Goal: Task Accomplishment & Management: Manage account settings

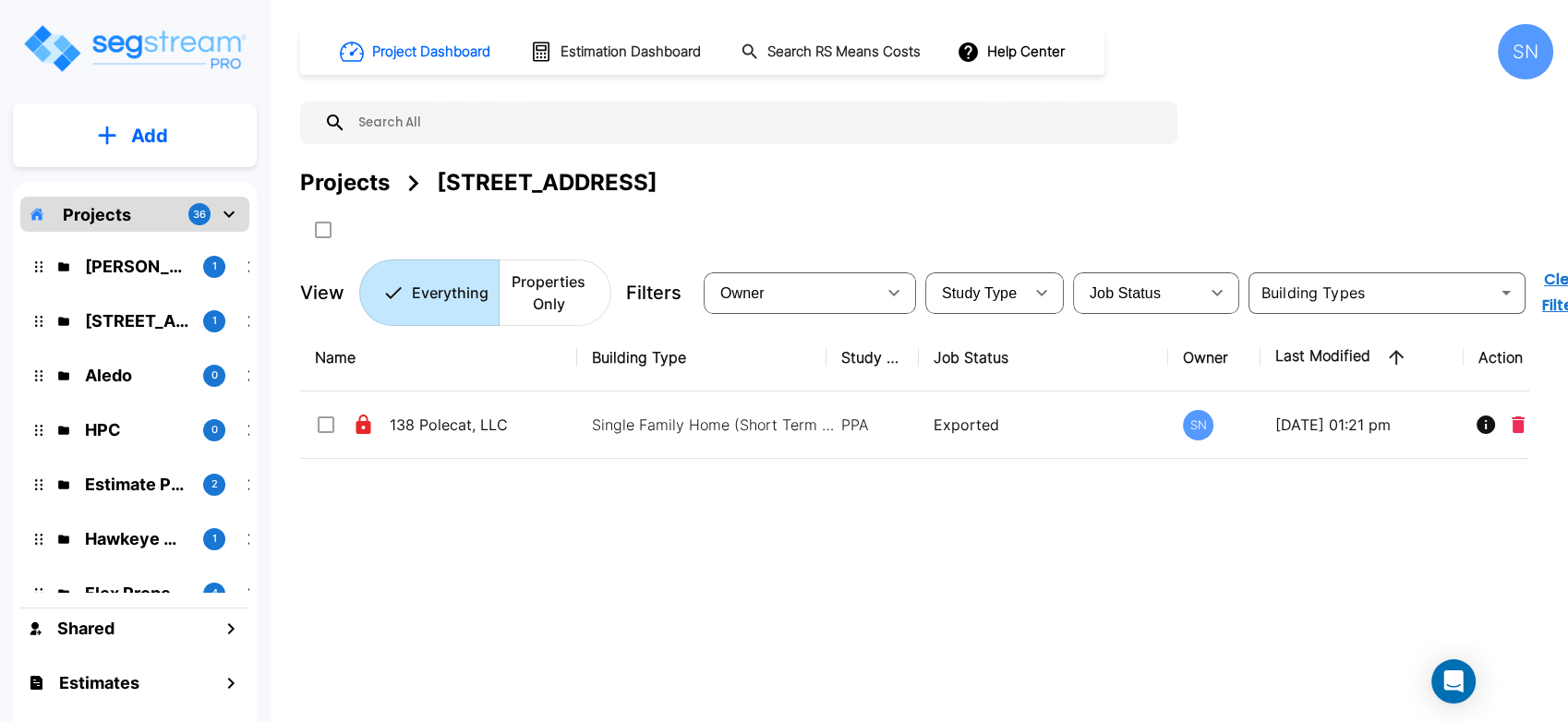
click at [115, 361] on div "Aledo 0" at bounding box center [148, 375] width 242 height 40
click at [116, 375] on p "Aledo" at bounding box center [136, 375] width 104 height 25
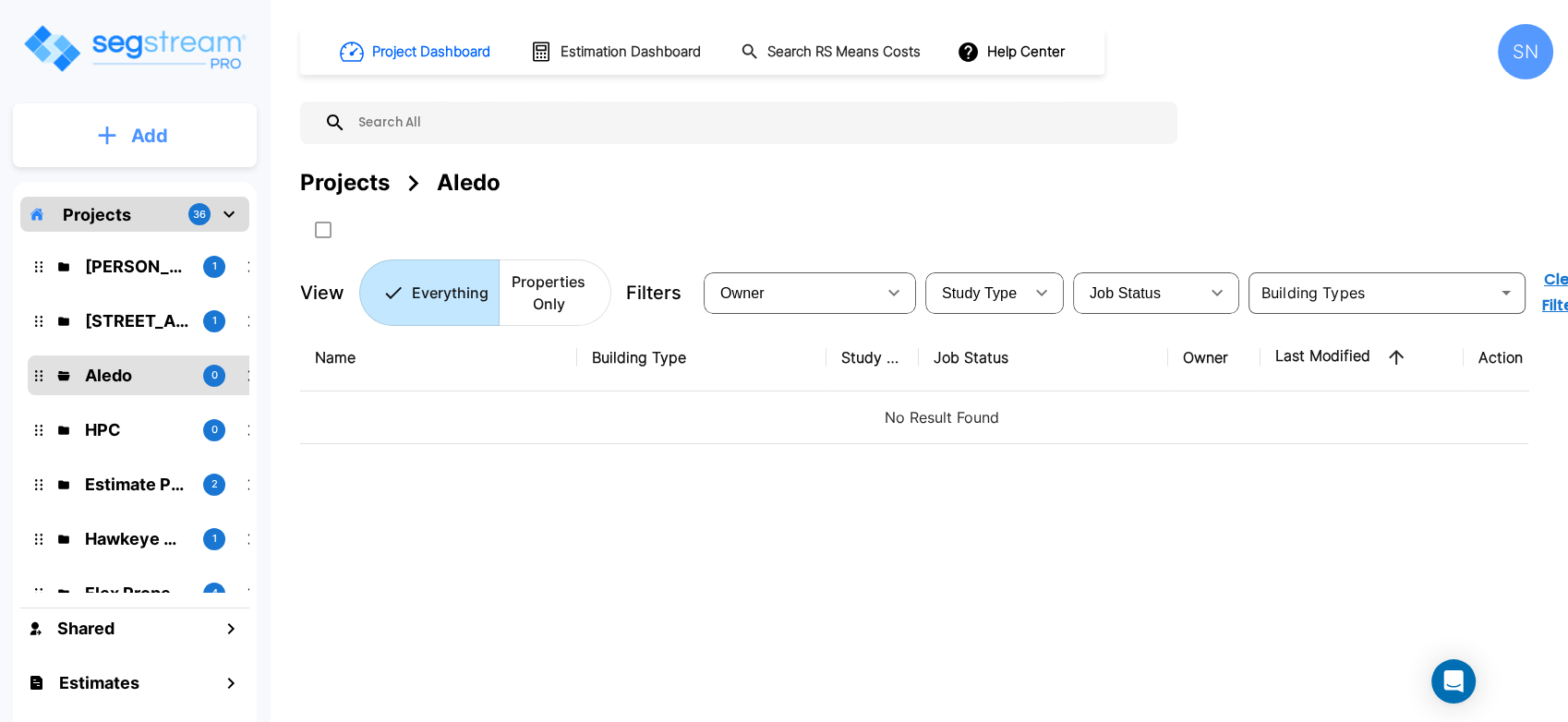
click at [119, 133] on button "Add" at bounding box center [134, 135] width 244 height 53
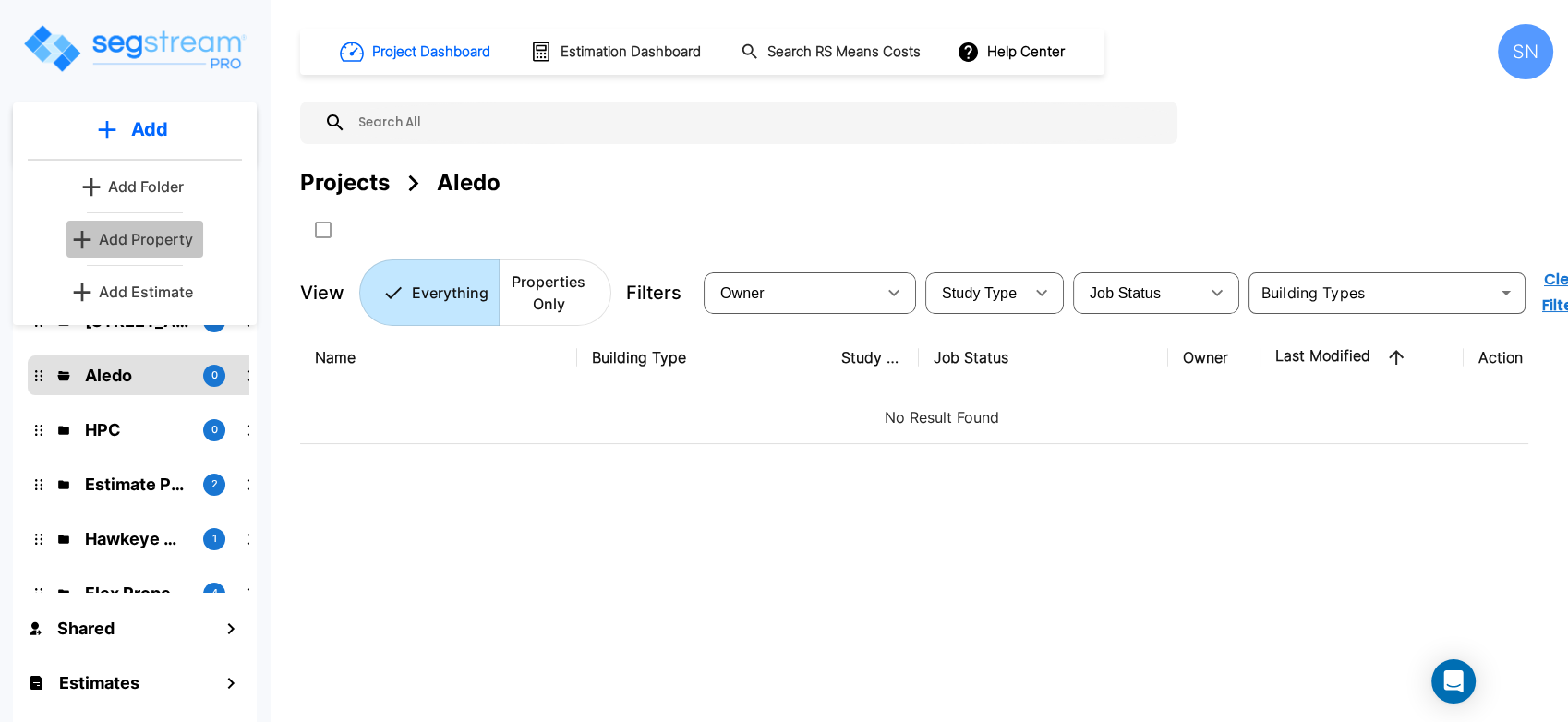
click at [155, 235] on p "Add Property" at bounding box center [146, 239] width 94 height 22
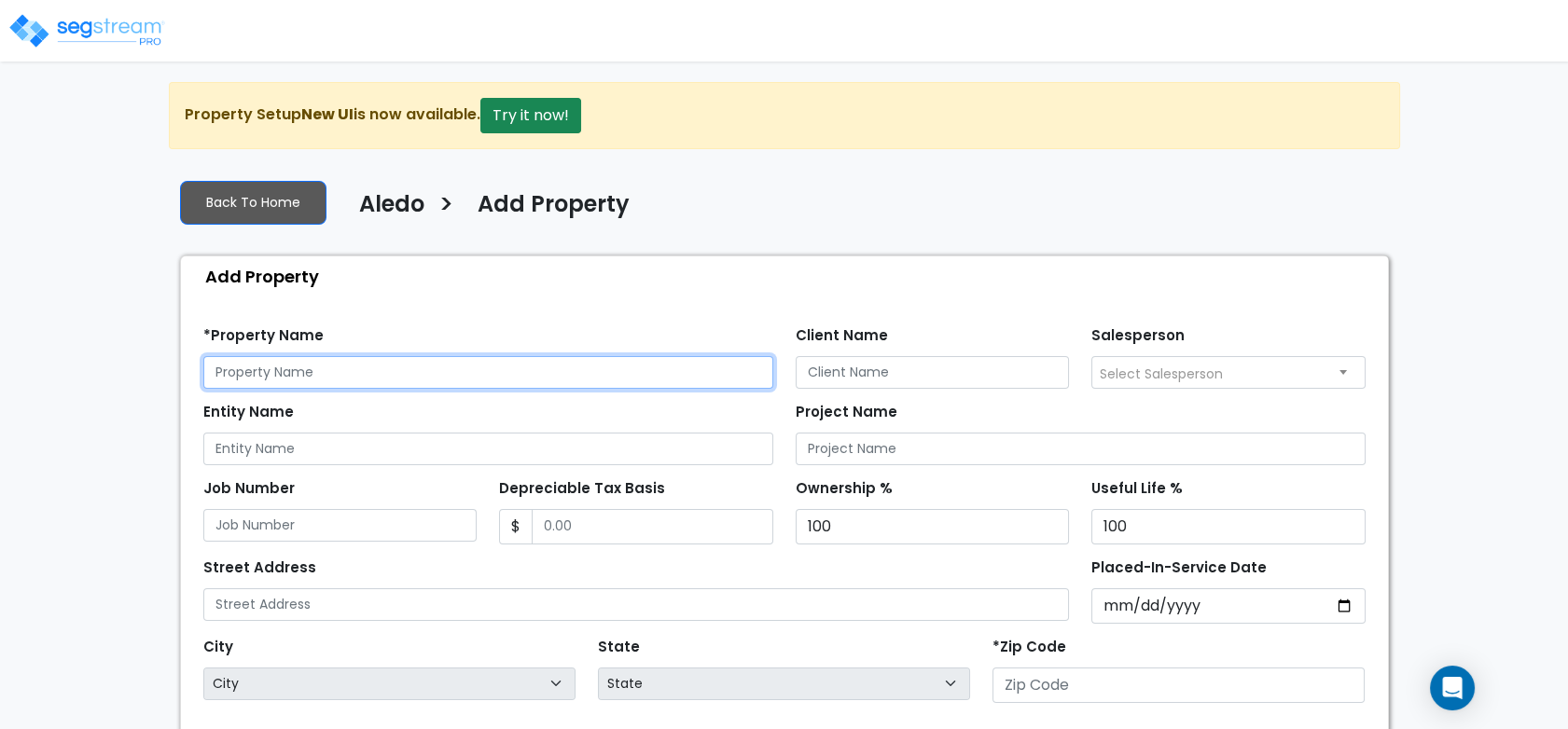
click at [463, 373] on input "text" at bounding box center [489, 373] width 570 height 33
click at [602, 365] on input "text" at bounding box center [489, 373] width 570 height 33
type input "Aledo"
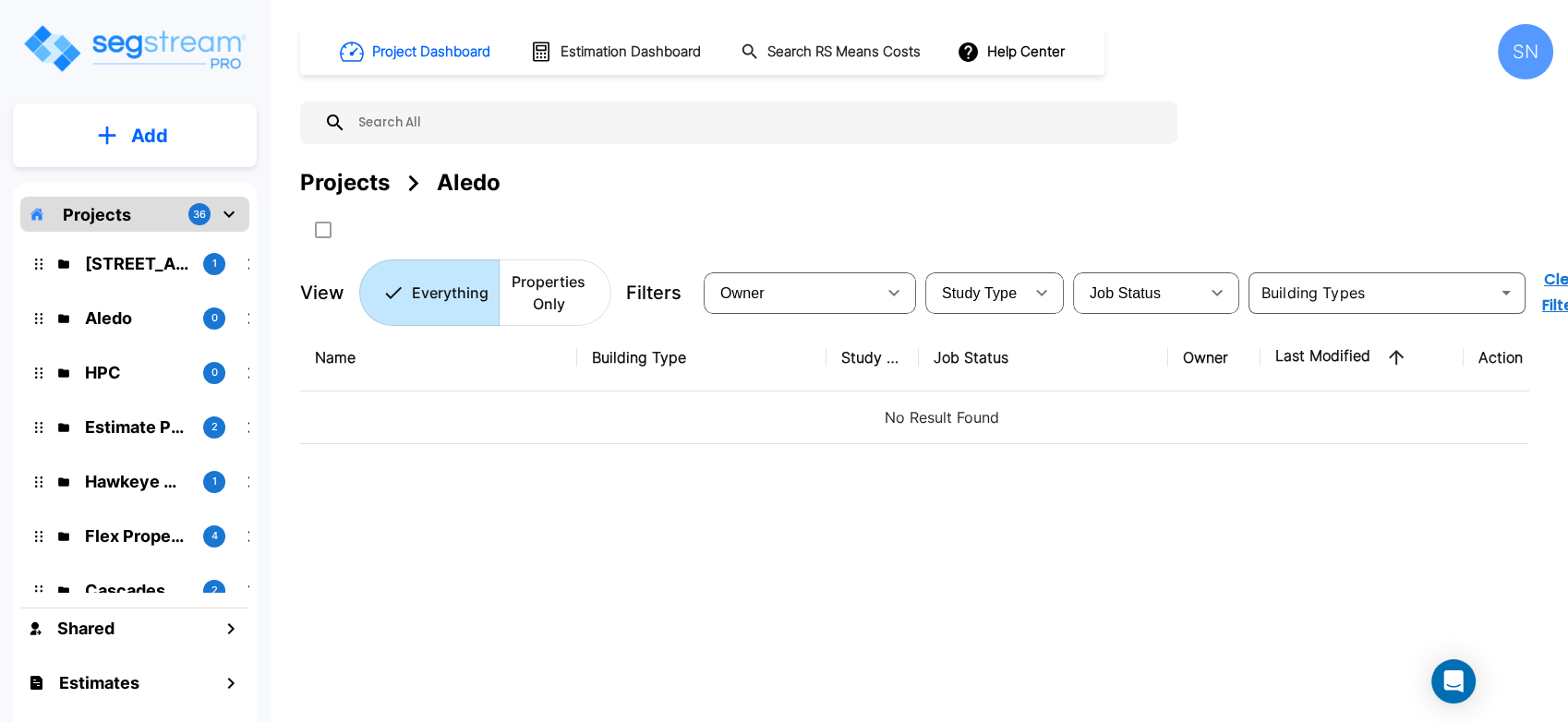
scroll to position [103, 0]
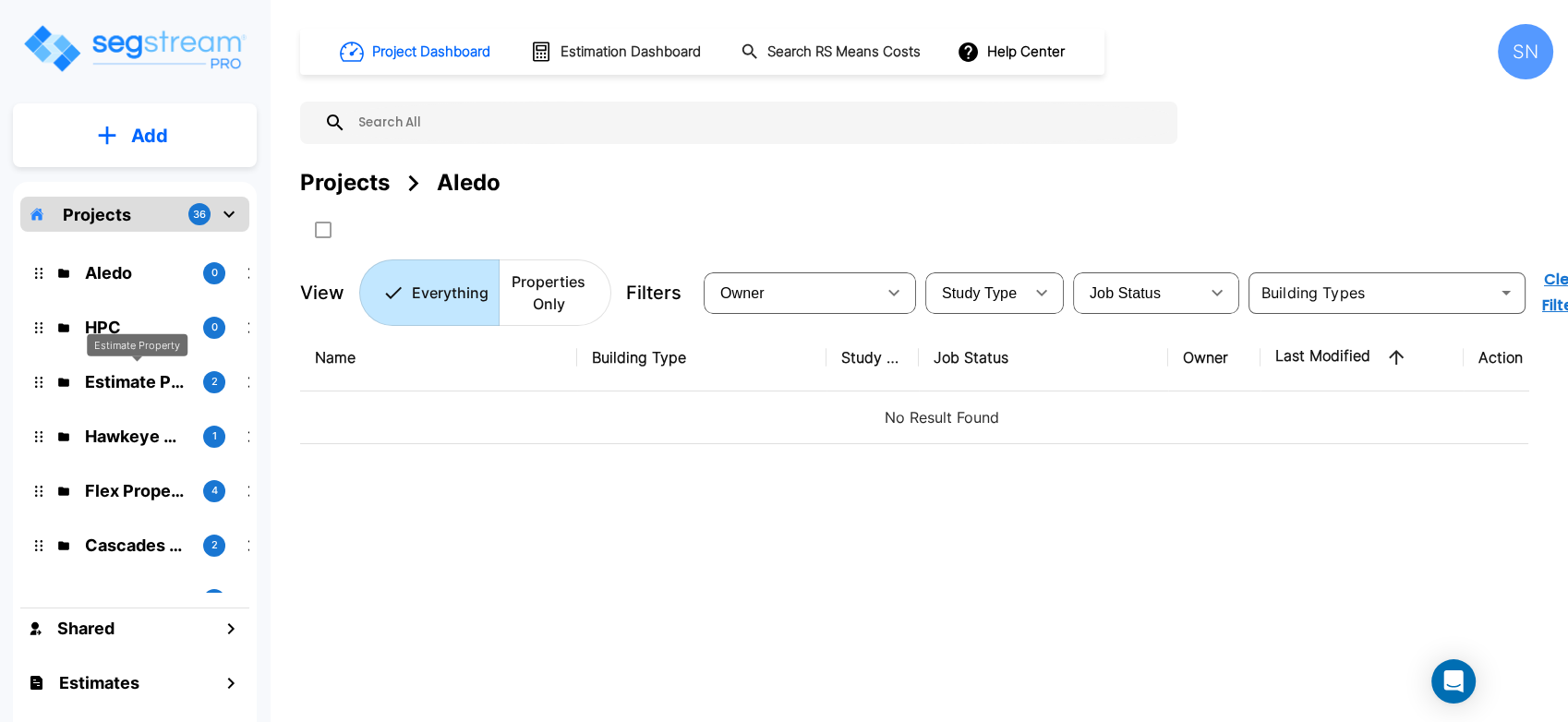
click at [170, 379] on p "Estimate Property" at bounding box center [136, 382] width 104 height 25
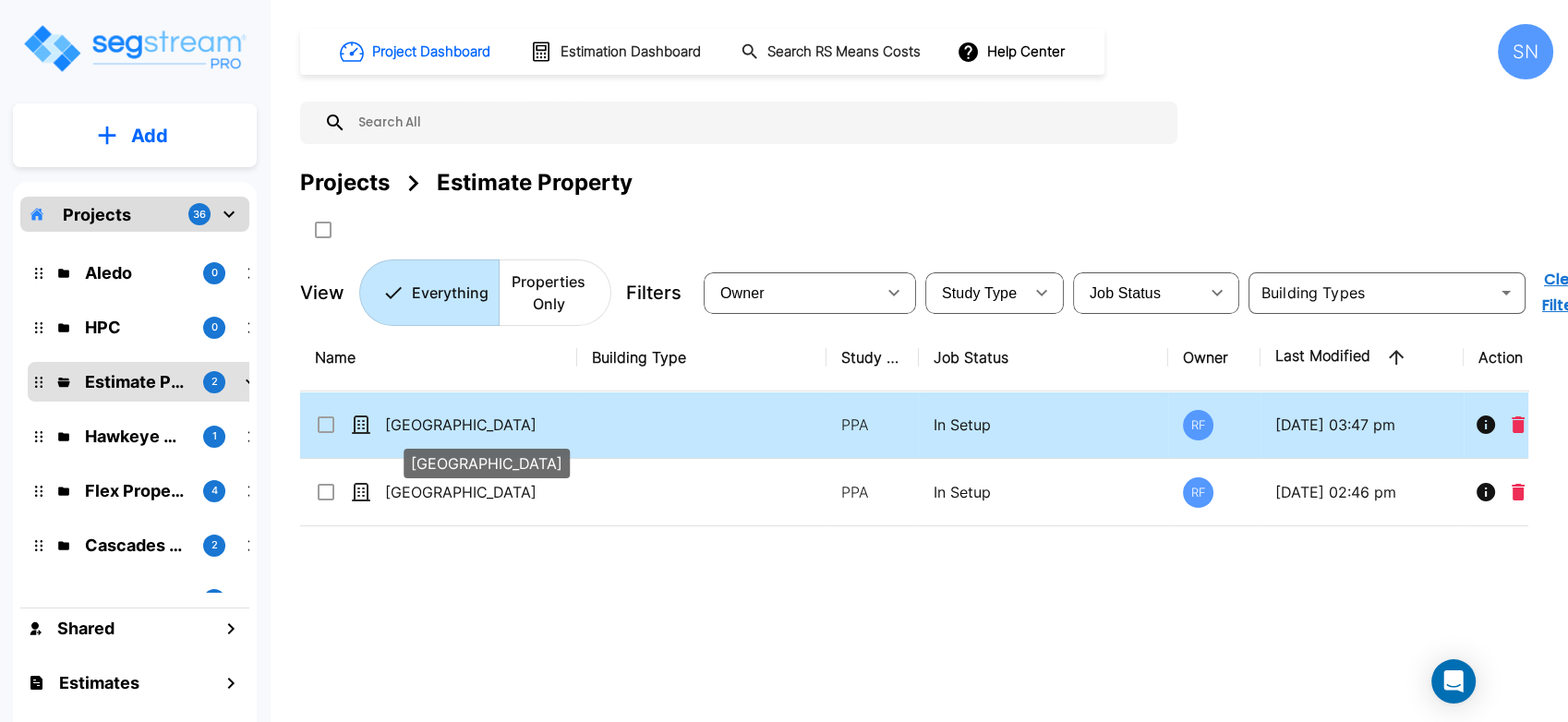
click at [489, 422] on p "Aledo Town Center" at bounding box center [477, 425] width 185 height 22
checkbox input "true"
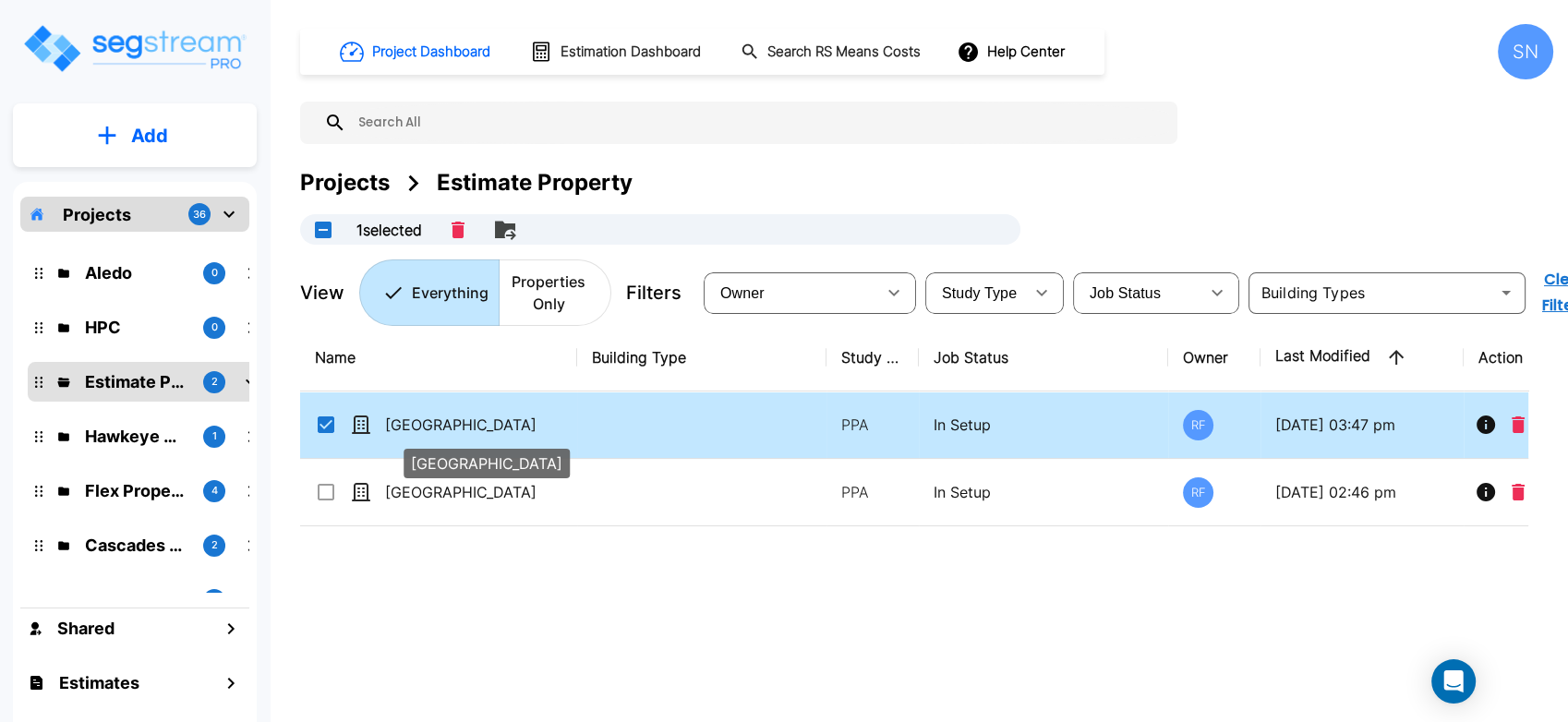
click at [489, 422] on p "Aledo Town Center" at bounding box center [477, 425] width 185 height 22
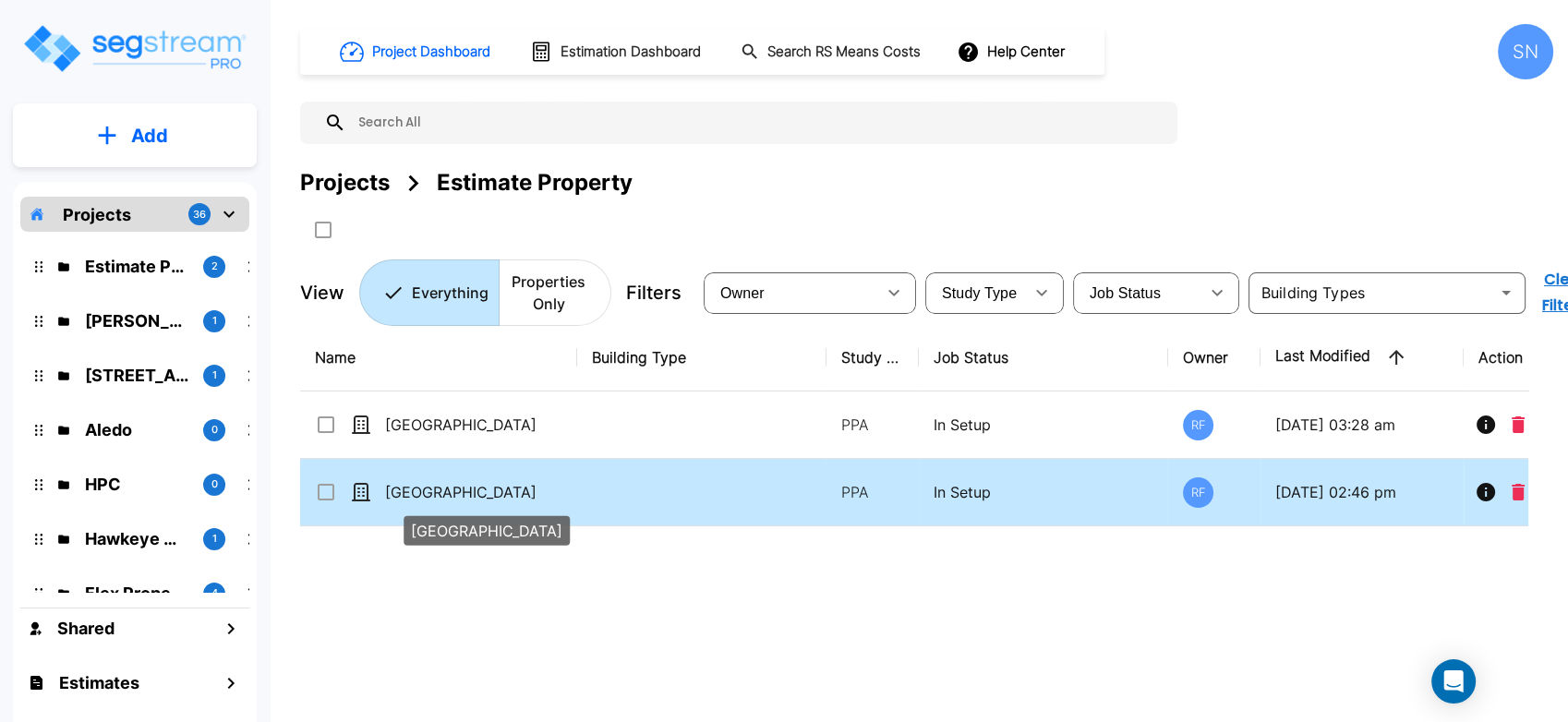
click at [462, 487] on p "[GEOGRAPHIC_DATA]" at bounding box center [477, 492] width 185 height 22
checkbox input "true"
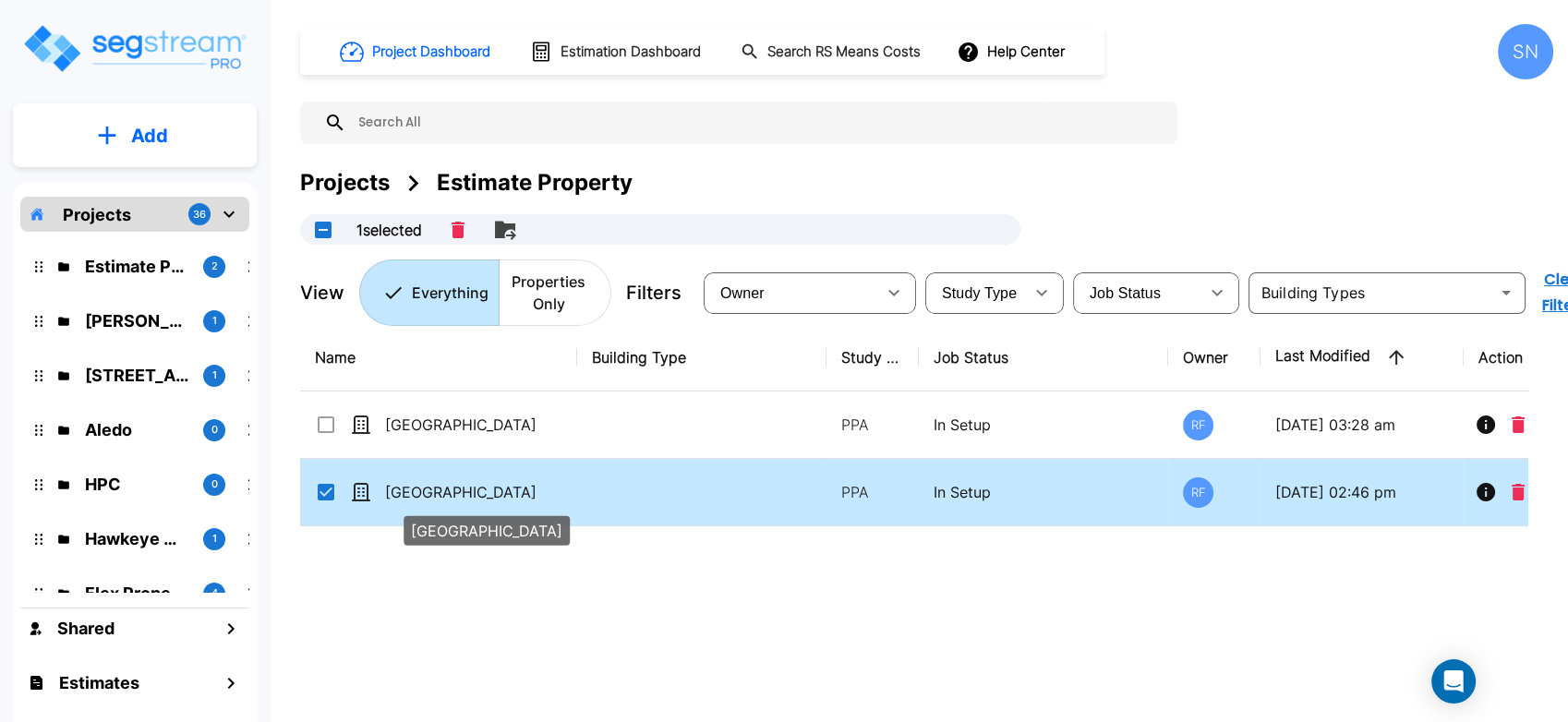
click at [462, 487] on p "[GEOGRAPHIC_DATA]" at bounding box center [477, 492] width 185 height 22
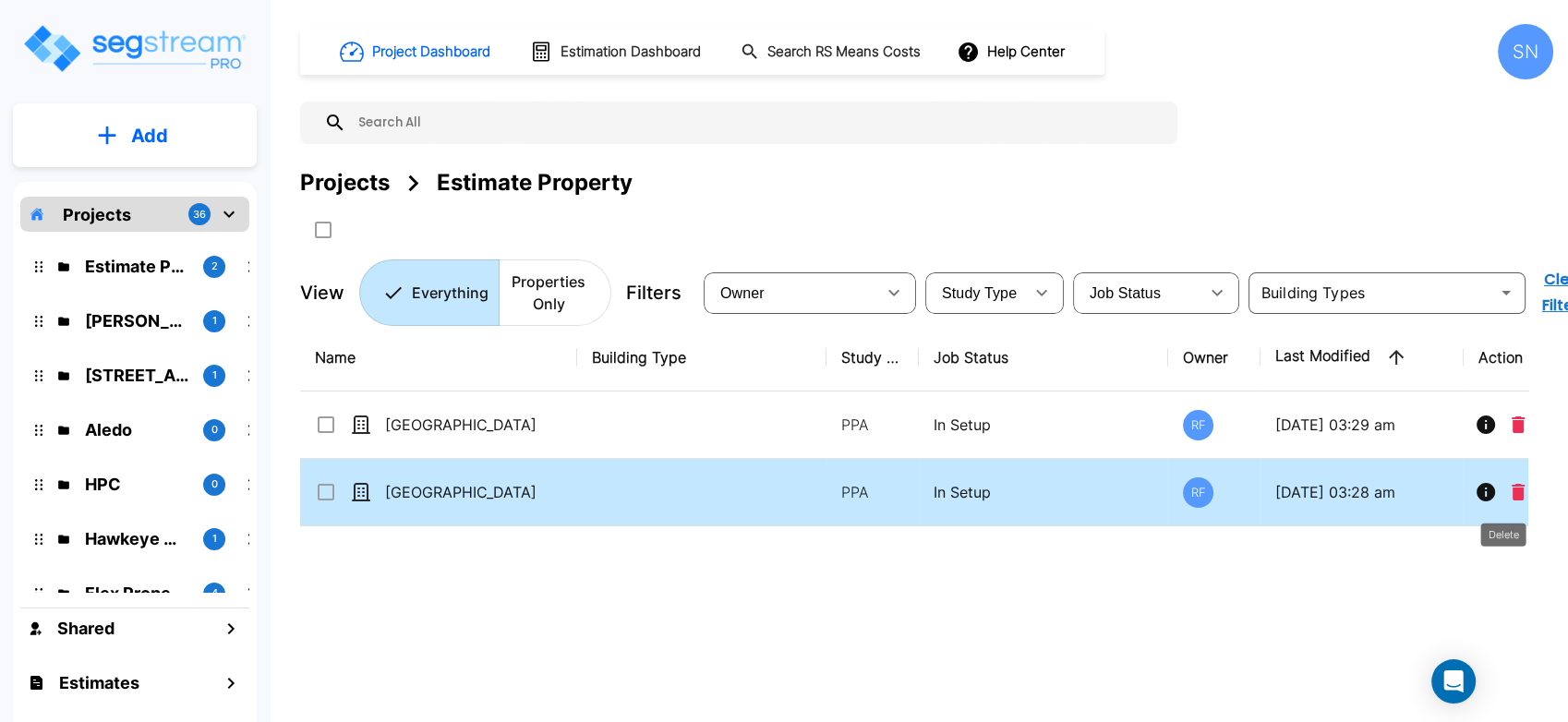
click at [1514, 495] on icon "Delete" at bounding box center [1519, 492] width 13 height 17
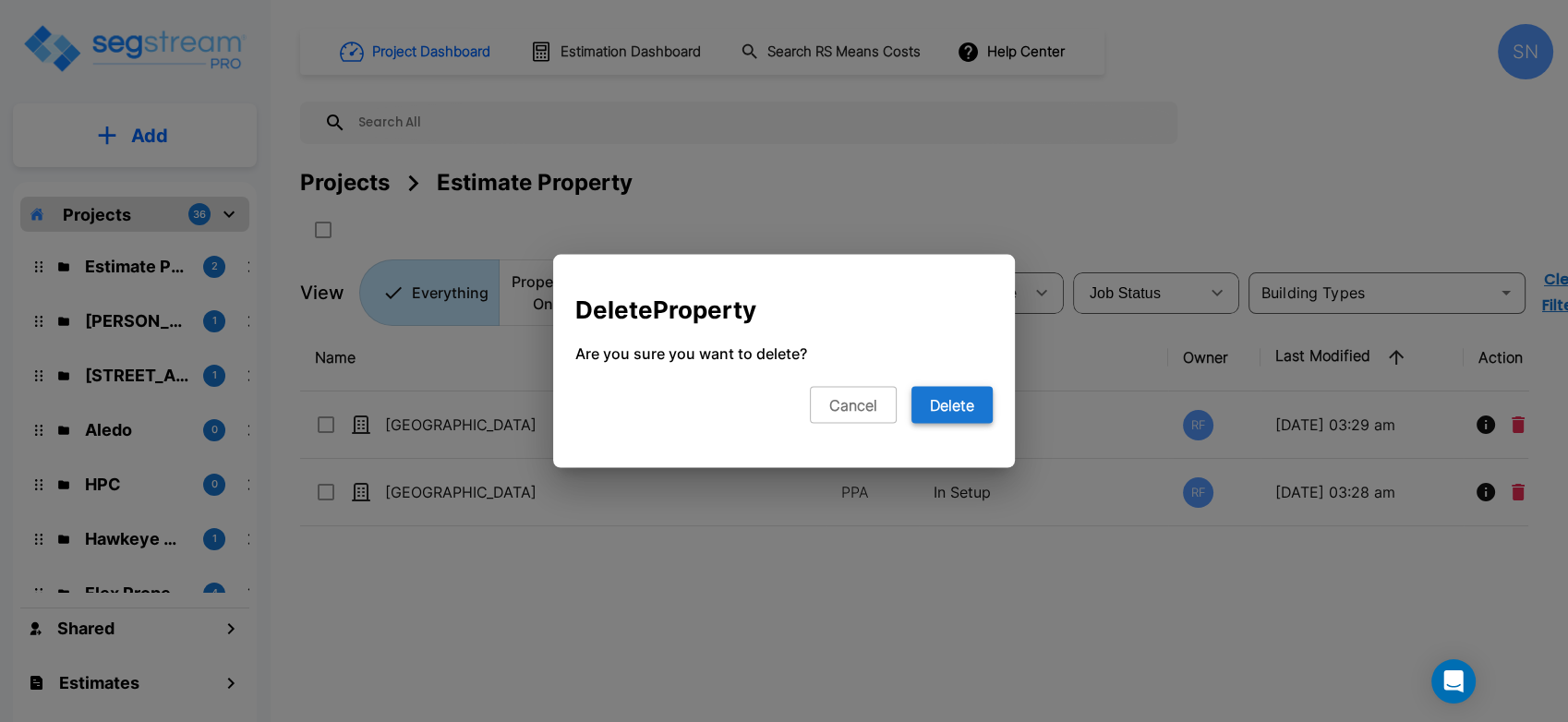
click at [936, 403] on button "Delete" at bounding box center [952, 405] width 81 height 37
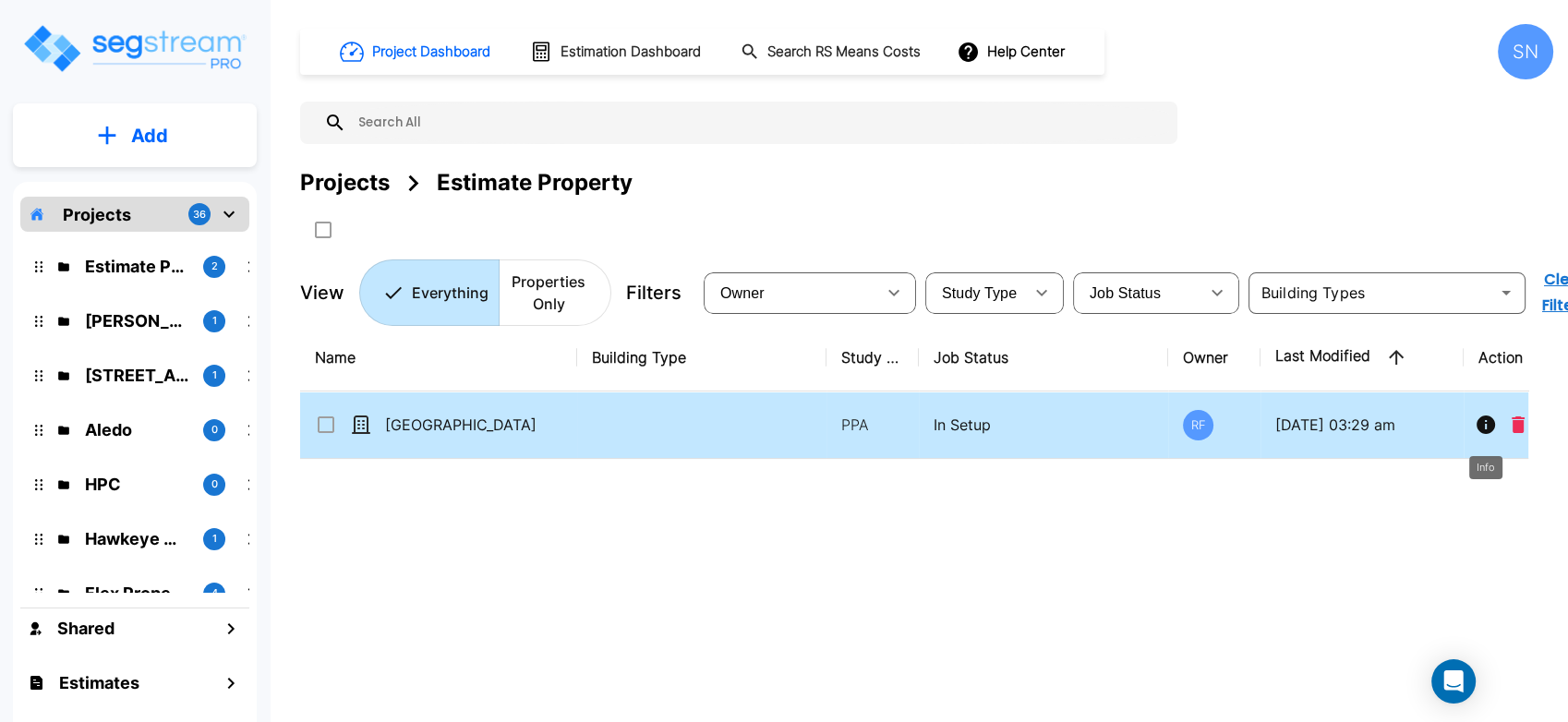
click at [1485, 423] on icon "Info" at bounding box center [1486, 425] width 19 height 19
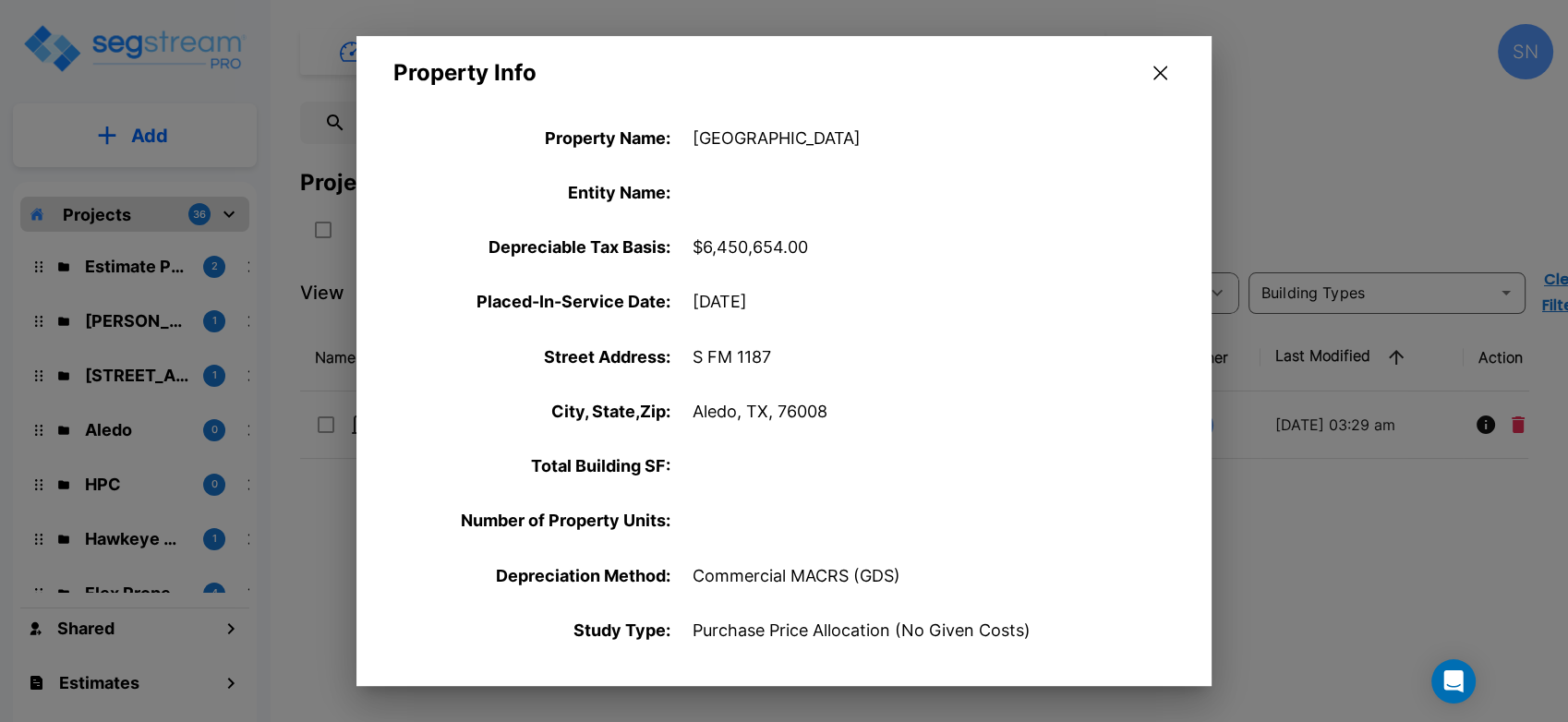
click at [1160, 79] on icon "button" at bounding box center [1160, 73] width 14 height 15
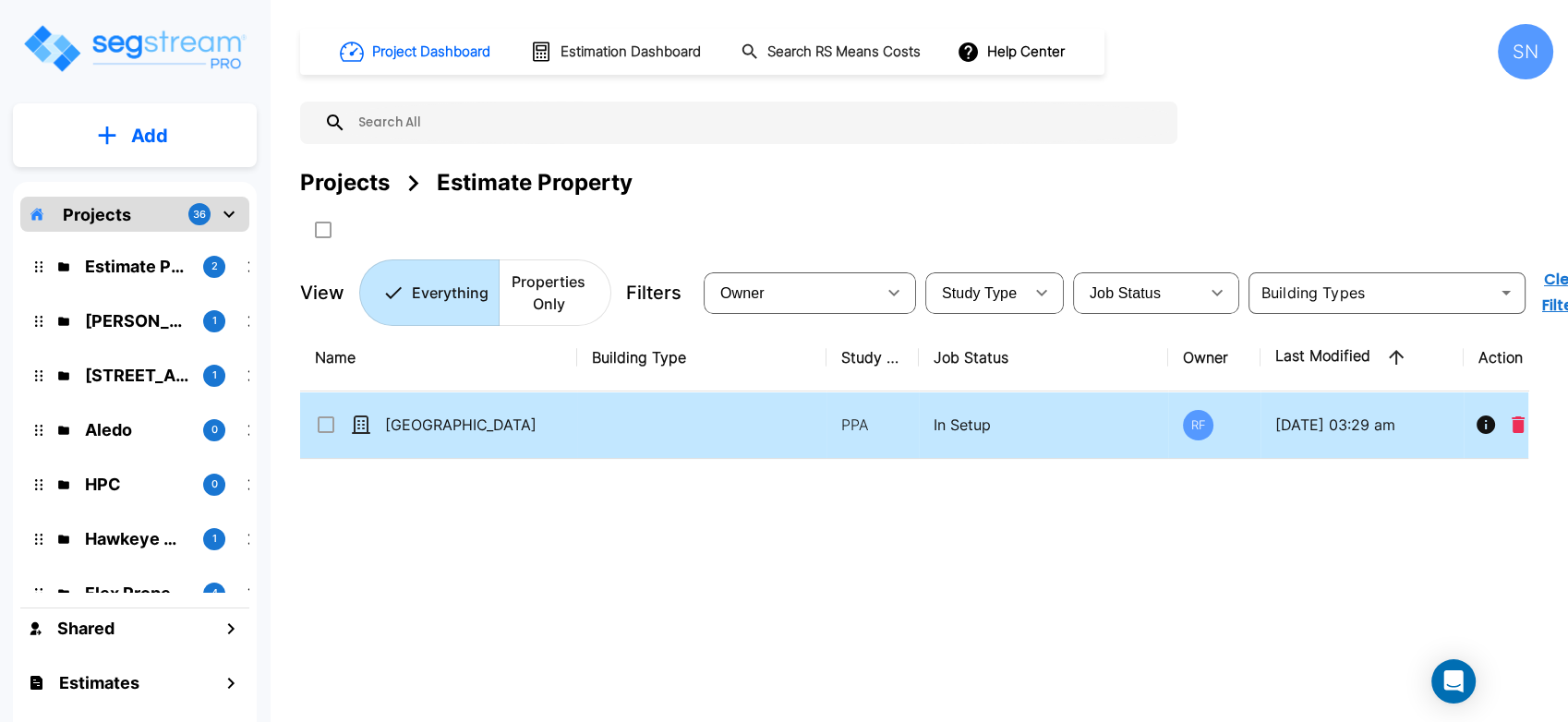
click at [315, 415] on input "select row Aledo Town Center" at bounding box center [324, 421] width 19 height 16
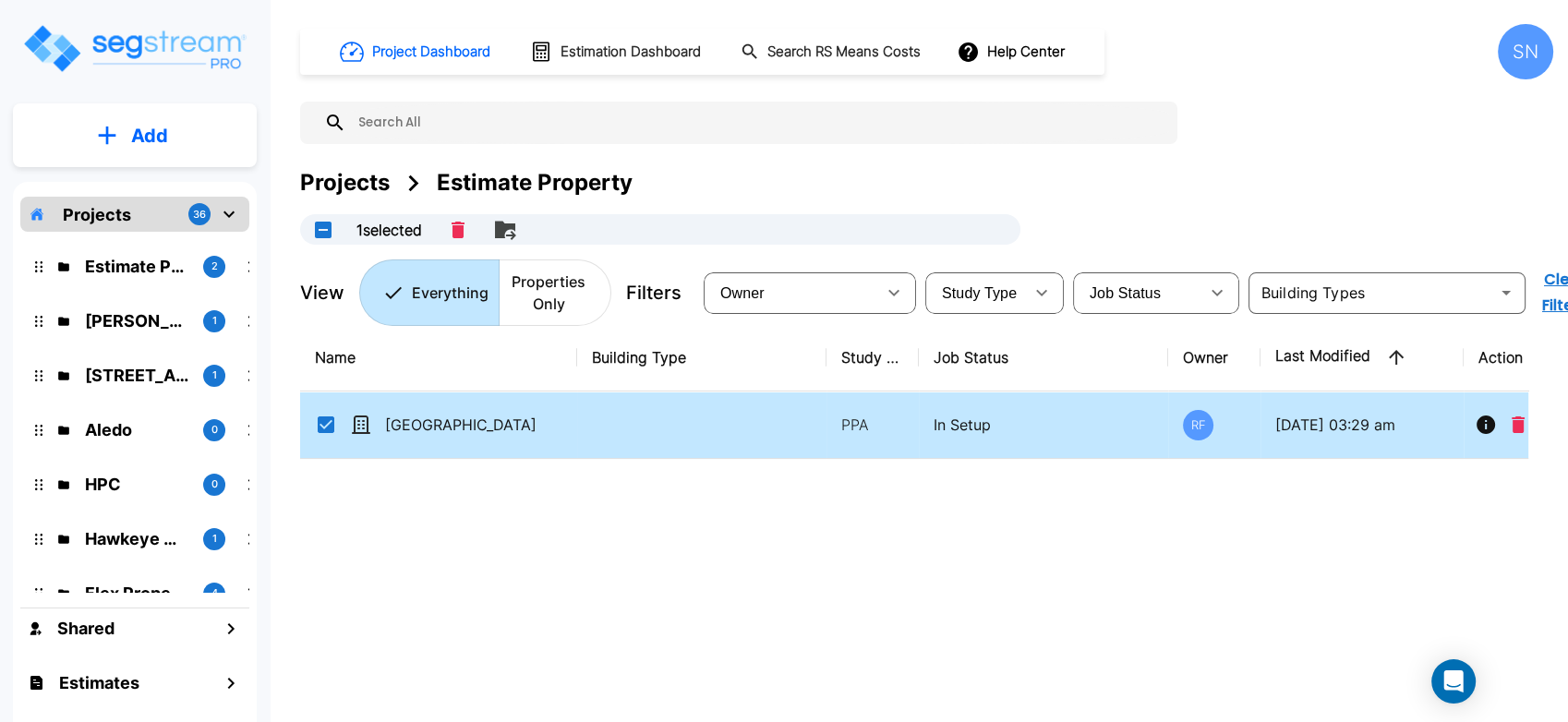
click at [562, 721] on div "Name Building Type Study Type Job Status Owner Last Modified Action Aledo Town …" at bounding box center [913, 548] width 1228 height 448
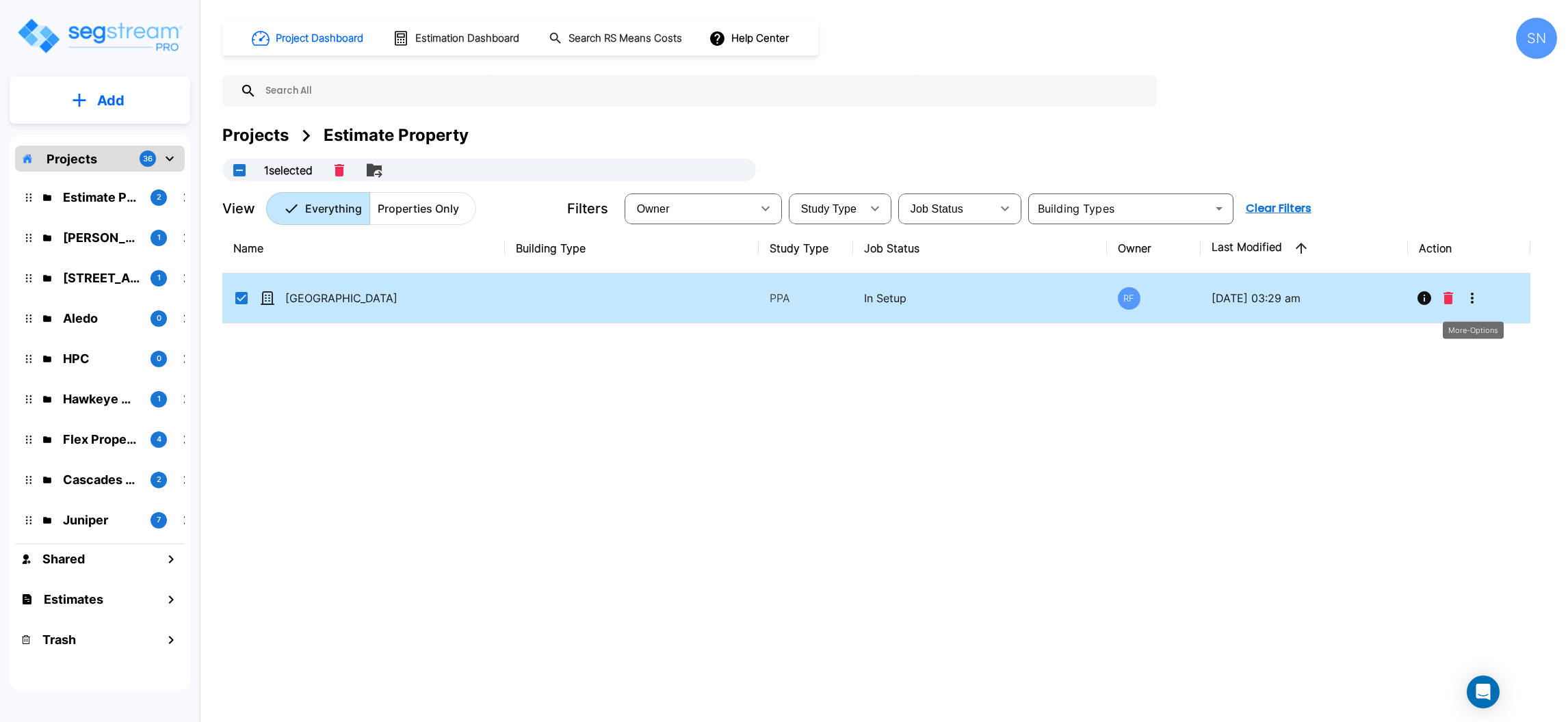
click at [1161, 288] on button "More-Options" at bounding box center [1472, 298] width 28 height 28
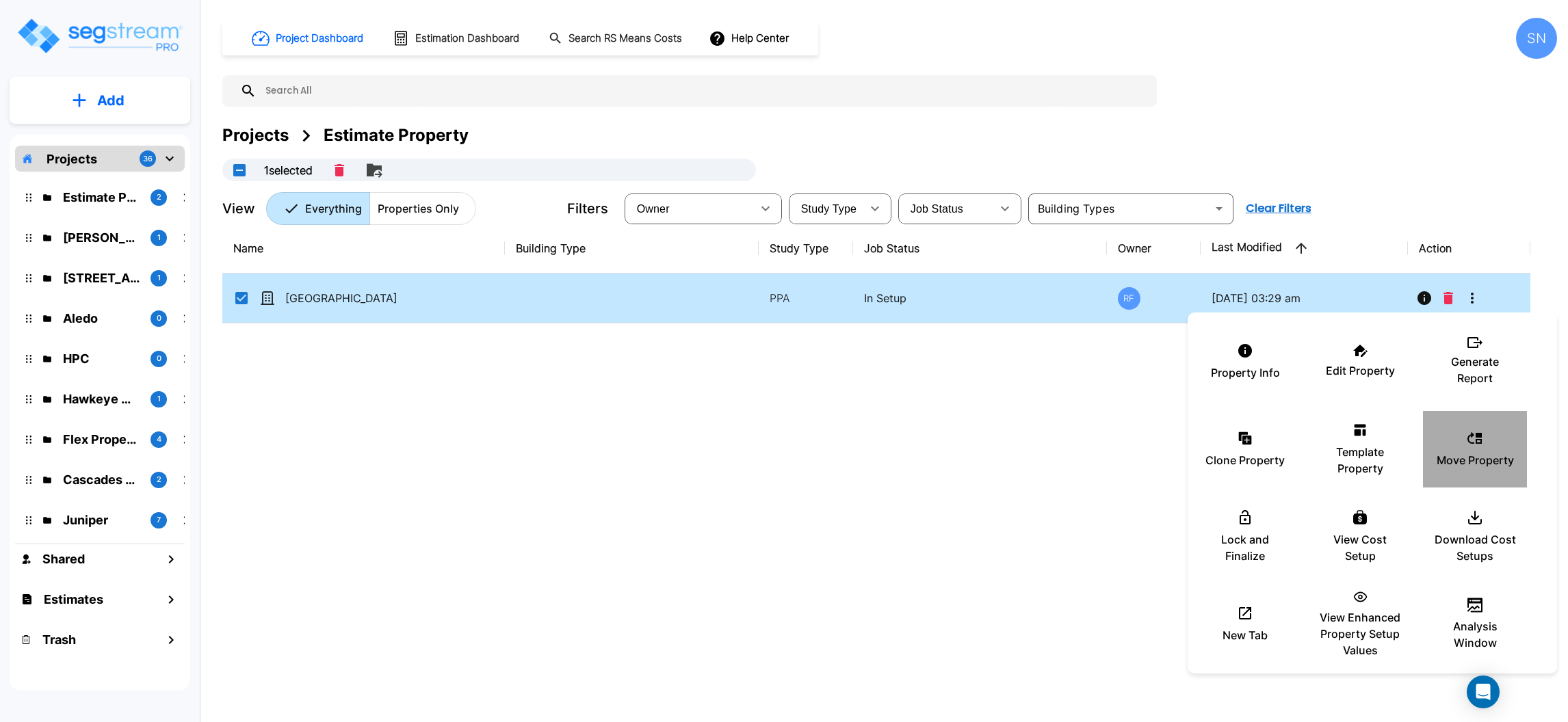
click at [1161, 440] on icon at bounding box center [1475, 438] width 17 height 17
checkbox input "false"
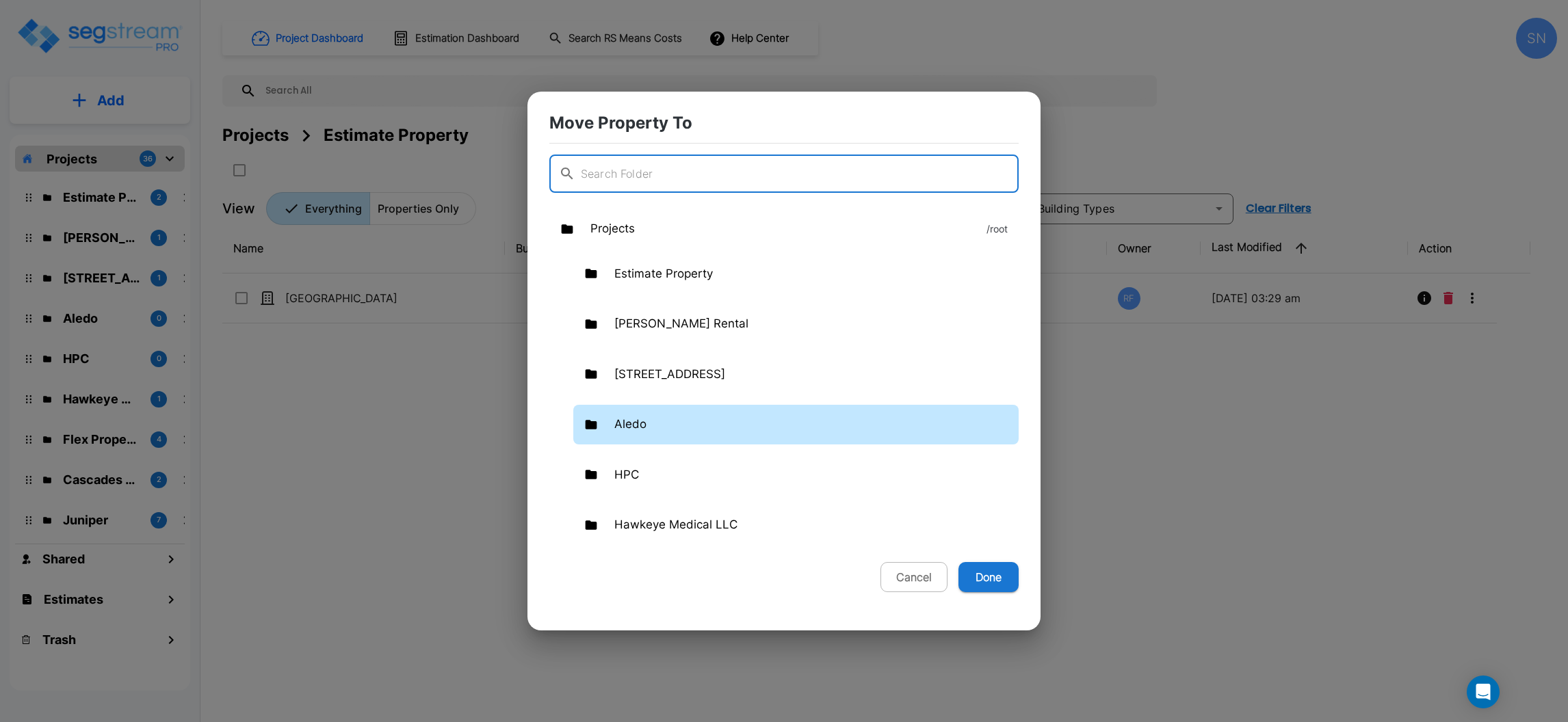
click at [741, 413] on div "Aledo" at bounding box center [796, 424] width 445 height 39
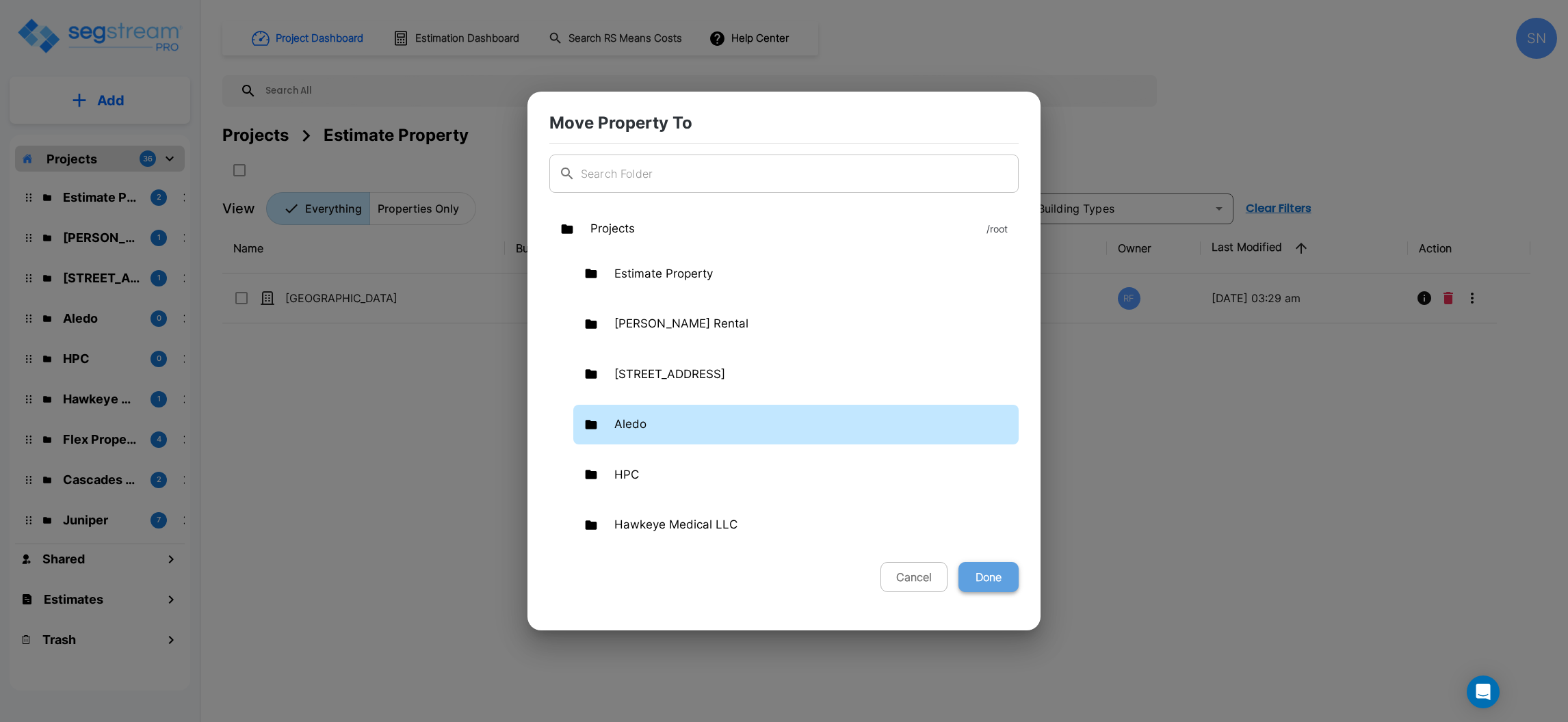
click at [995, 534] on button "Done" at bounding box center [988, 577] width 60 height 30
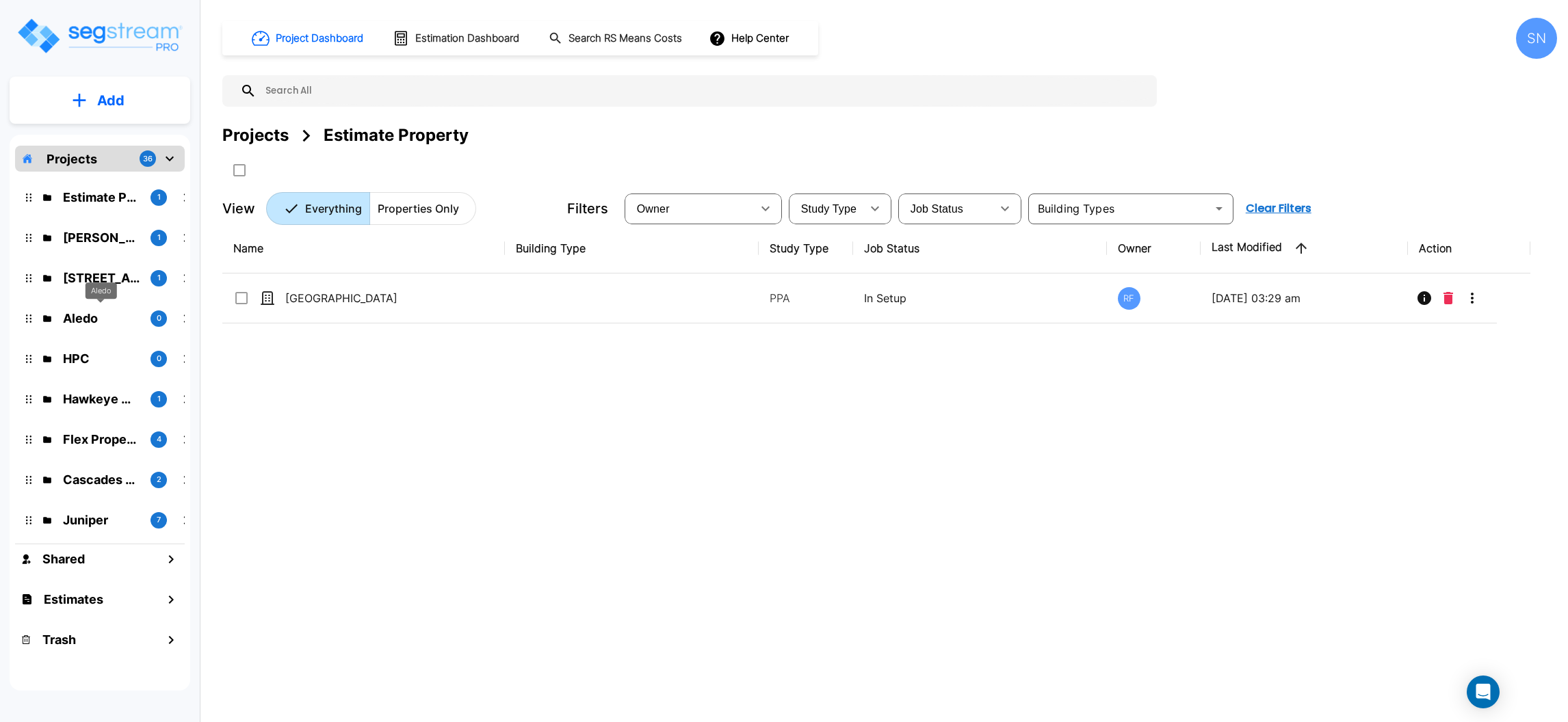
click at [126, 320] on p "Aledo" at bounding box center [101, 318] width 77 height 19
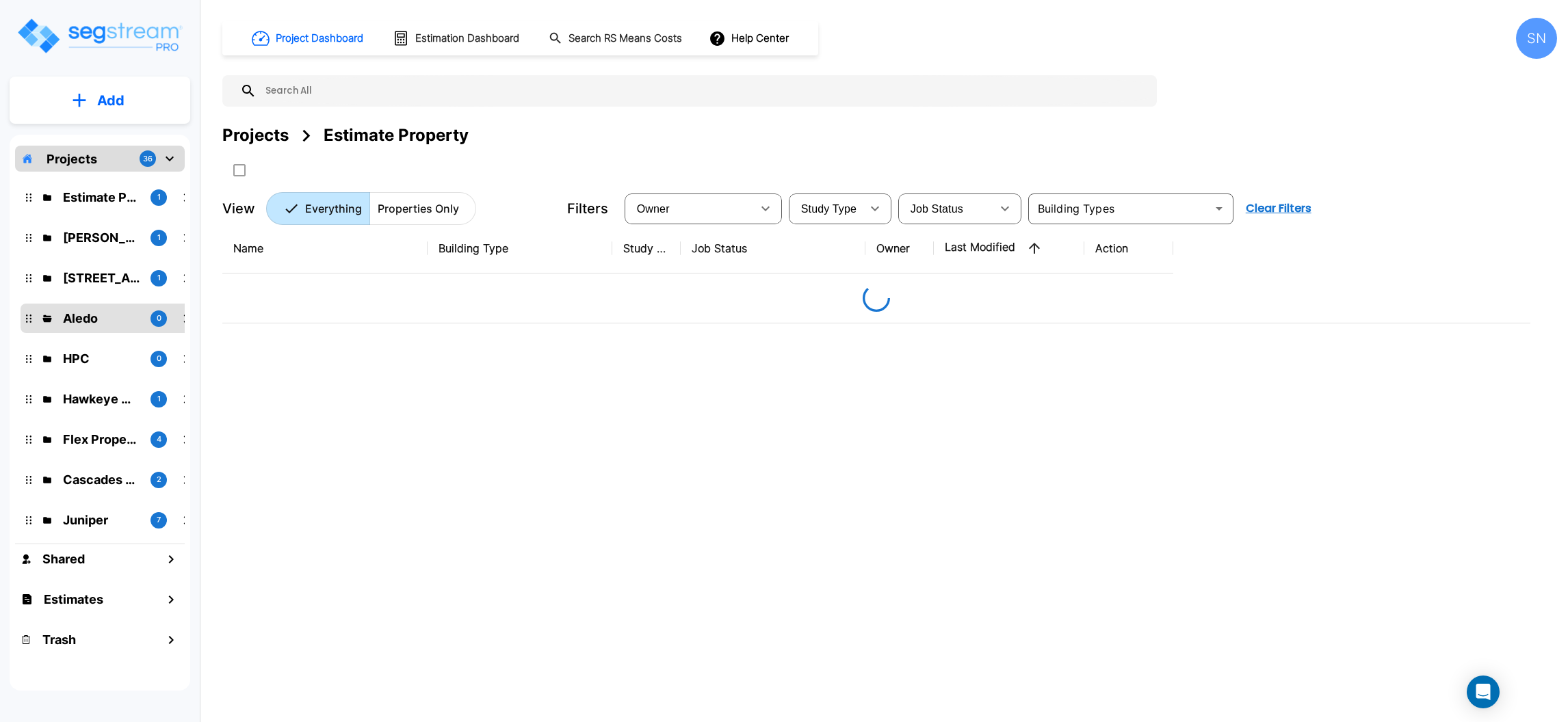
click at [126, 320] on p "Aledo" at bounding box center [101, 318] width 77 height 19
click at [91, 358] on p "HPC" at bounding box center [101, 358] width 77 height 19
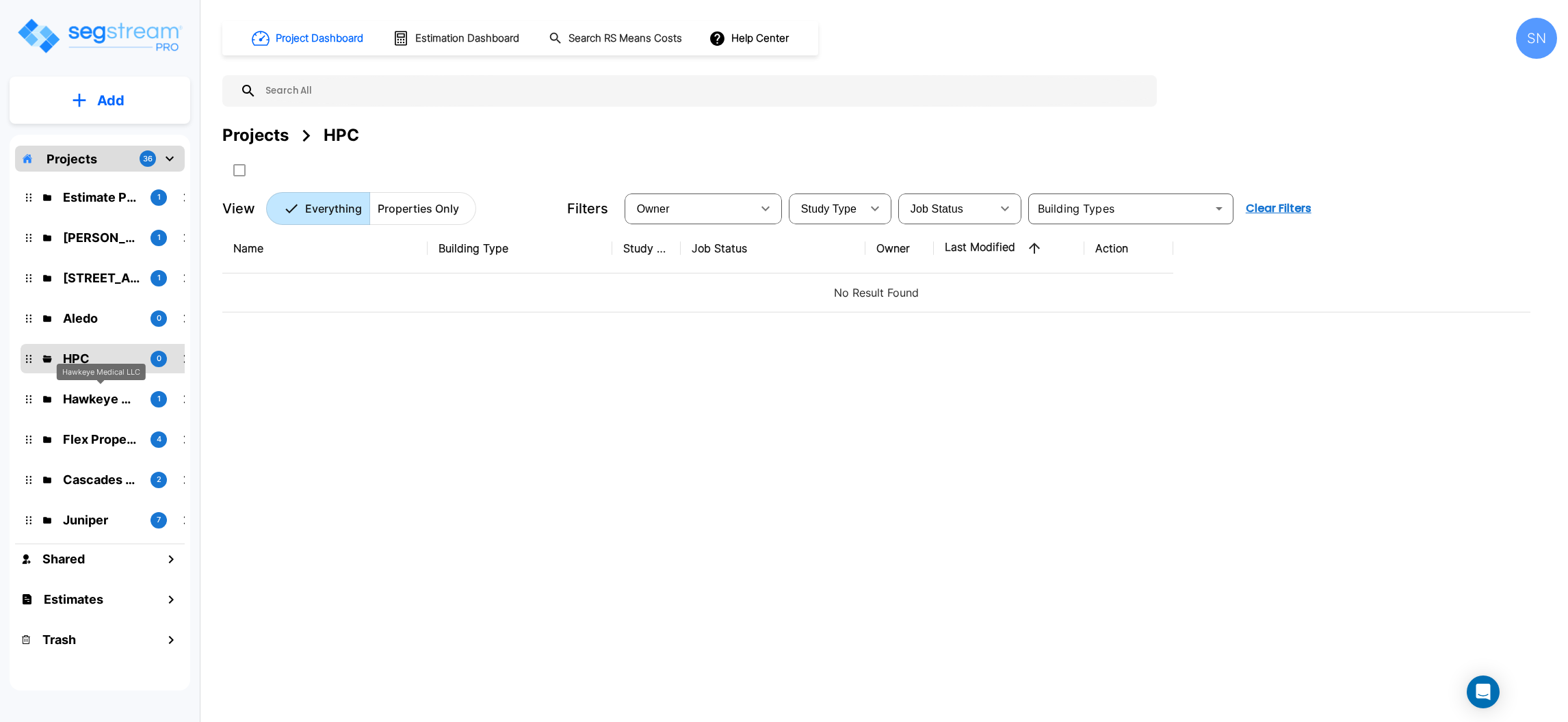
click at [93, 405] on p "Hawkeye Medical LLC" at bounding box center [101, 399] width 77 height 19
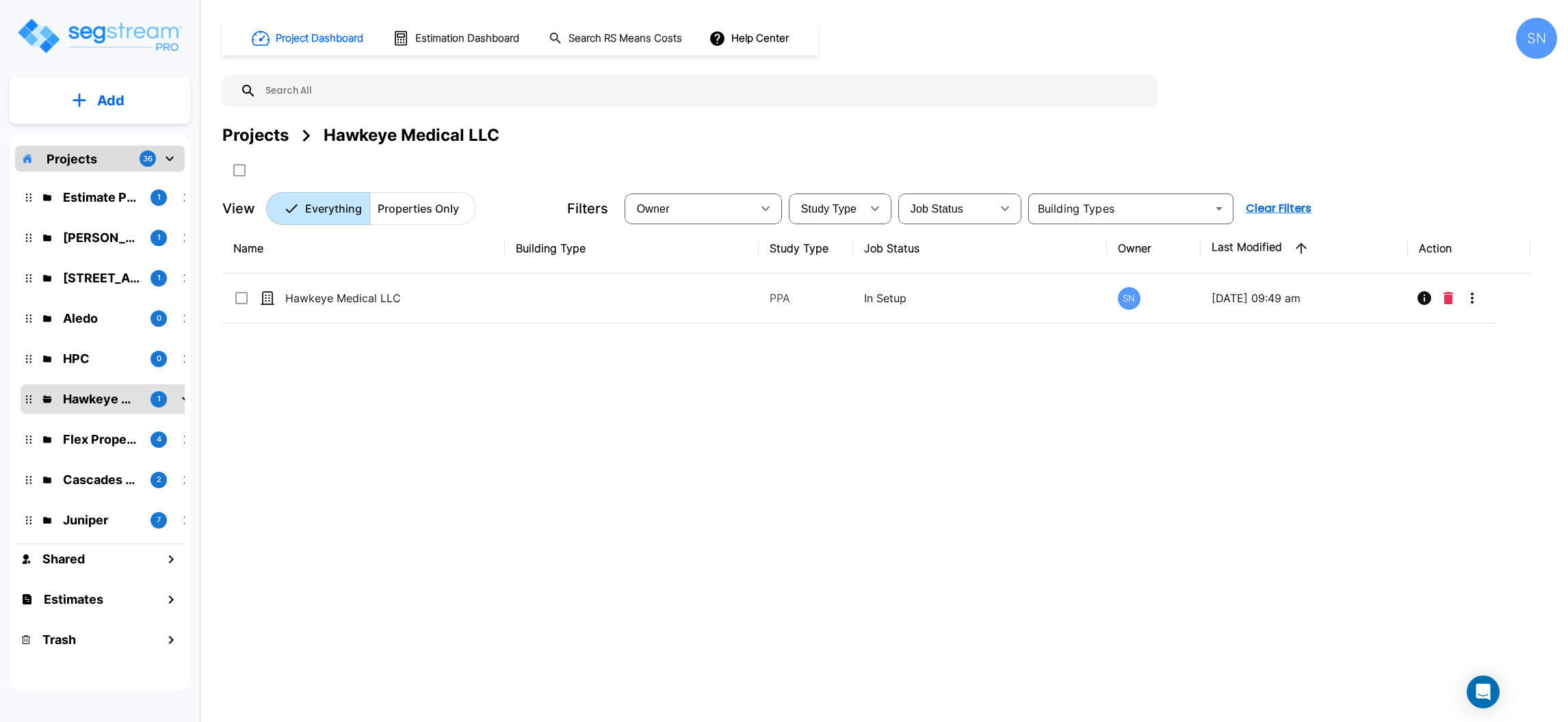
click at [99, 426] on div "Flex Properties 4" at bounding box center [110, 439] width 179 height 30
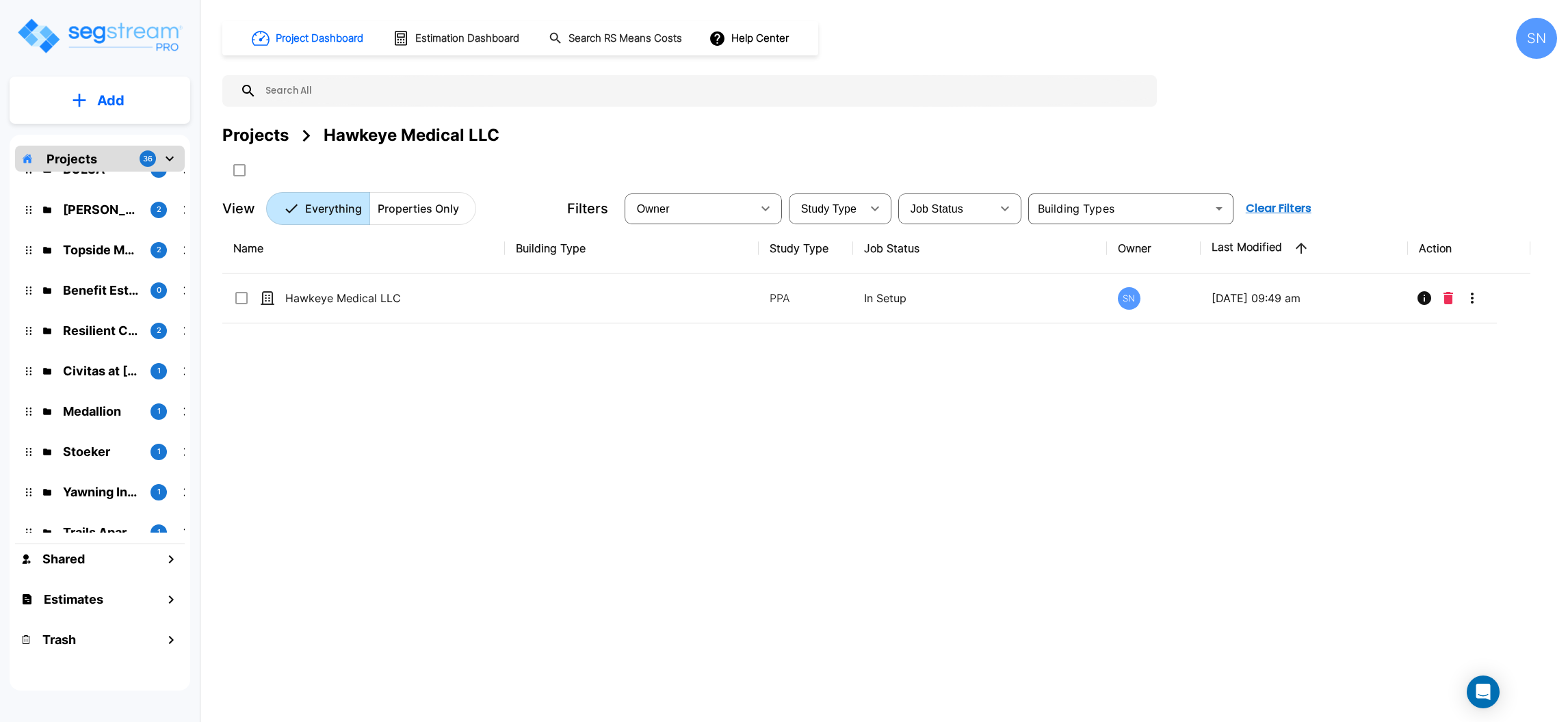
scroll to position [1025, 0]
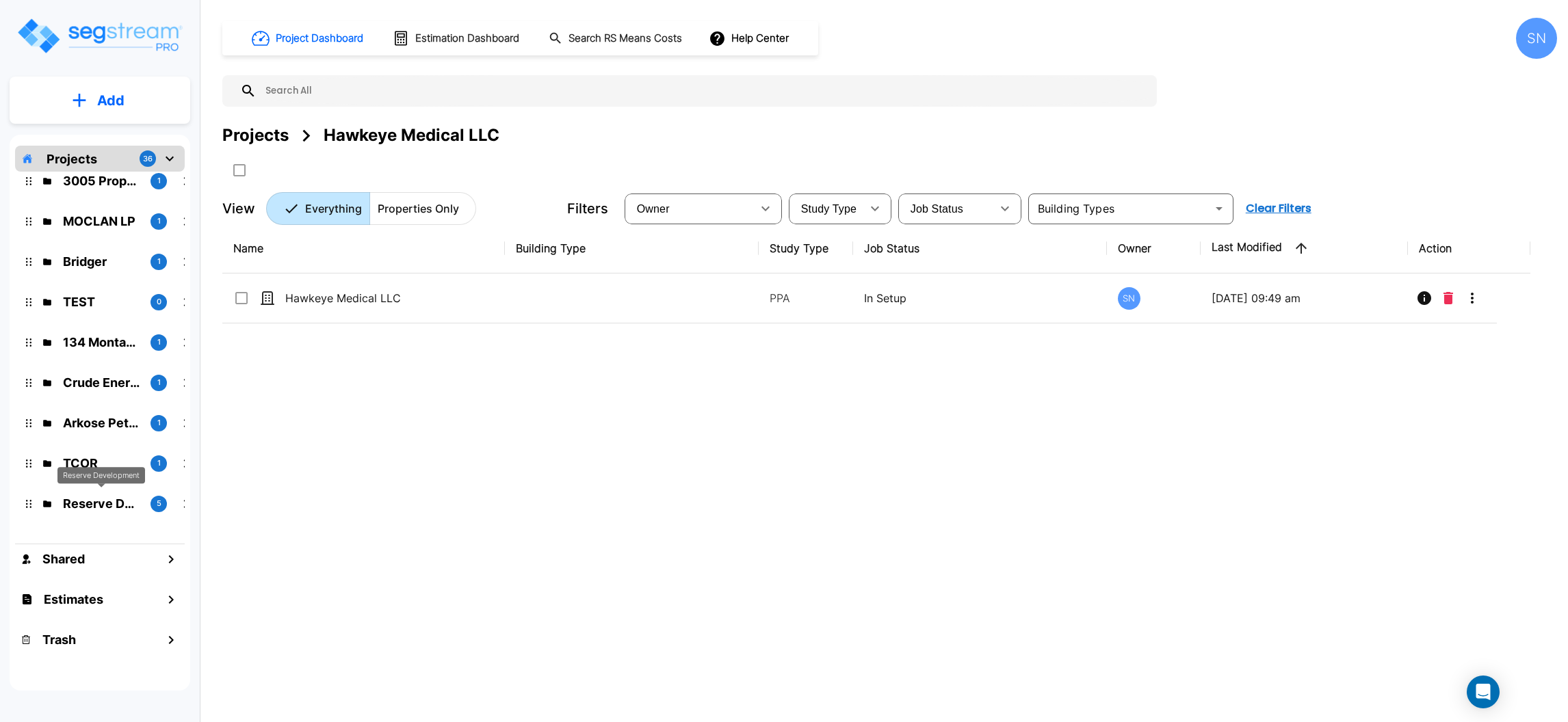
click at [104, 503] on p "Reserve Development" at bounding box center [101, 503] width 77 height 19
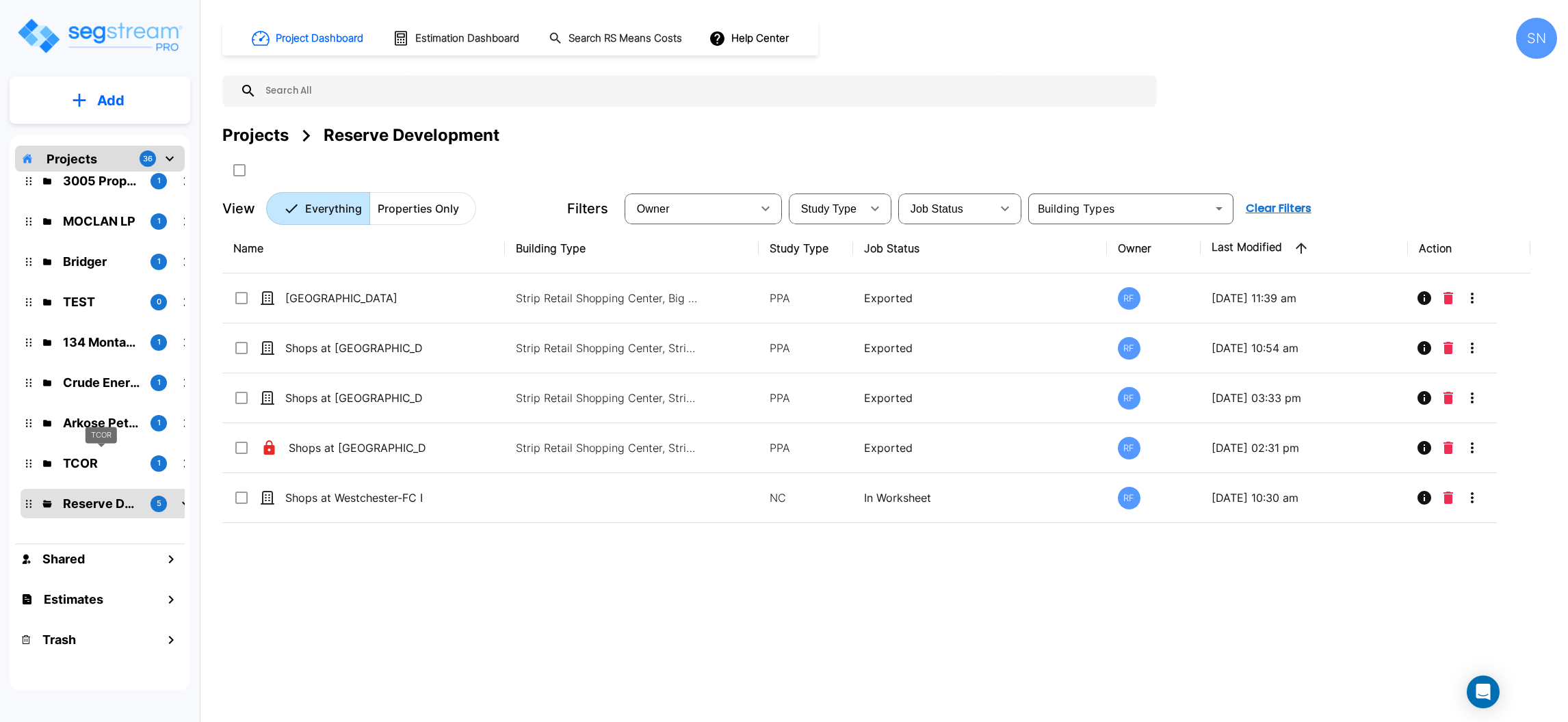
click at [95, 463] on p "TCOR" at bounding box center [101, 463] width 77 height 19
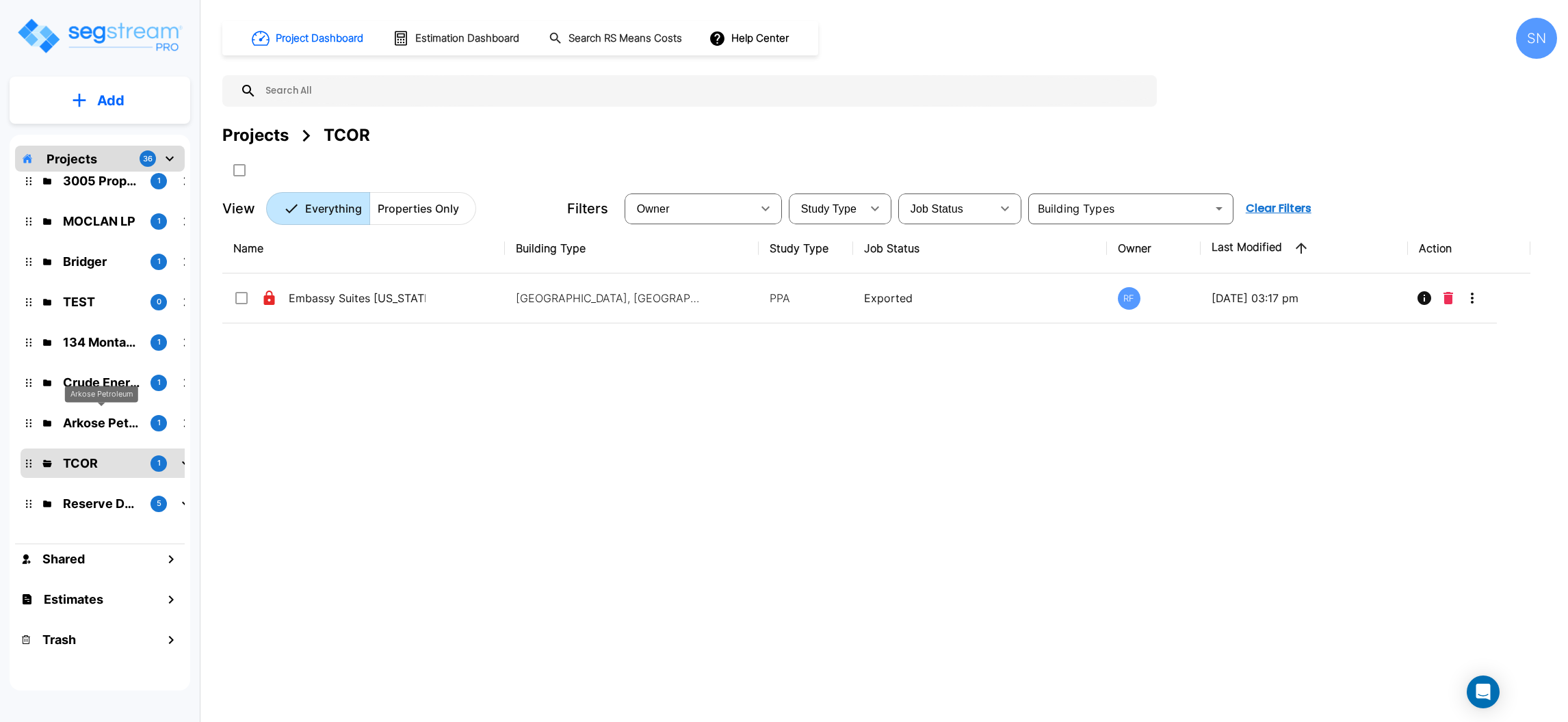
click at [89, 420] on p "Arkose Petroleum" at bounding box center [101, 423] width 77 height 19
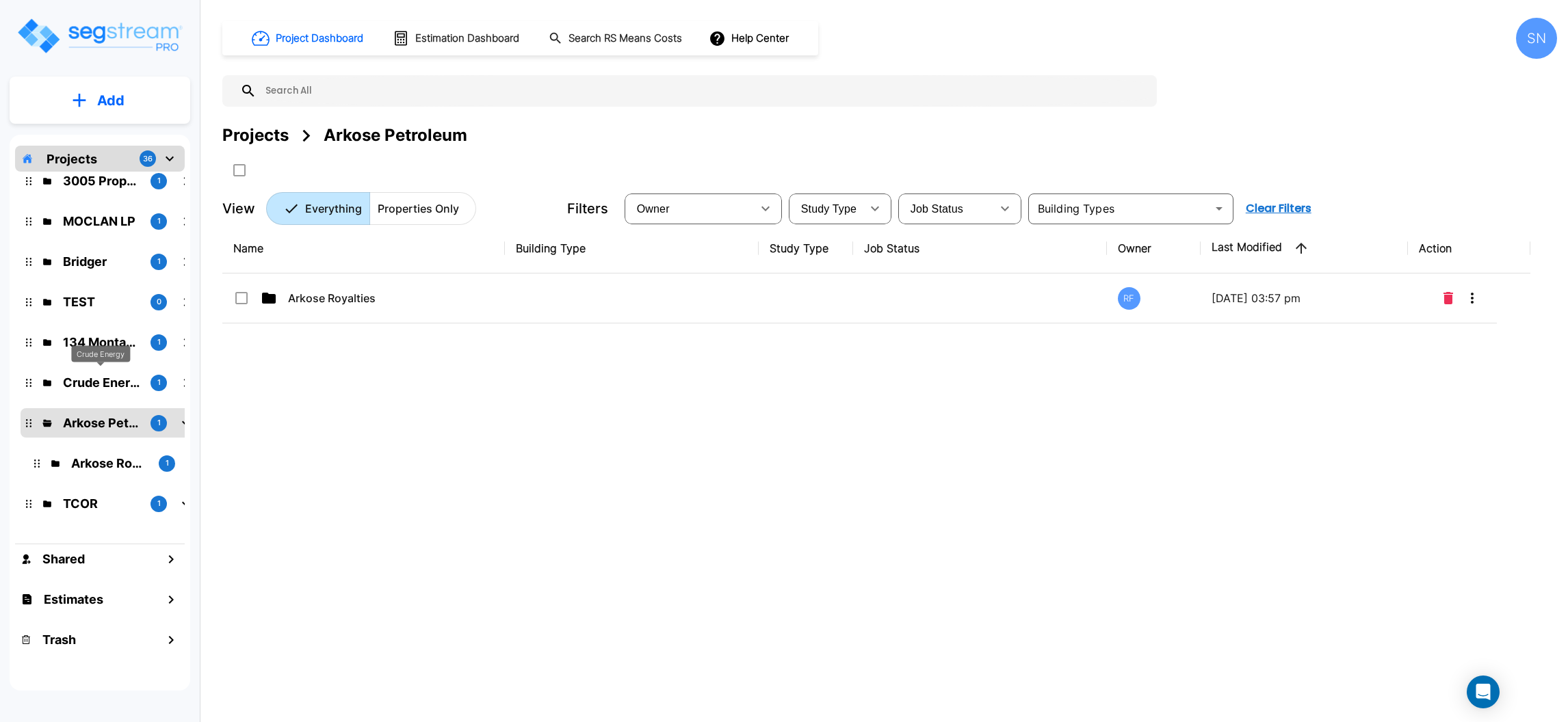
click at [79, 376] on p "Crude Energy" at bounding box center [101, 382] width 77 height 19
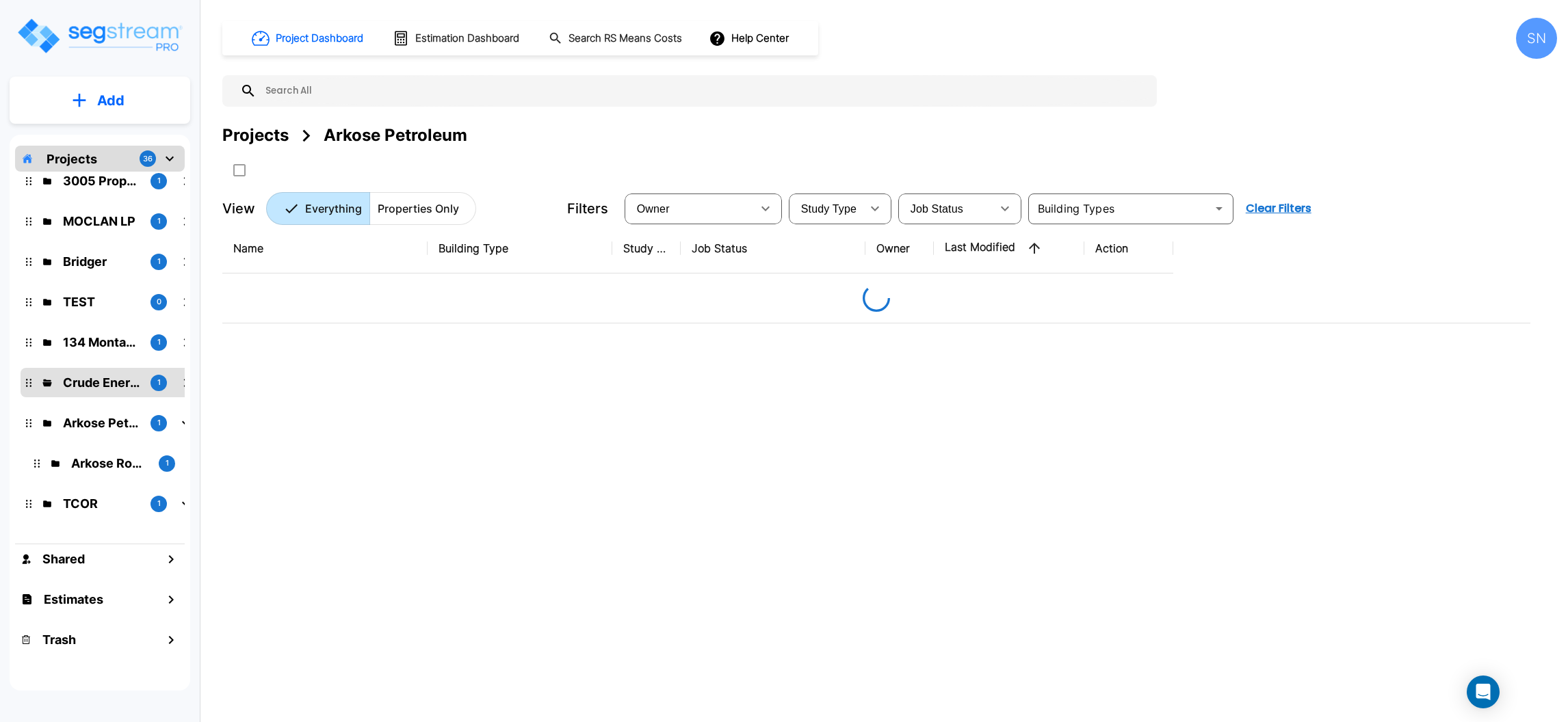
click at [79, 376] on p "Crude Energy" at bounding box center [101, 382] width 77 height 19
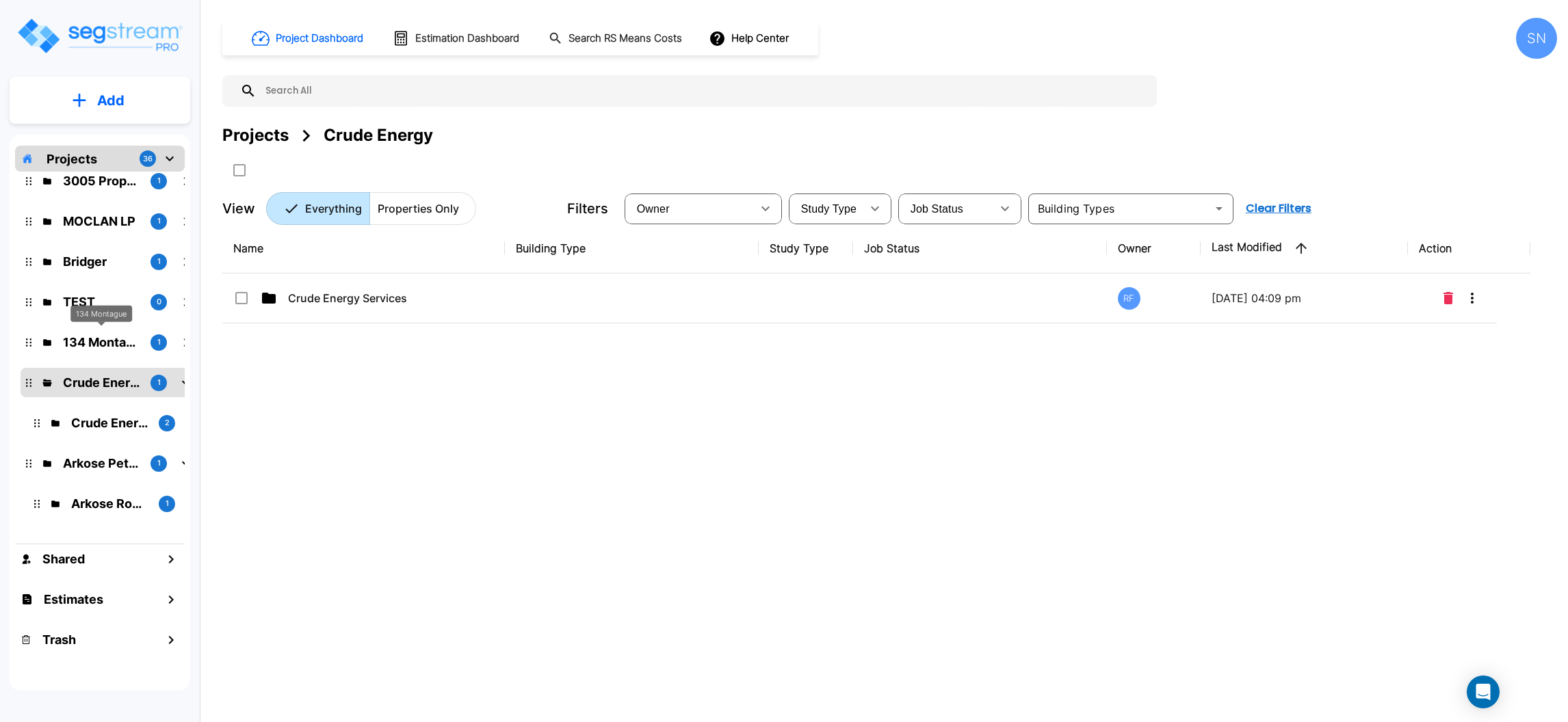
click at [90, 337] on p "134 Montague" at bounding box center [101, 342] width 77 height 19
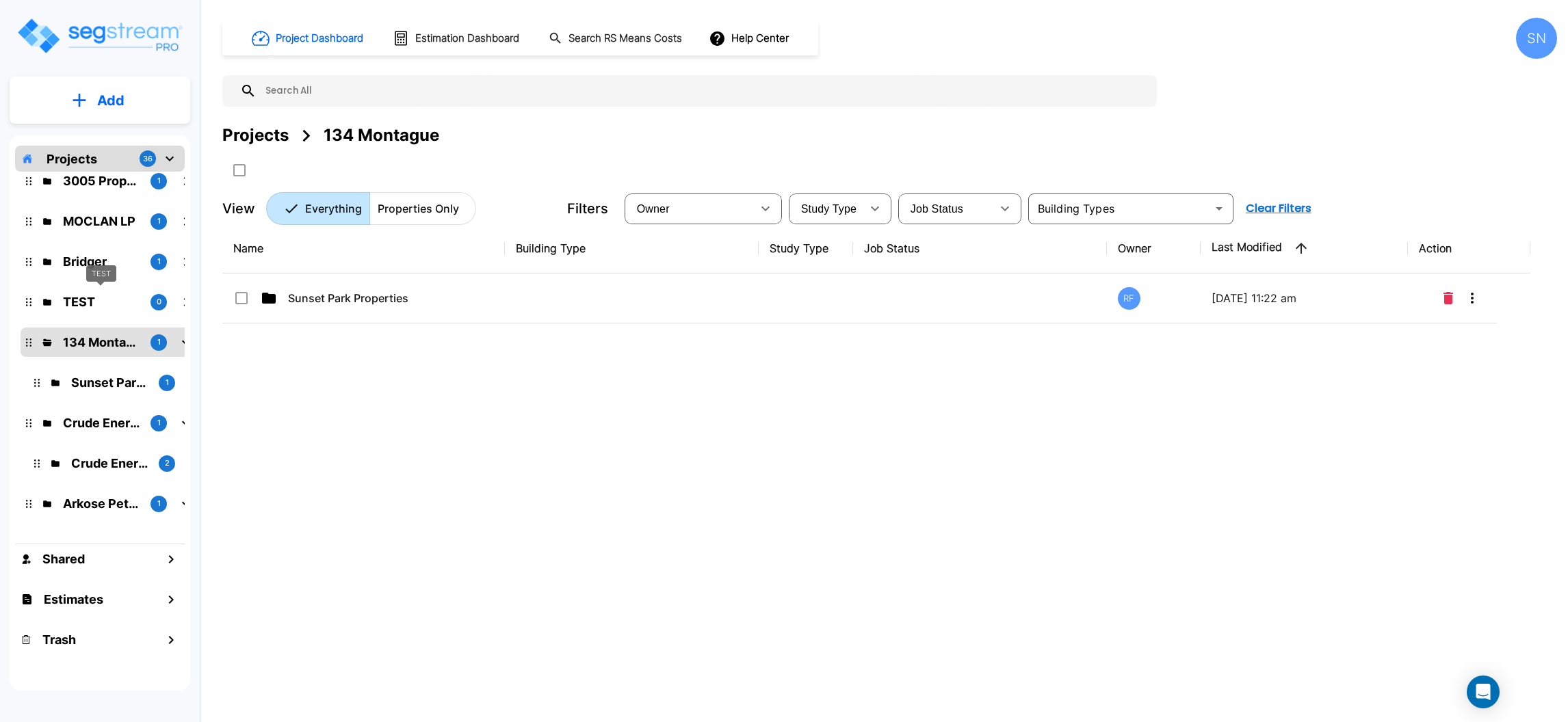
click at [89, 298] on p "TEST" at bounding box center [101, 302] width 77 height 19
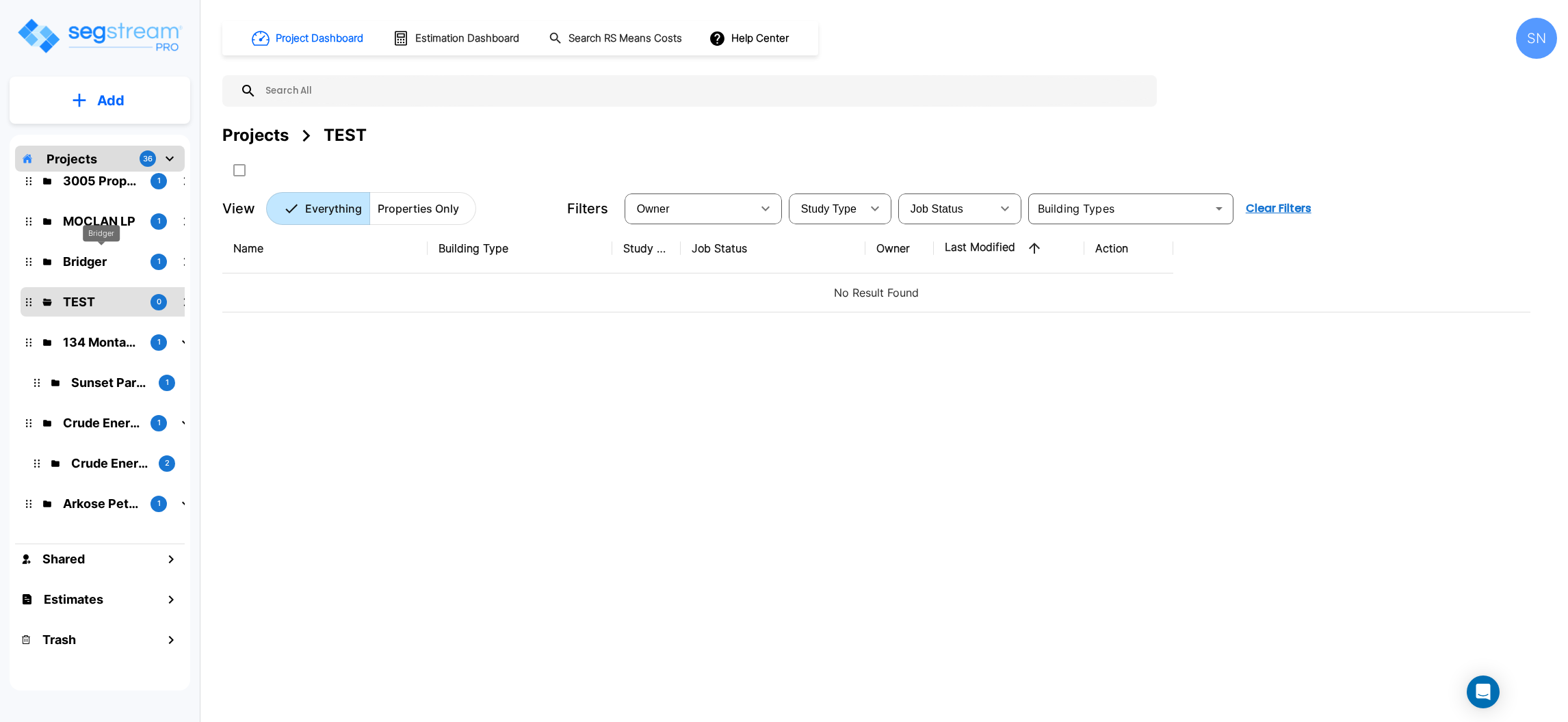
click at [71, 256] on p "Bridger" at bounding box center [101, 261] width 77 height 19
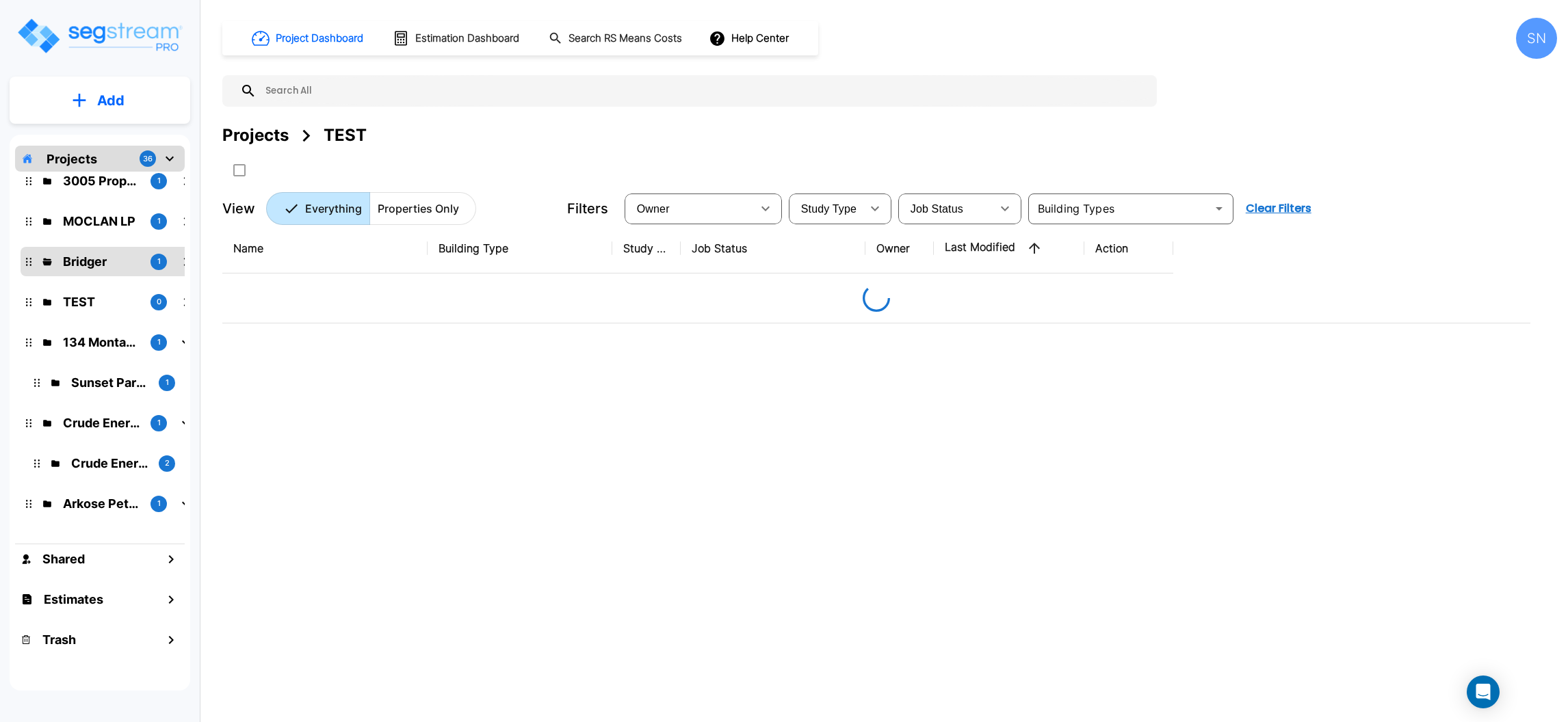
click at [71, 256] on p "Bridger" at bounding box center [101, 261] width 77 height 19
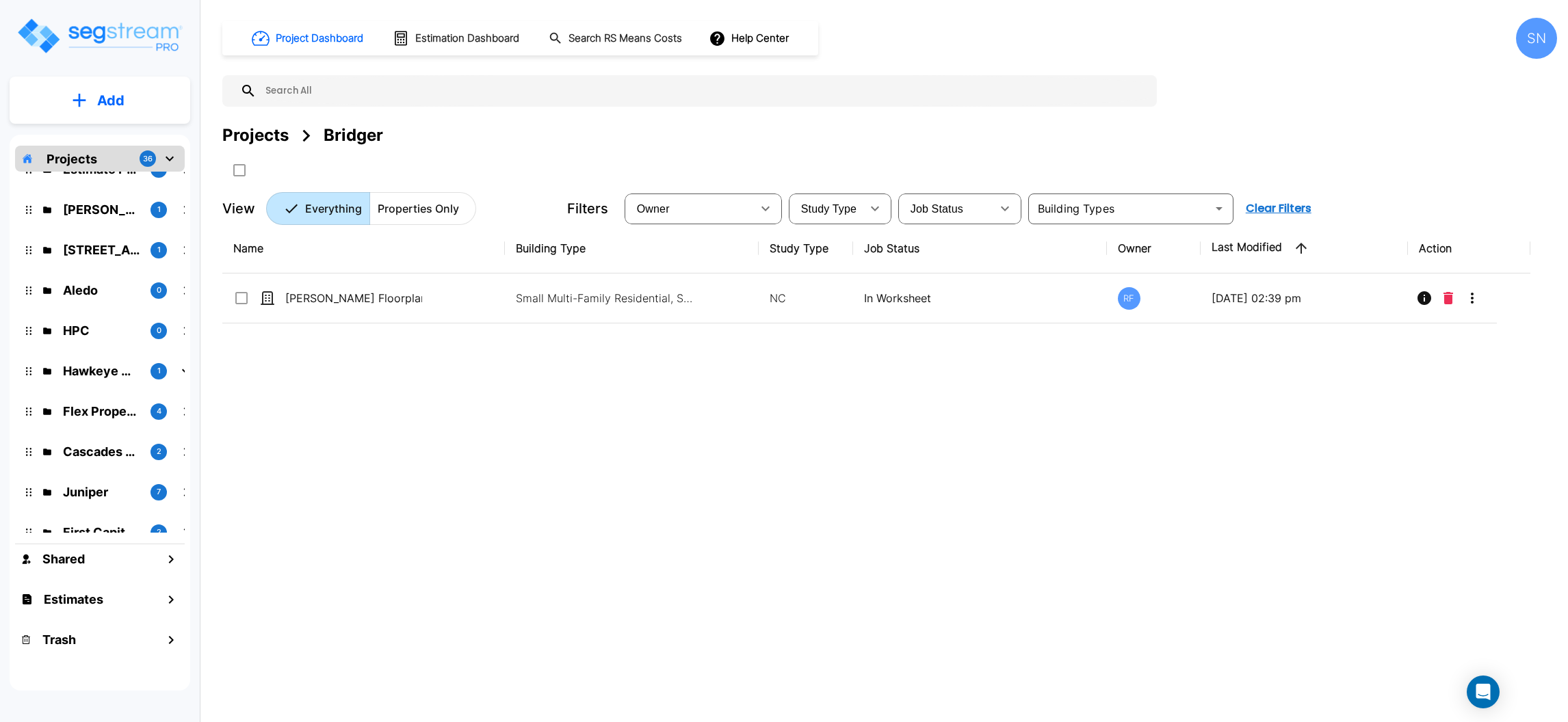
scroll to position [0, 0]
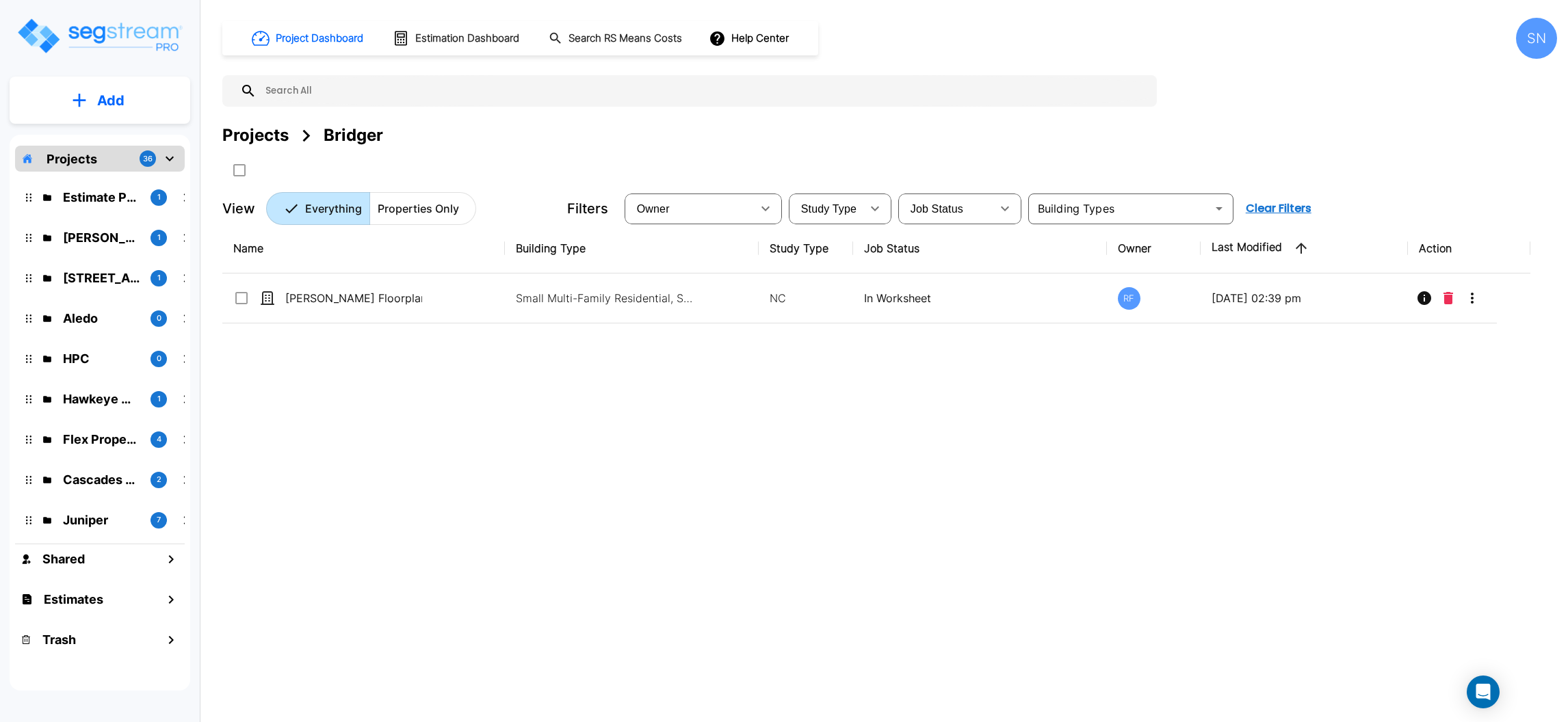
click at [445, 89] on input "text" at bounding box center [703, 91] width 894 height 31
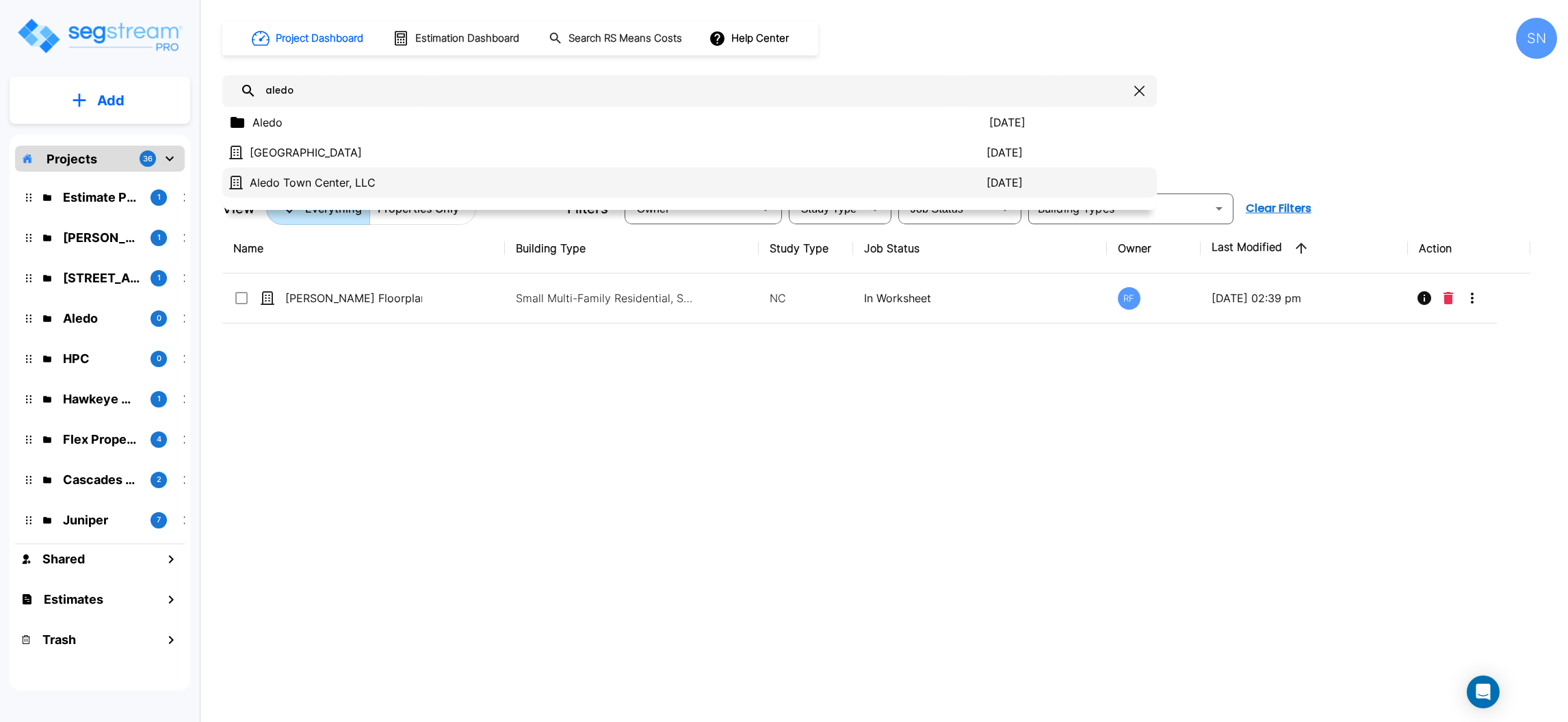
type input "aledo"
click at [423, 183] on p "Aledo Town Center, LLC" at bounding box center [618, 183] width 737 height 17
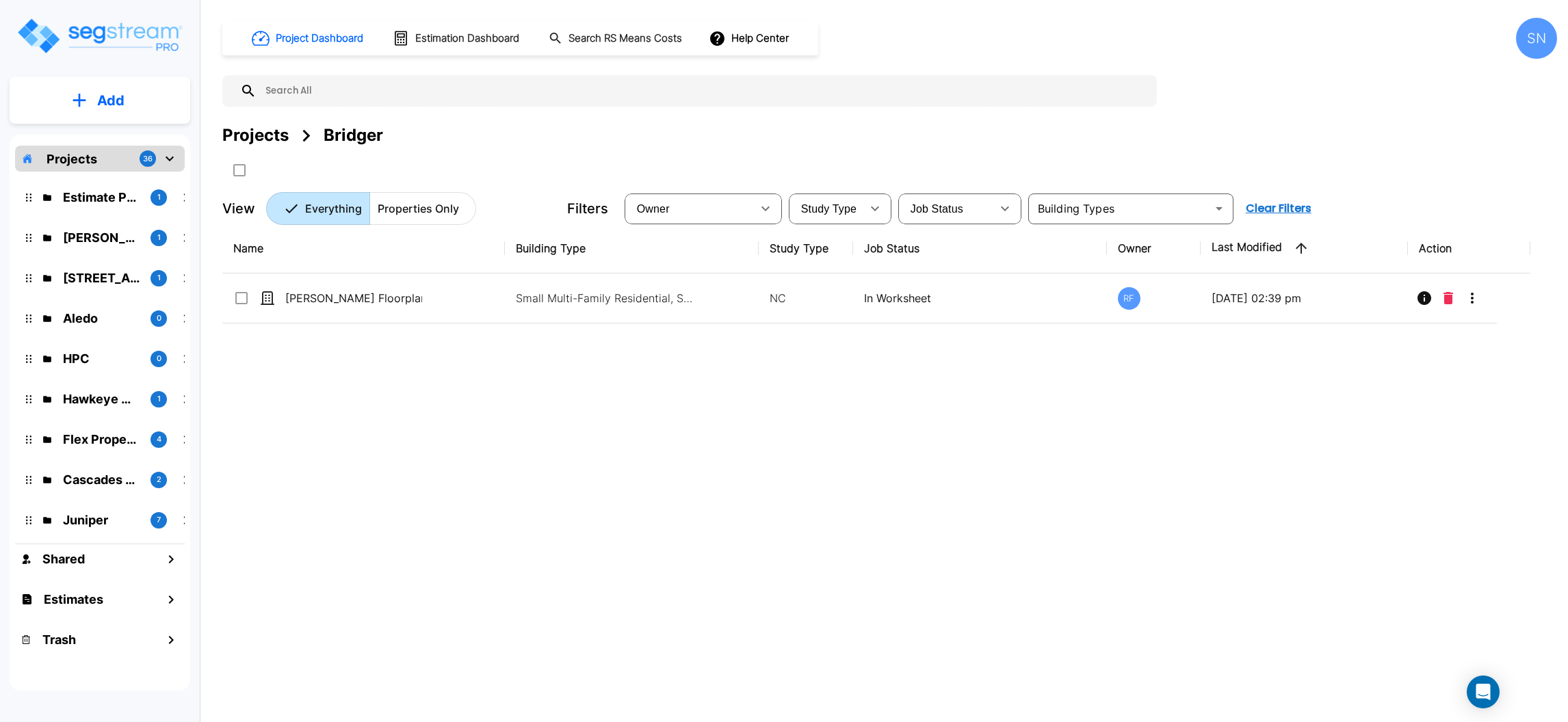
click at [531, 84] on input "text" at bounding box center [703, 91] width 894 height 31
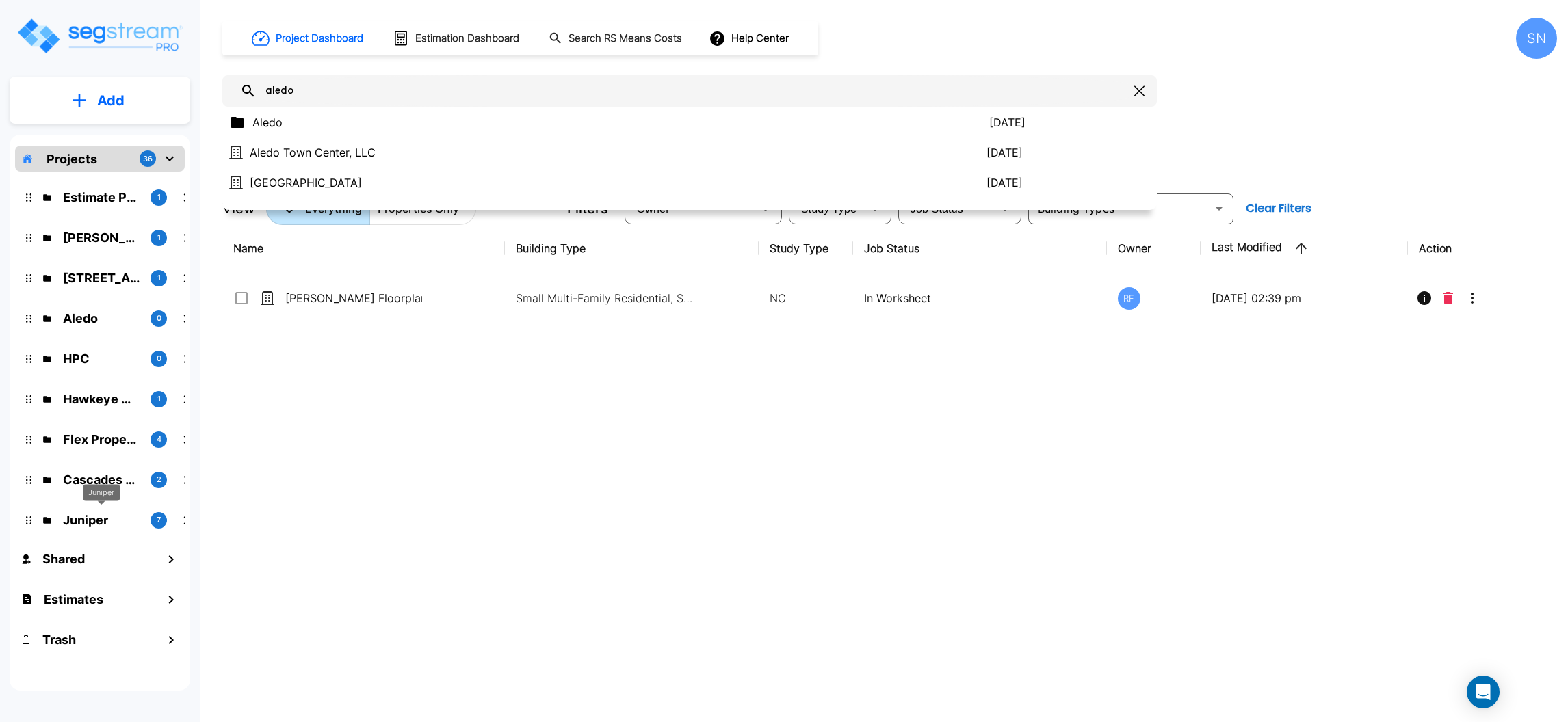
type input "aledo"
click at [88, 524] on p "Juniper" at bounding box center [101, 520] width 77 height 19
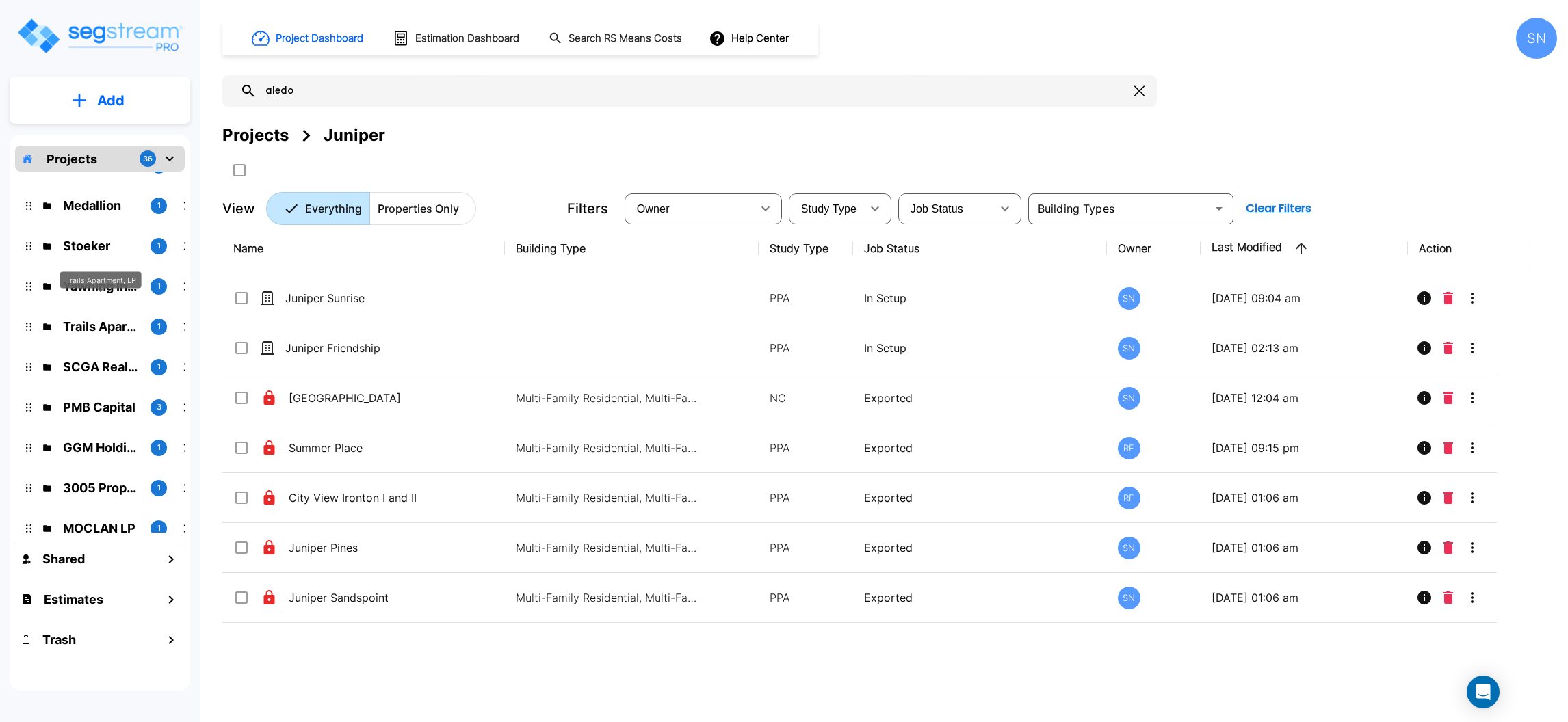
scroll to position [1090, 0]
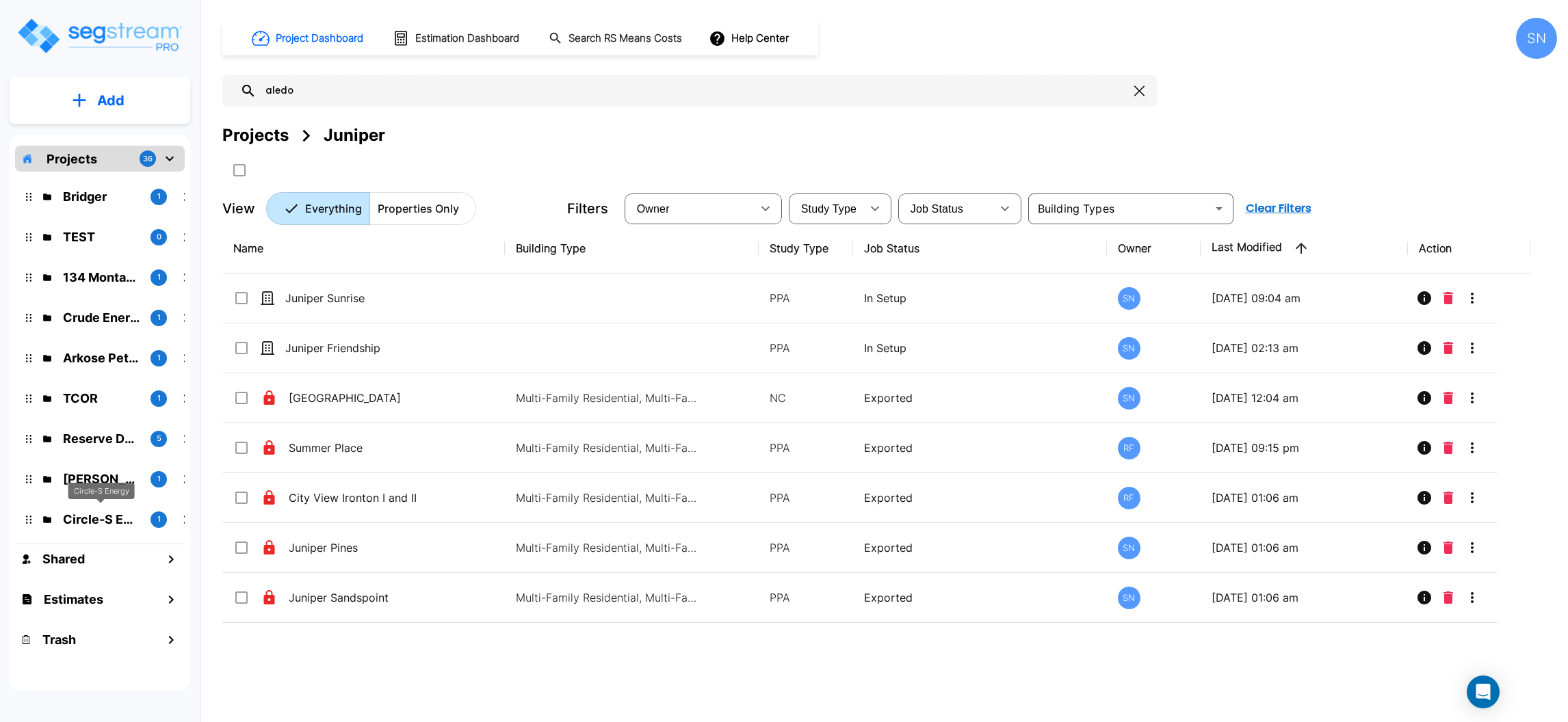
click at [88, 524] on p "Circle-S Energy" at bounding box center [101, 519] width 77 height 19
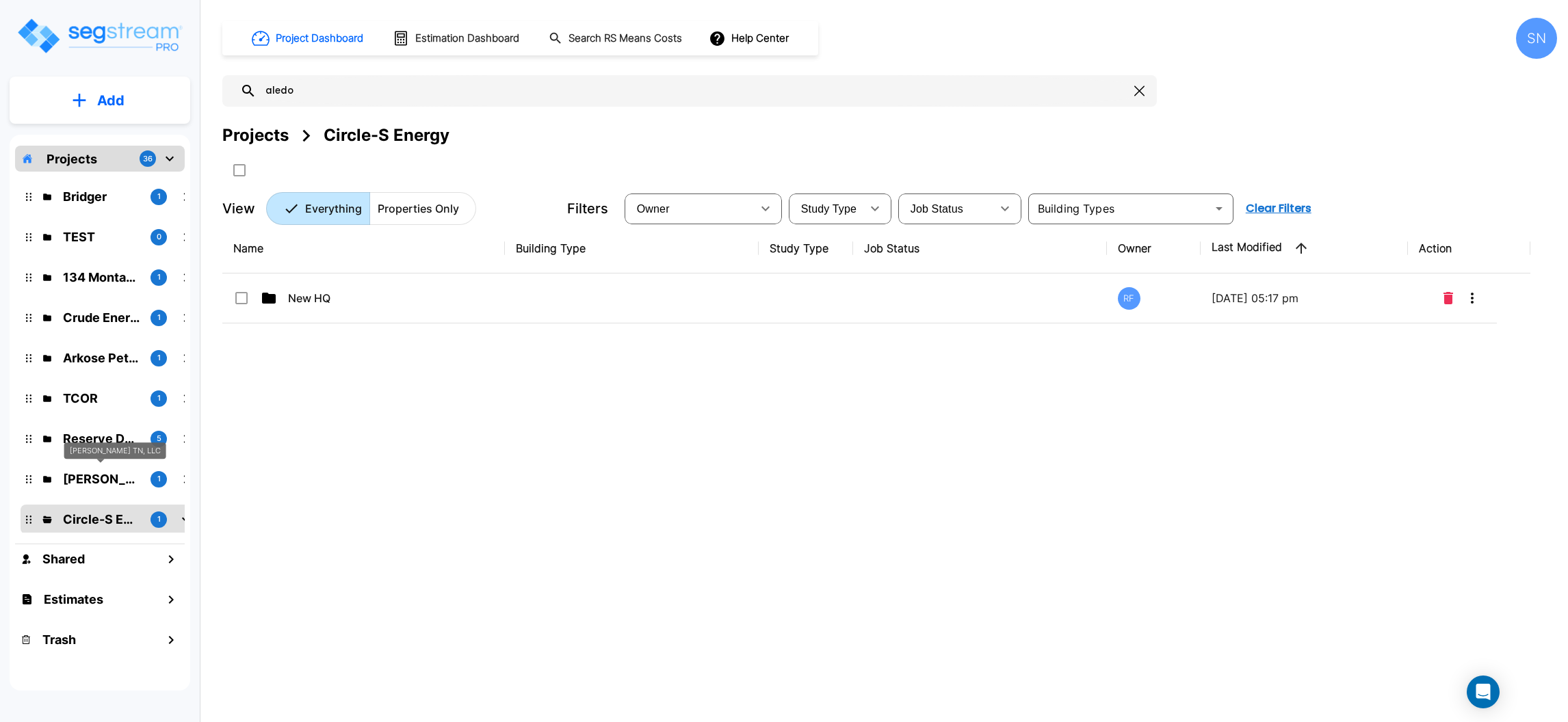
click at [88, 474] on p "[PERSON_NAME] TN, LLC" at bounding box center [101, 479] width 77 height 19
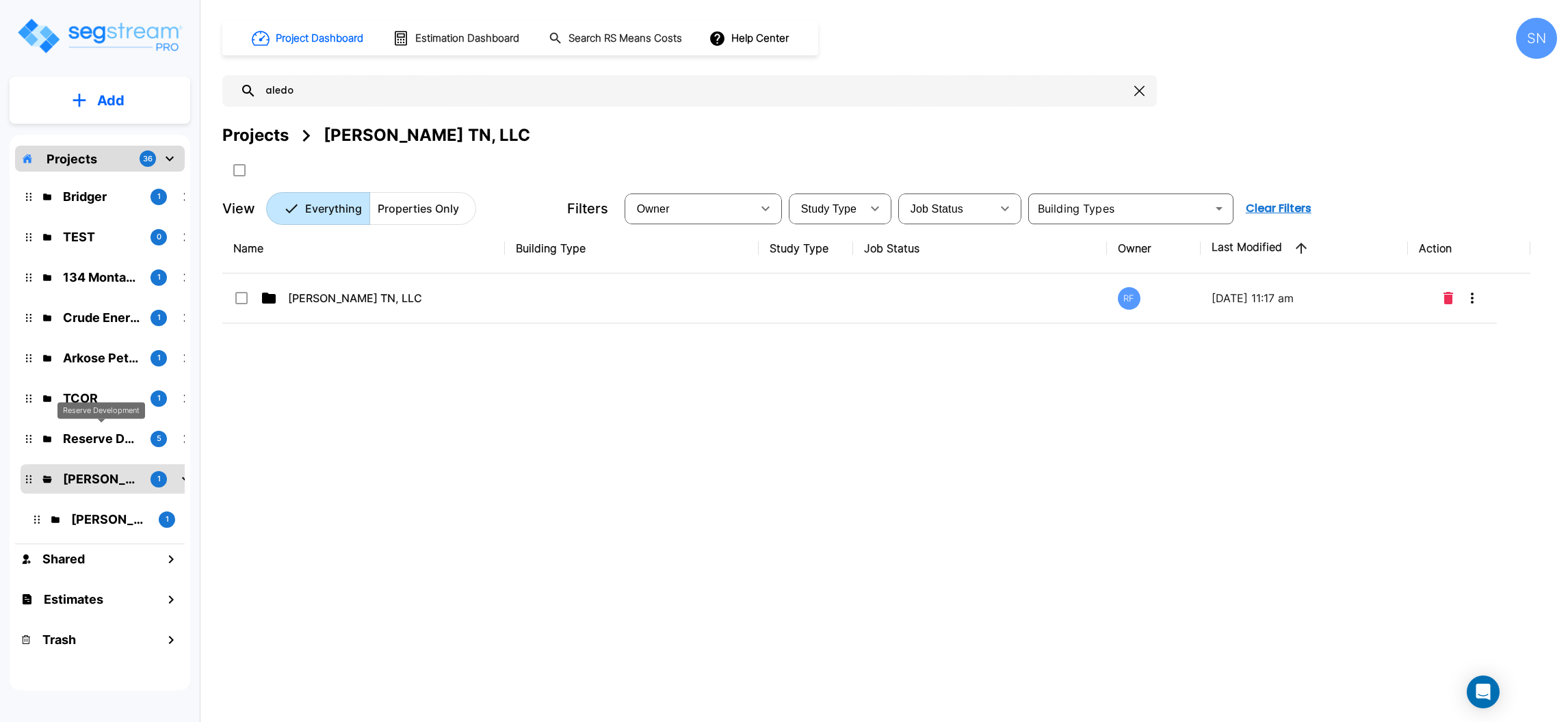
click at [87, 436] on p "Reserve Development" at bounding box center [101, 438] width 77 height 19
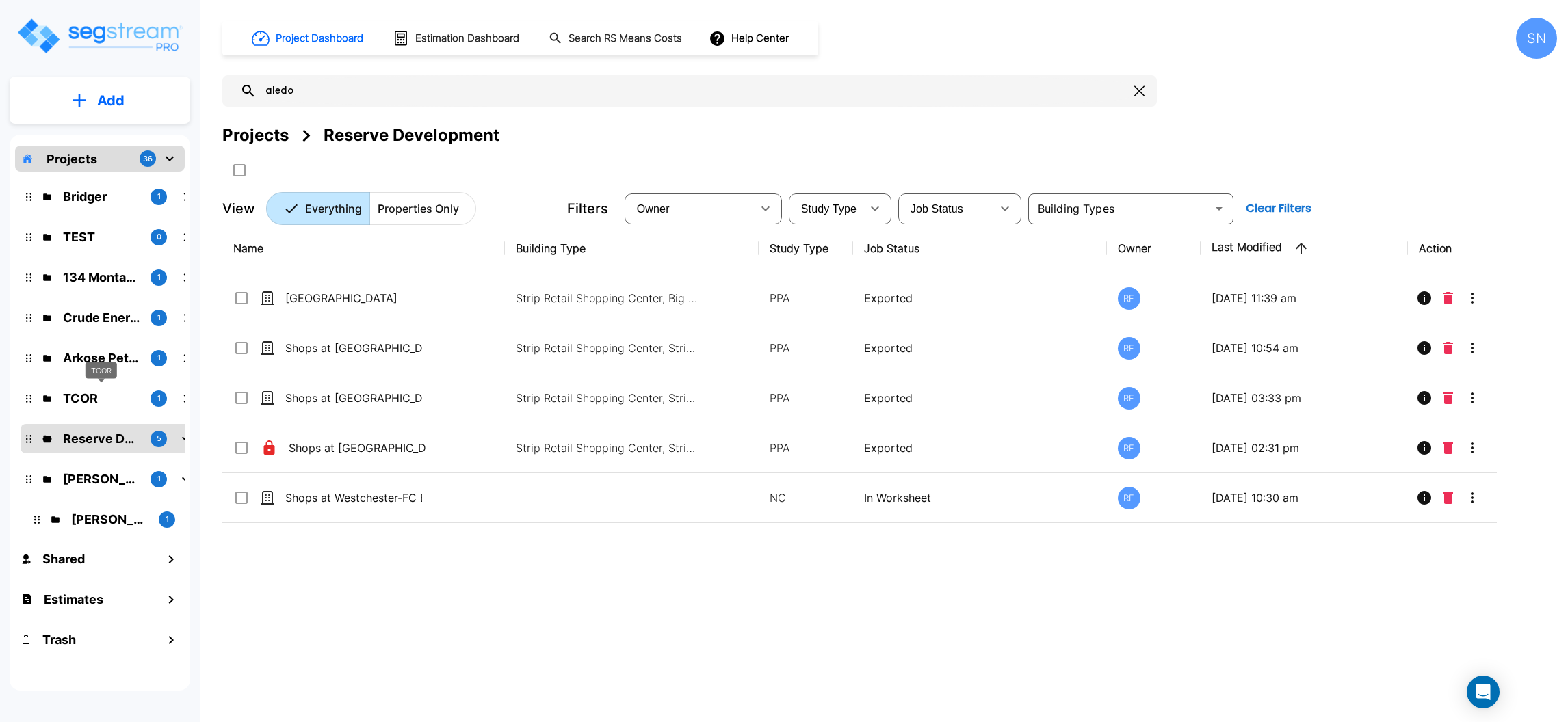
click at [87, 400] on p "TCOR" at bounding box center [101, 398] width 77 height 19
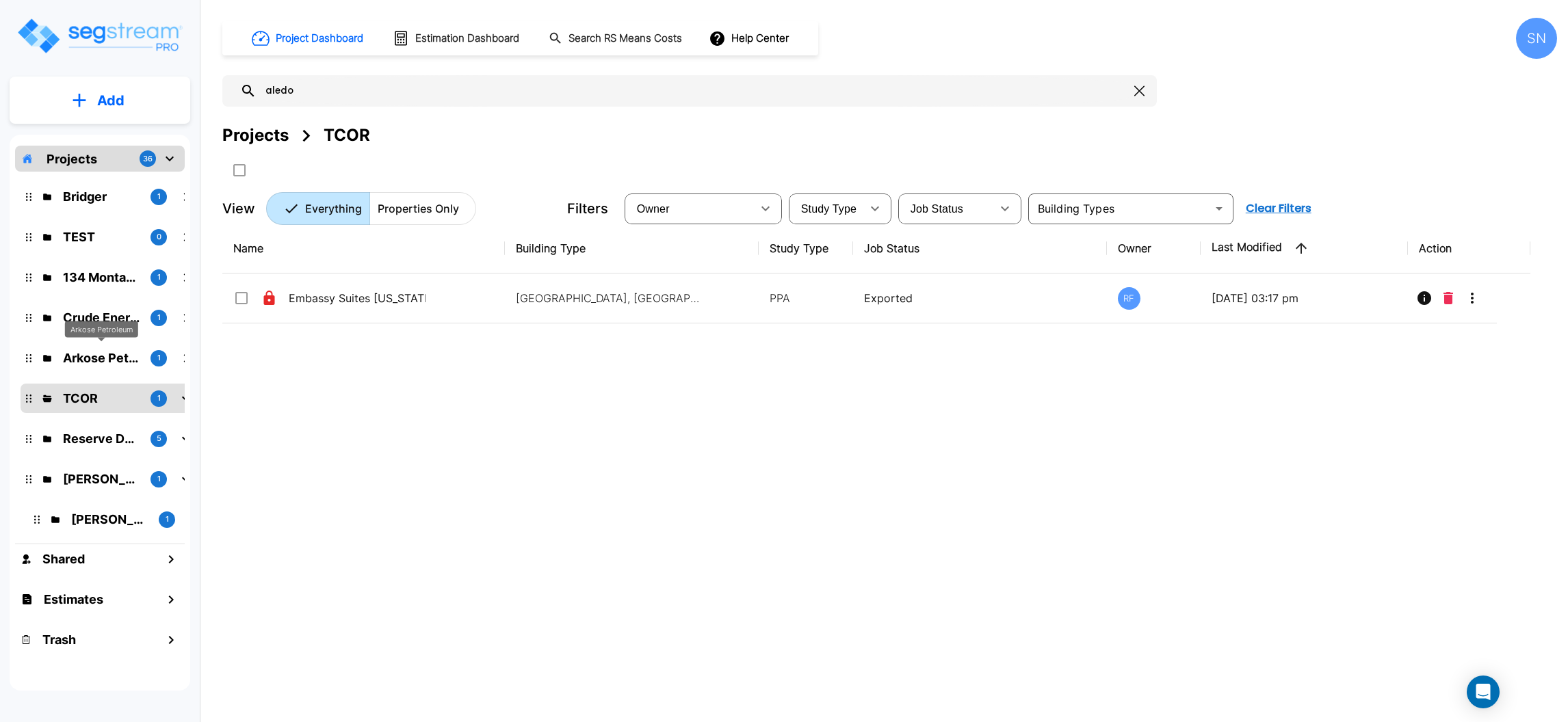
click at [93, 354] on p "Arkose Petroleum" at bounding box center [101, 358] width 77 height 19
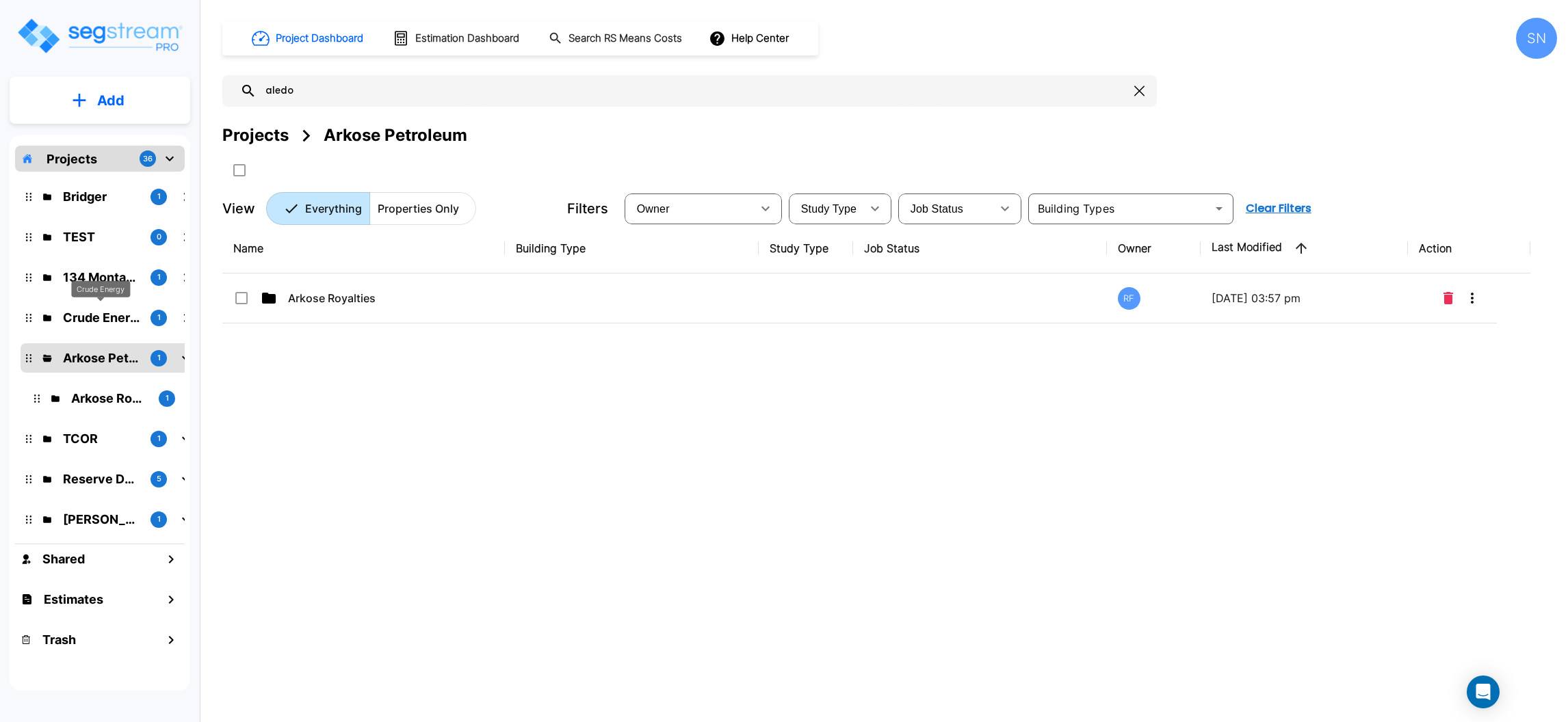
click at [102, 308] on p "Crude Energy" at bounding box center [101, 317] width 77 height 19
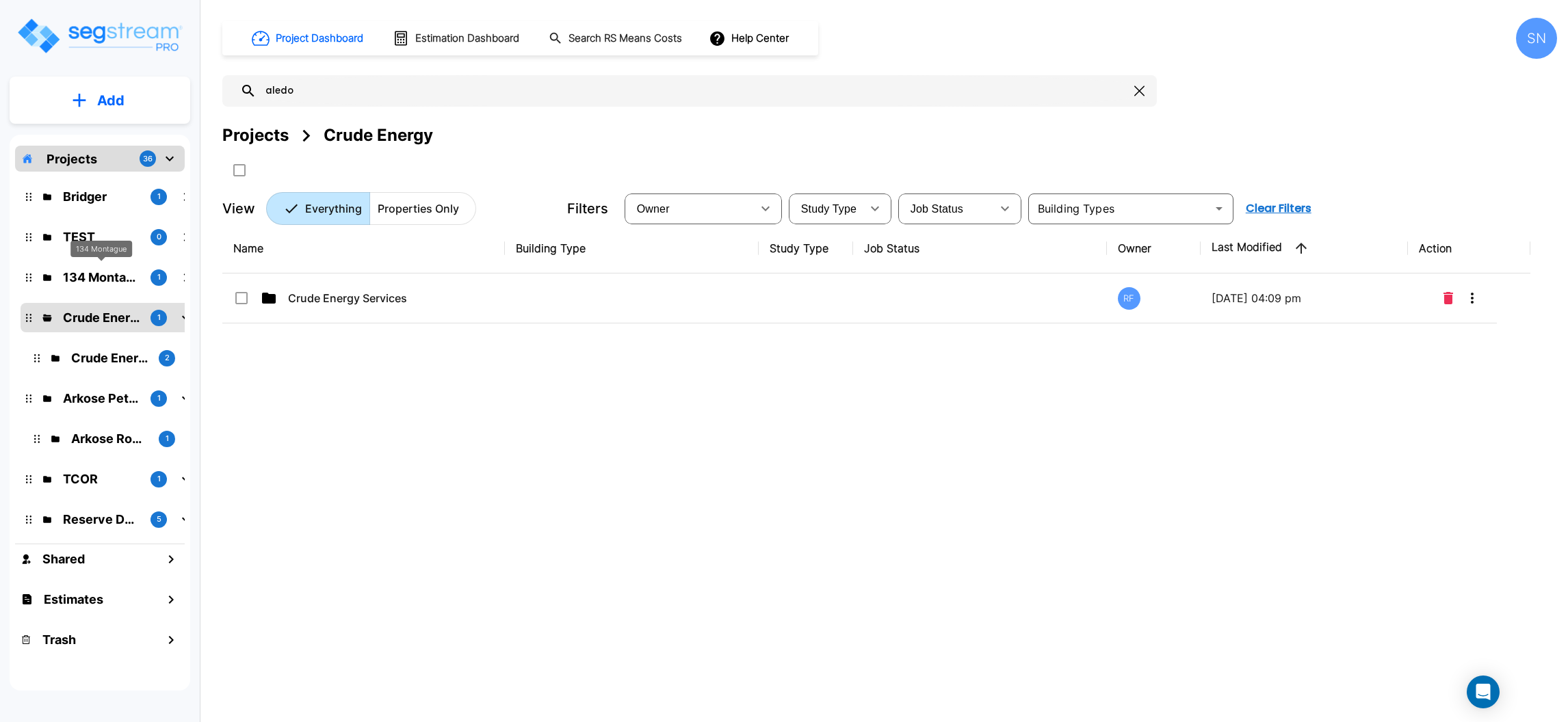
click at [101, 278] on p "134 Montague" at bounding box center [101, 277] width 77 height 19
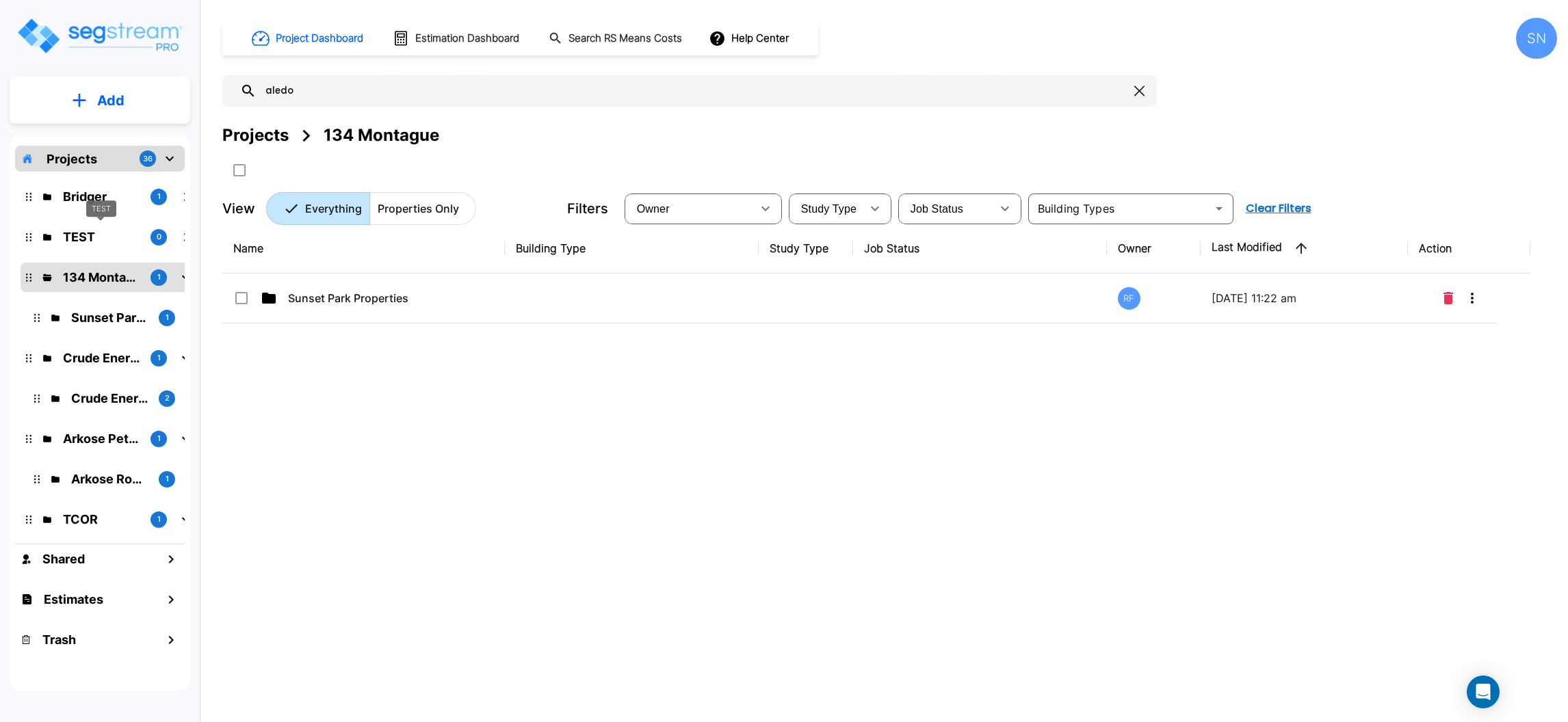
click at [93, 234] on p "TEST" at bounding box center [101, 237] width 77 height 19
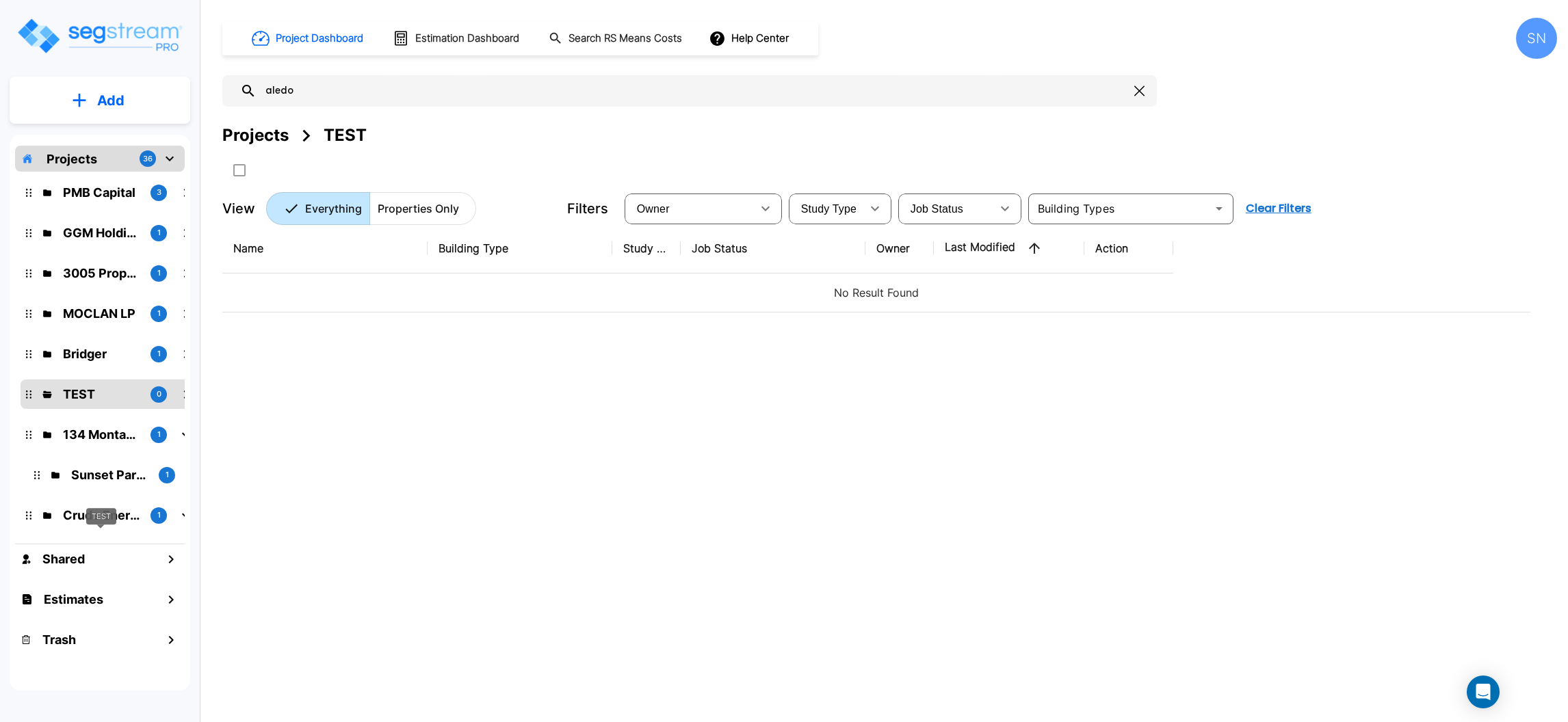
scroll to position [782, 0]
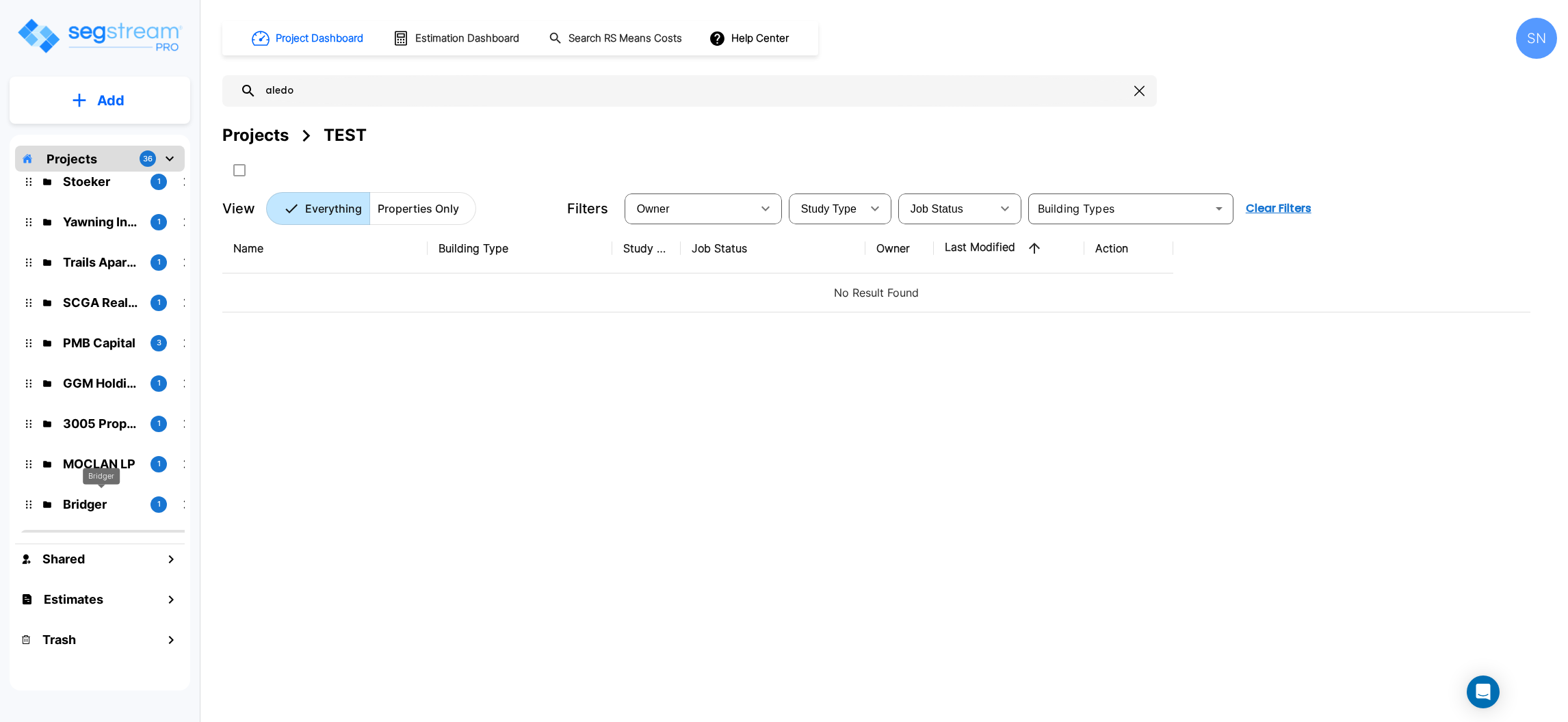
click at [90, 499] on p "Bridger" at bounding box center [101, 504] width 77 height 19
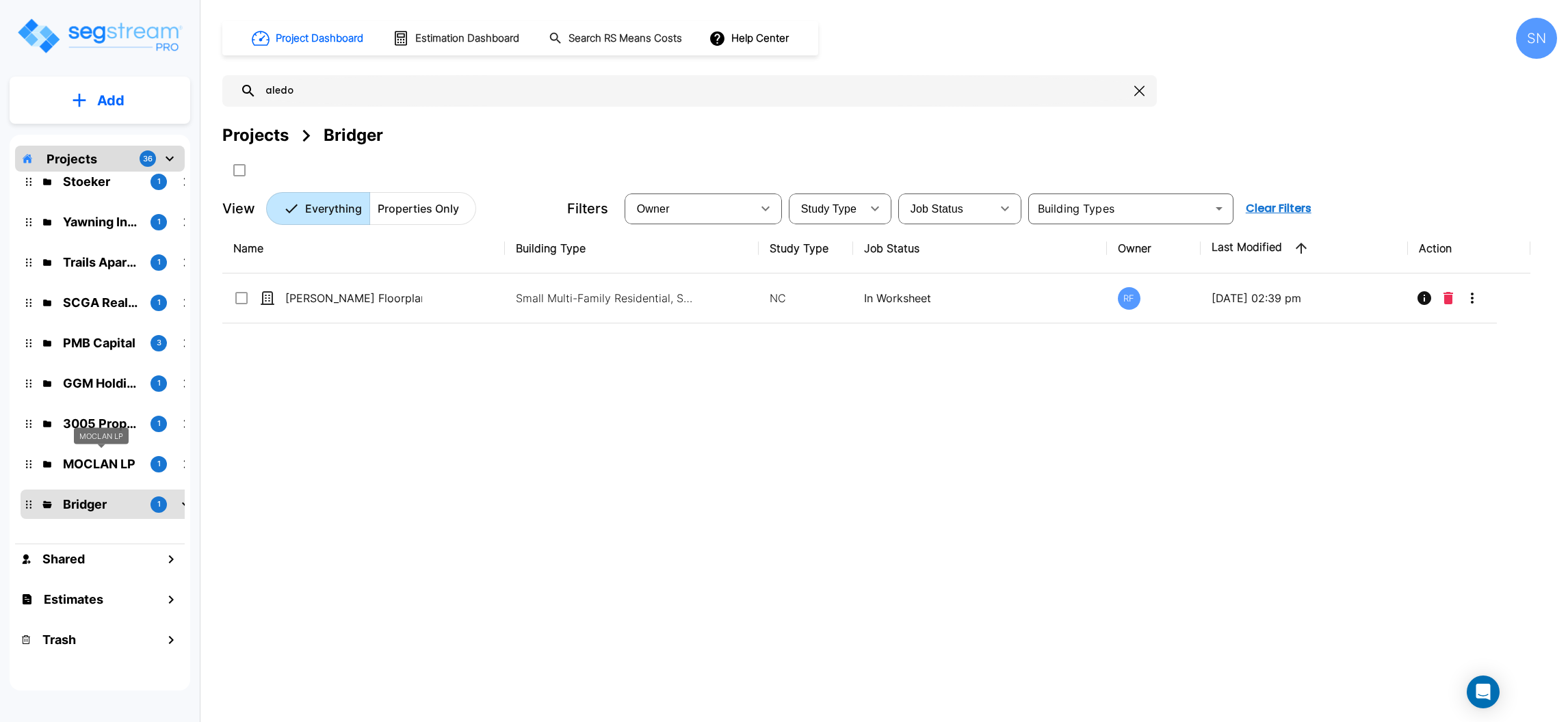
click at [90, 458] on p "MOCLAN LP" at bounding box center [101, 464] width 77 height 19
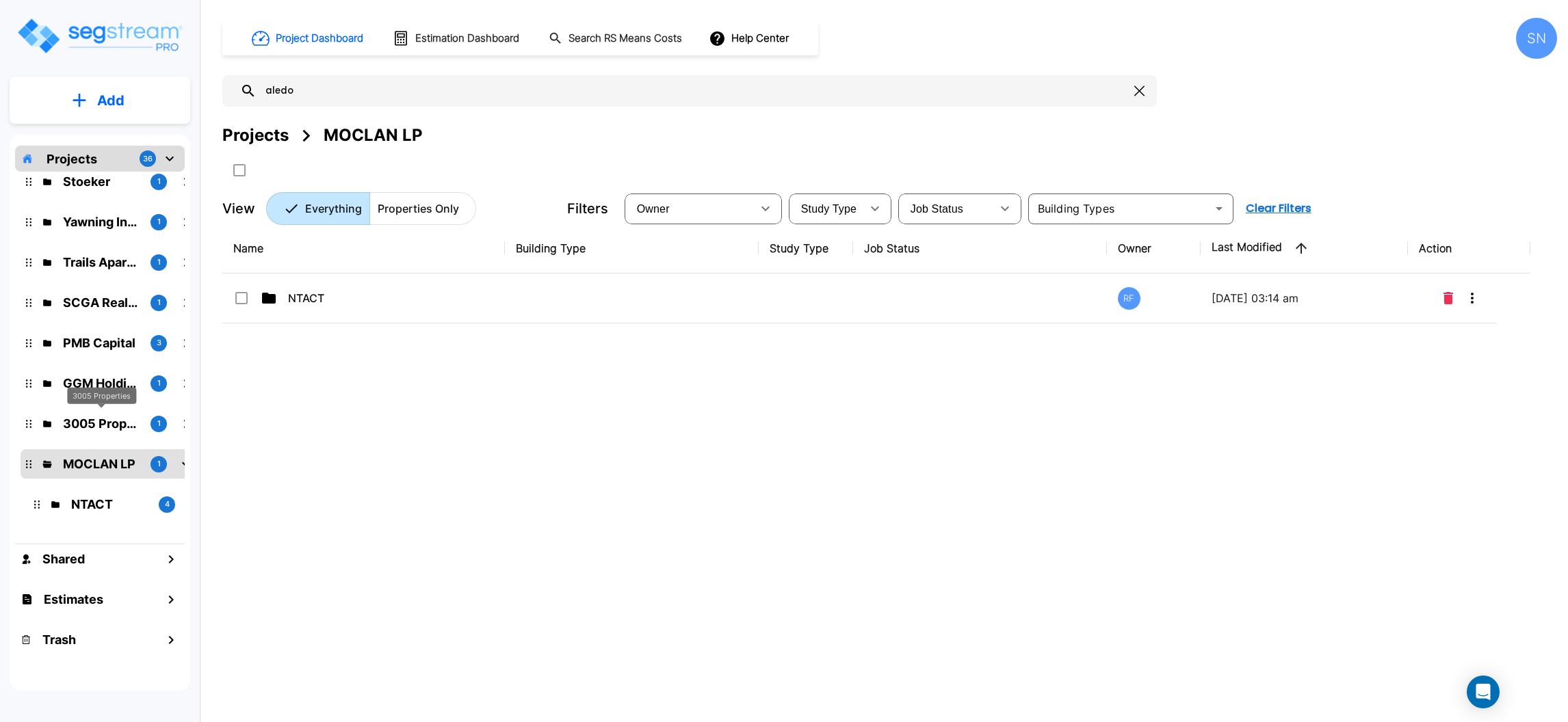
click at [95, 423] on p "3005 Properties" at bounding box center [101, 423] width 77 height 19
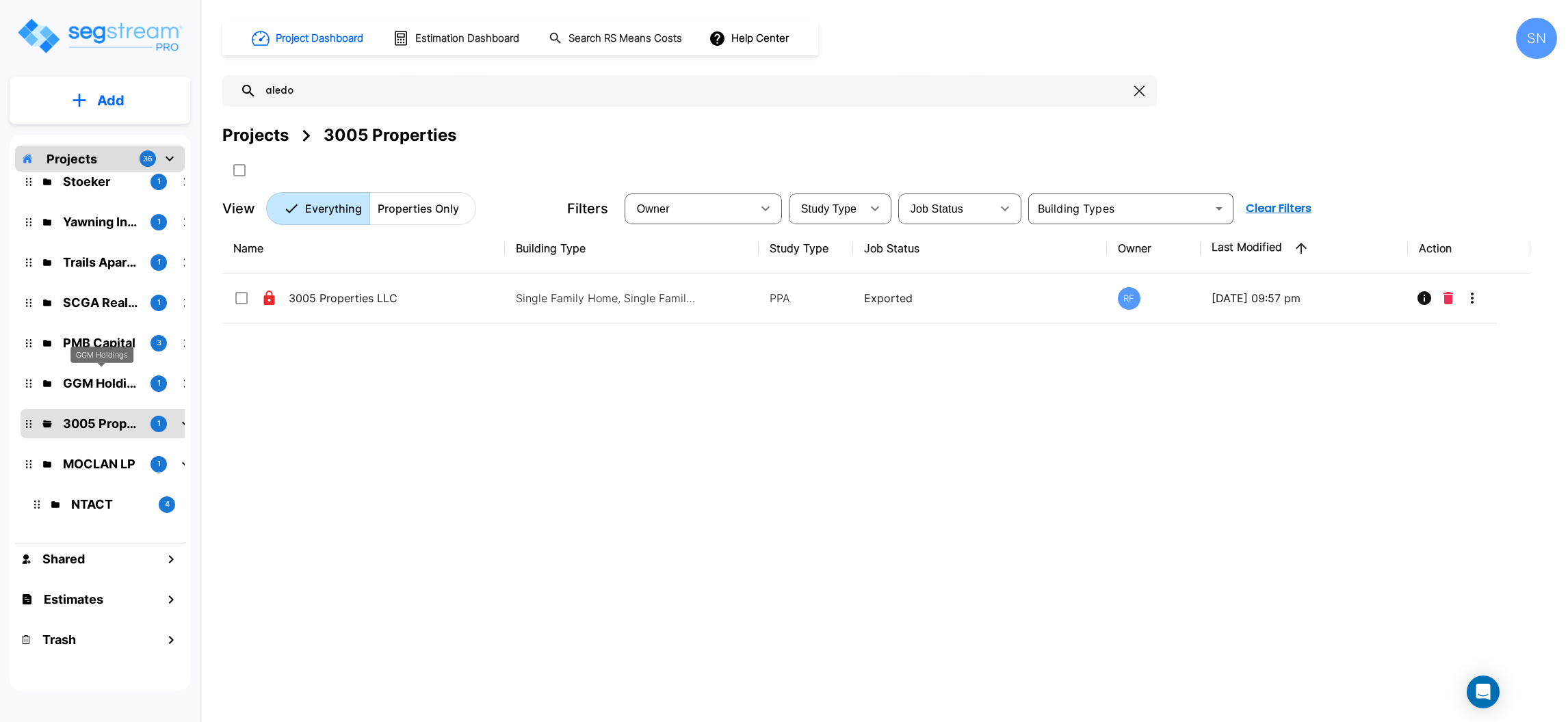
click at [97, 374] on p "GGM Holdings" at bounding box center [101, 383] width 77 height 19
click at [106, 342] on p "PMB Capital" at bounding box center [101, 343] width 77 height 19
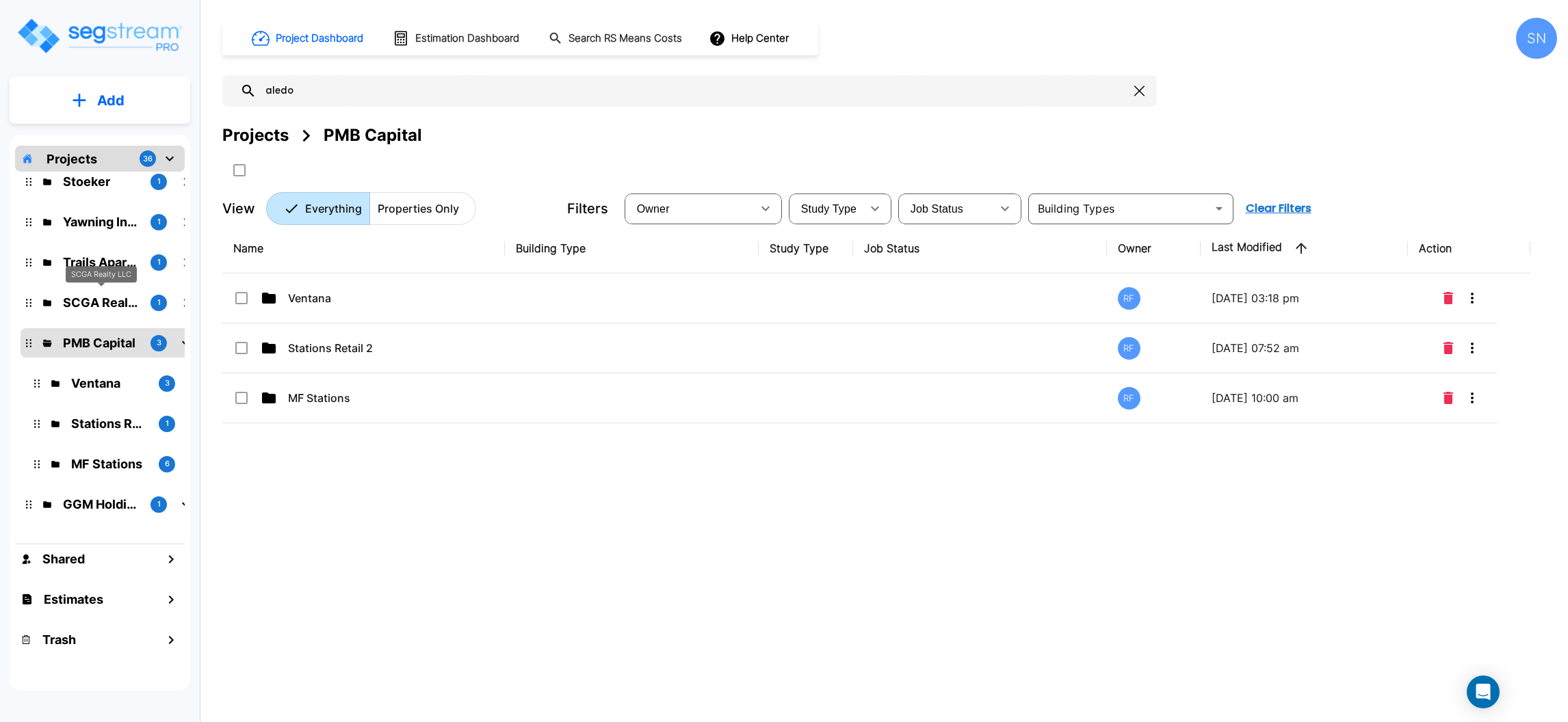
click at [105, 301] on p "SCGA Realty LLC" at bounding box center [101, 302] width 77 height 19
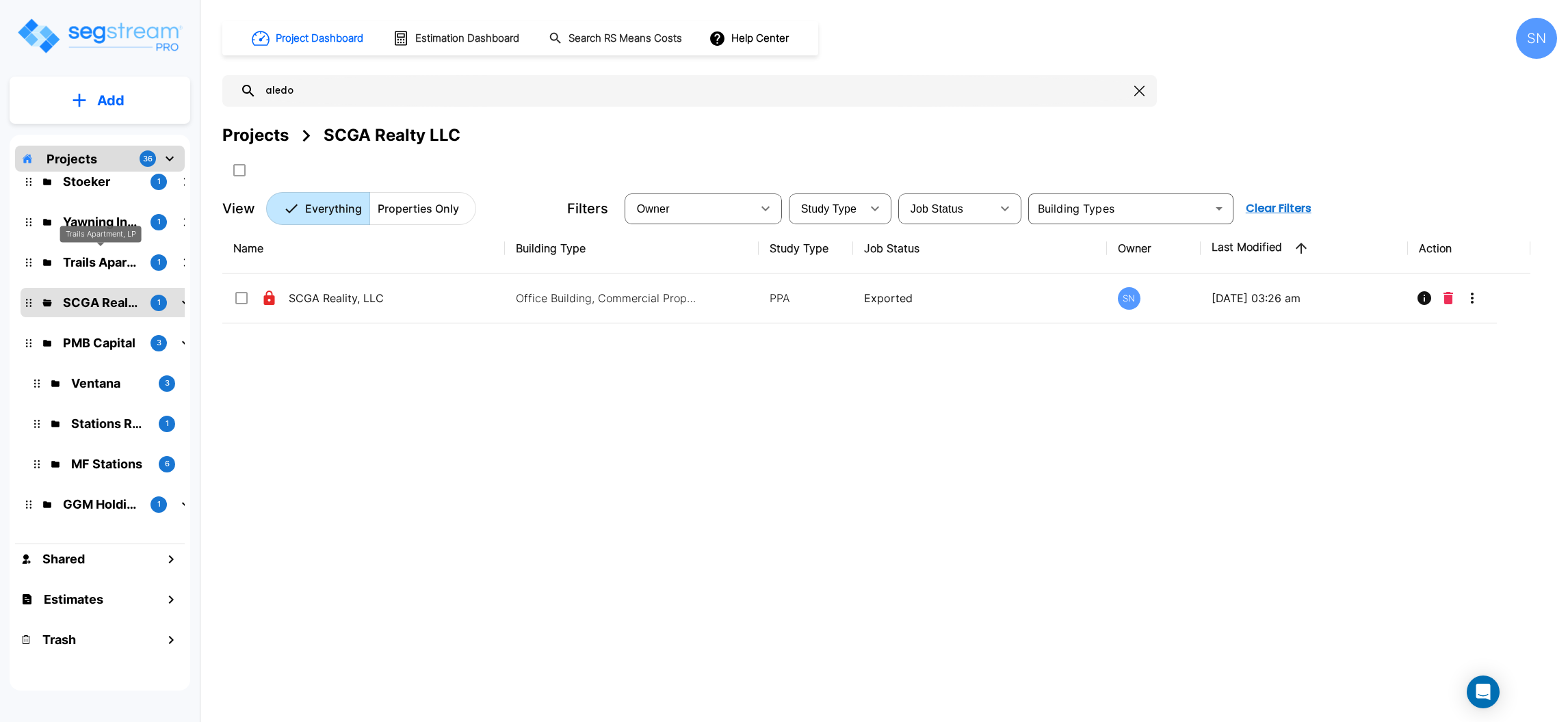
click at [108, 262] on p "Trails Apartment, LP" at bounding box center [101, 262] width 77 height 19
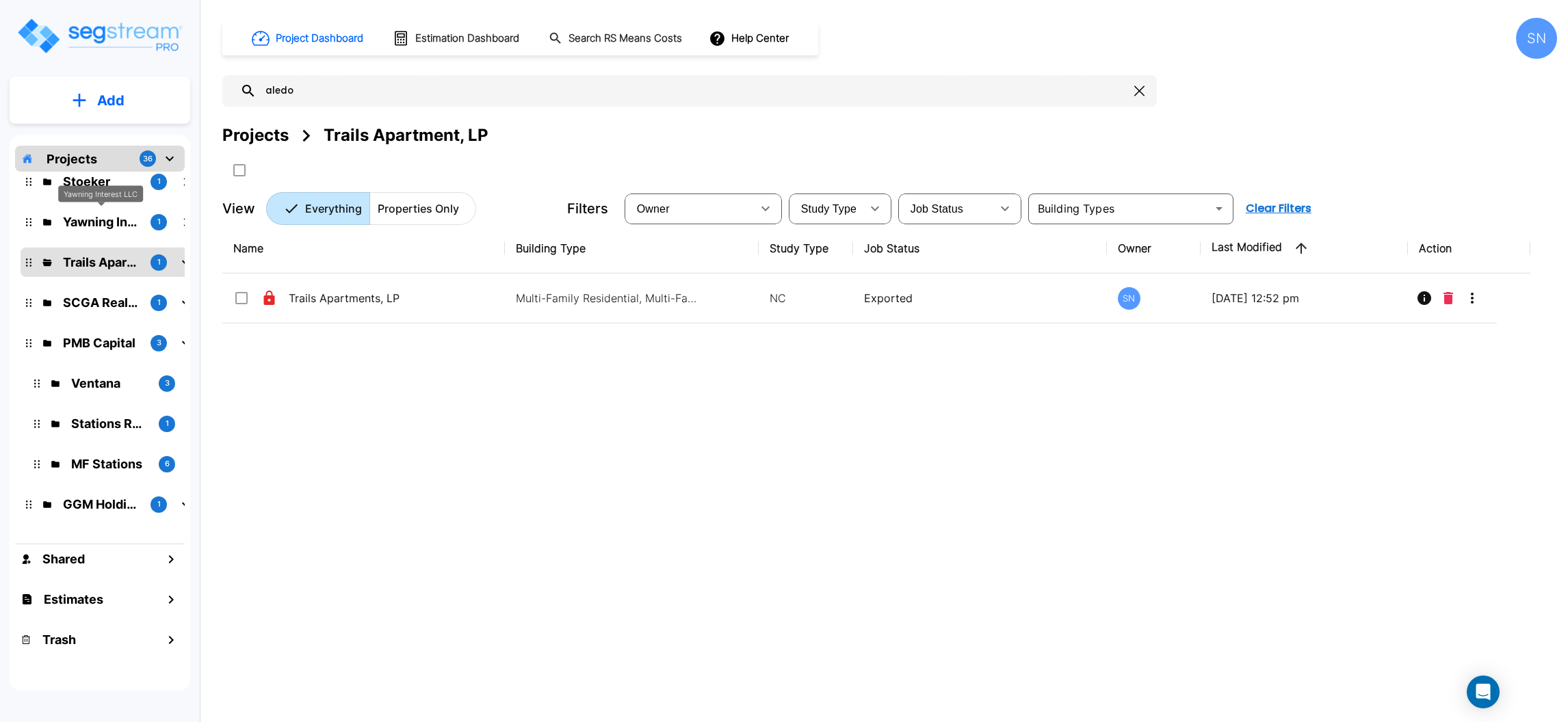
click at [107, 221] on p "Yawning Interest LLC" at bounding box center [101, 222] width 77 height 19
click at [97, 180] on p "Stoeker" at bounding box center [101, 181] width 77 height 19
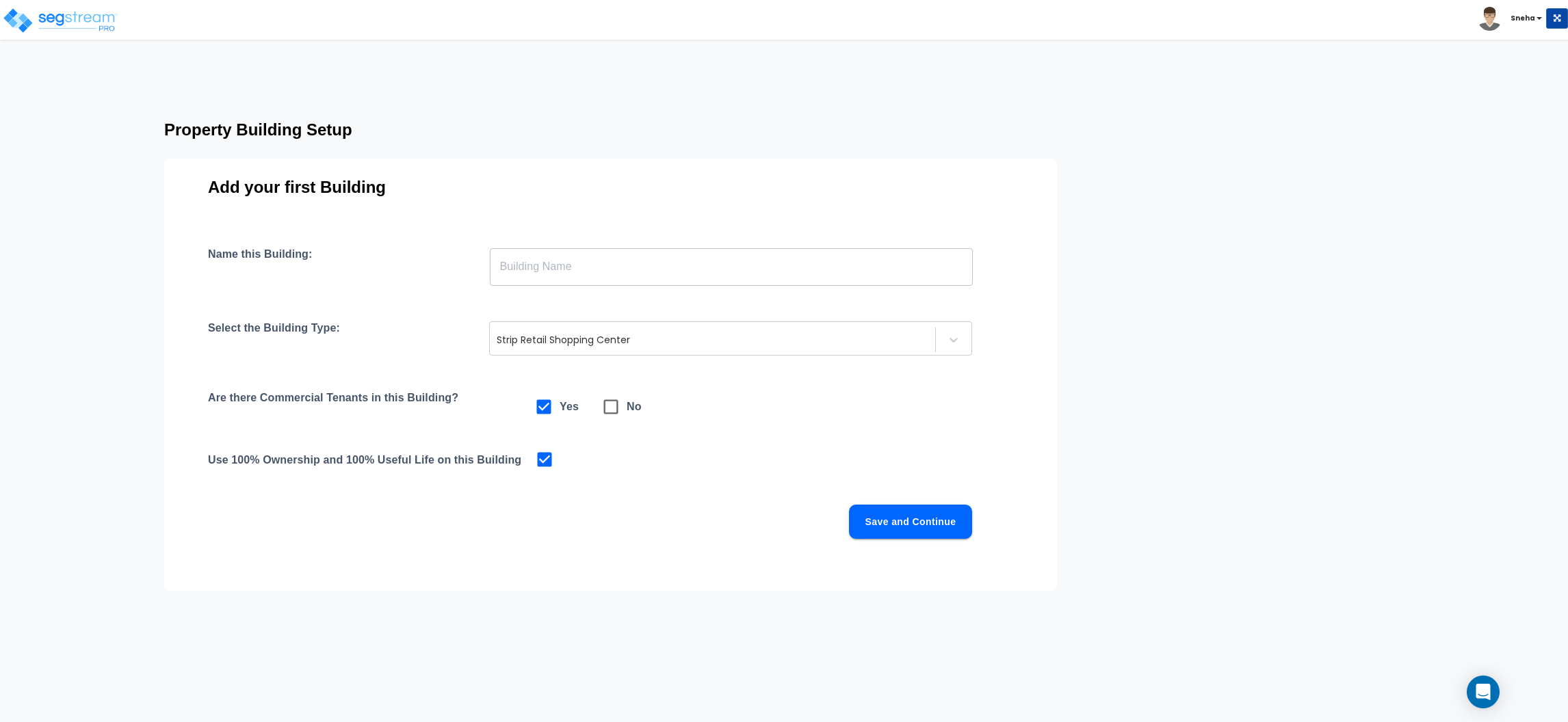
click at [584, 261] on input "text" at bounding box center [731, 266] width 483 height 38
type input "Building"
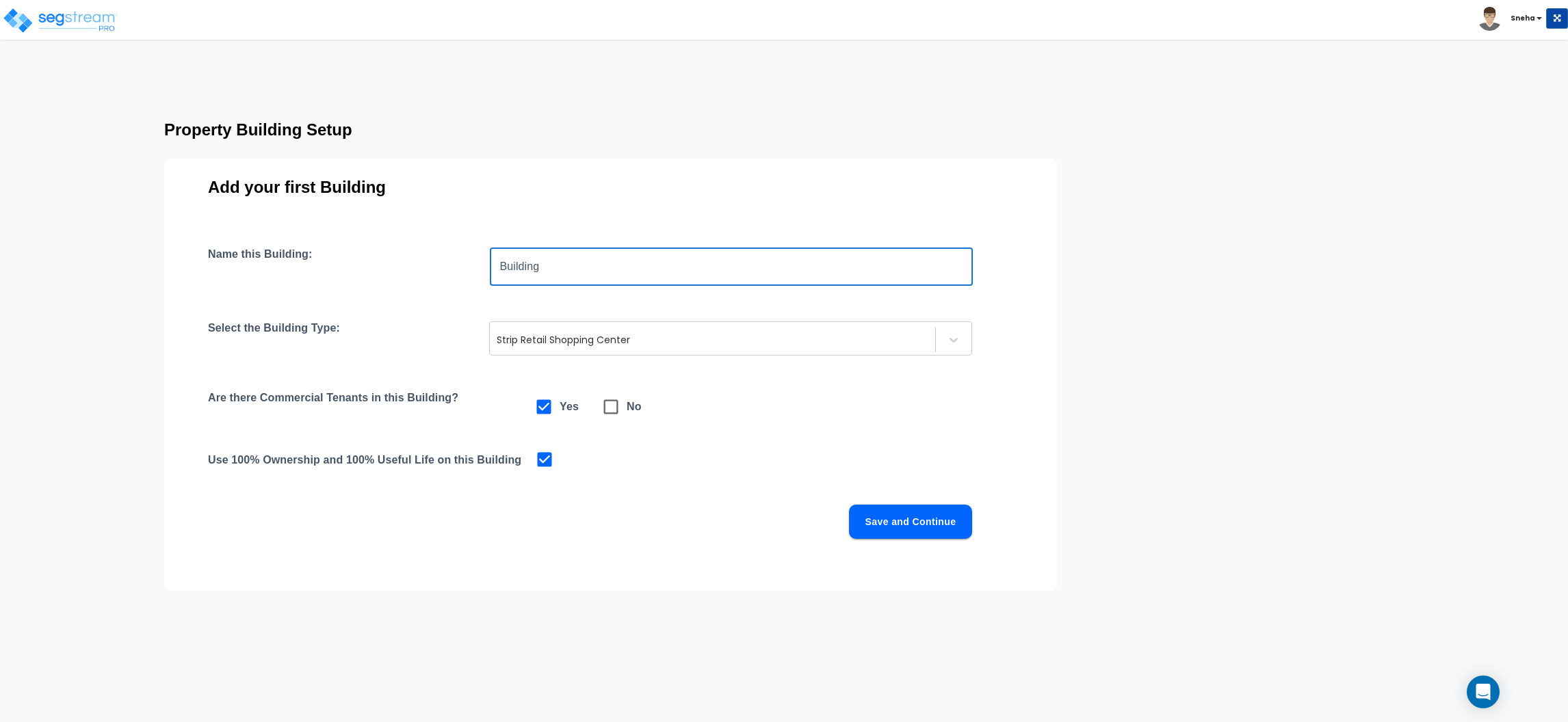
click at [893, 530] on button "Save and Continue" at bounding box center [910, 521] width 123 height 34
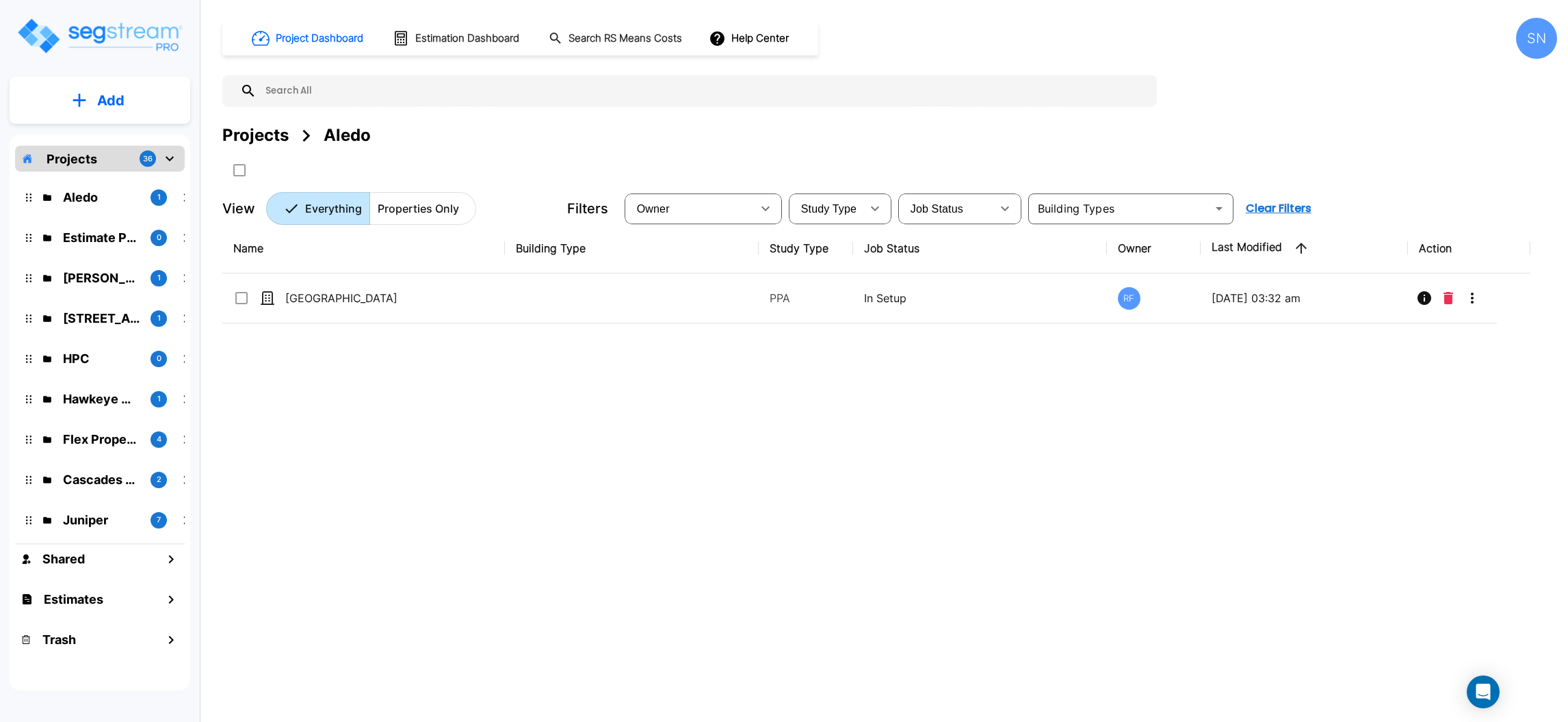
click at [385, 95] on input "text" at bounding box center [703, 91] width 894 height 31
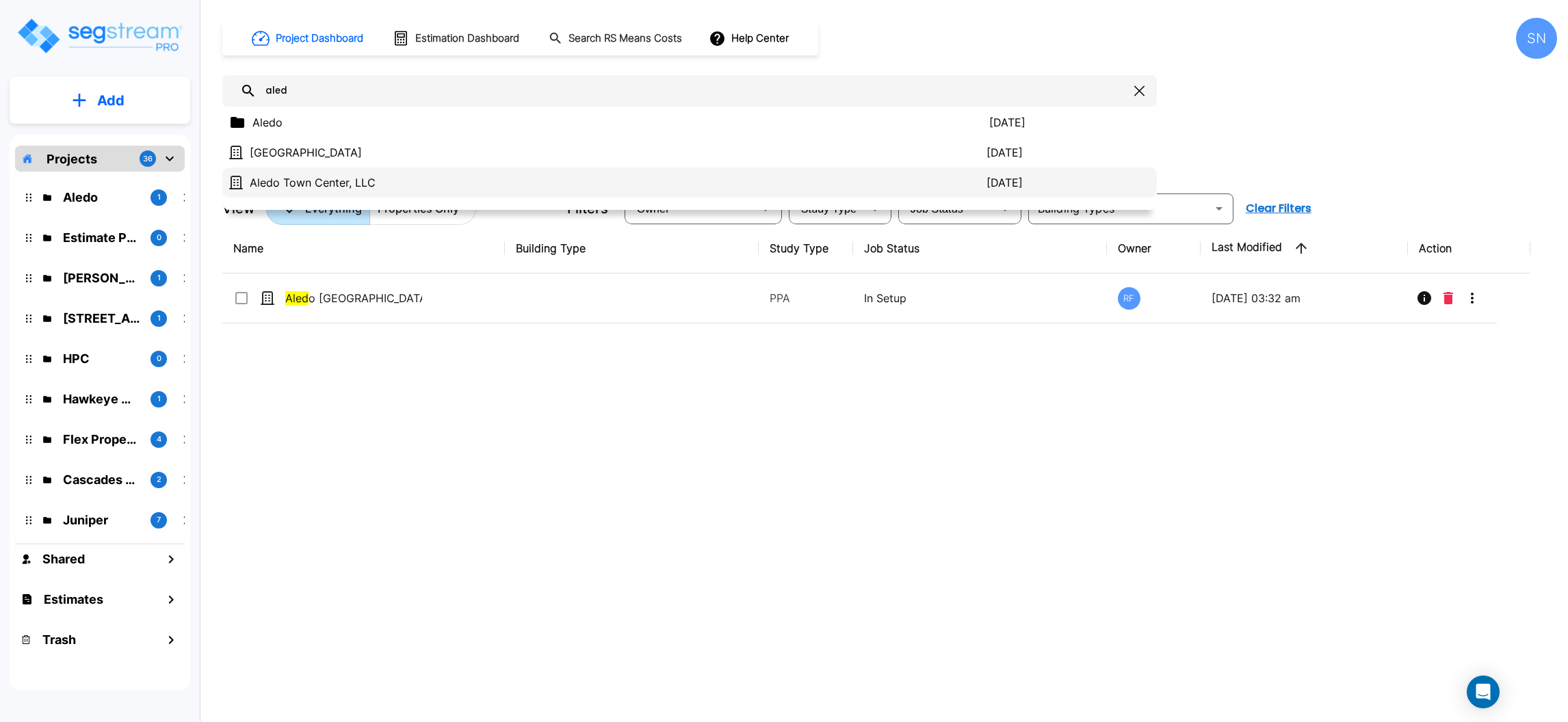
type input "aled"
click at [371, 192] on div "[GEOGRAPHIC_DATA], LLC [DATE]" at bounding box center [689, 183] width 934 height 30
click at [104, 199] on p "Aledo" at bounding box center [101, 197] width 77 height 19
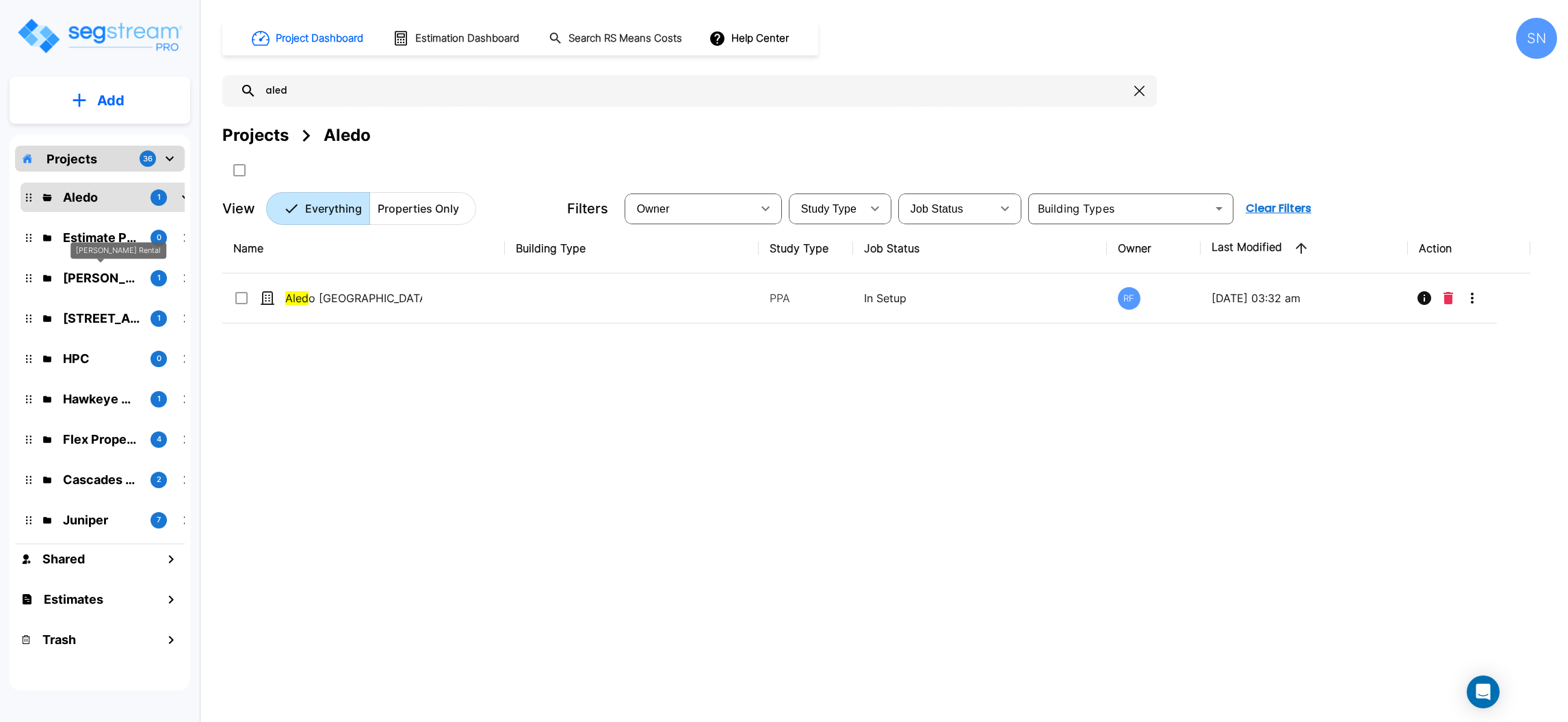
click at [109, 242] on div "[PERSON_NAME] Rental" at bounding box center [118, 250] width 95 height 17
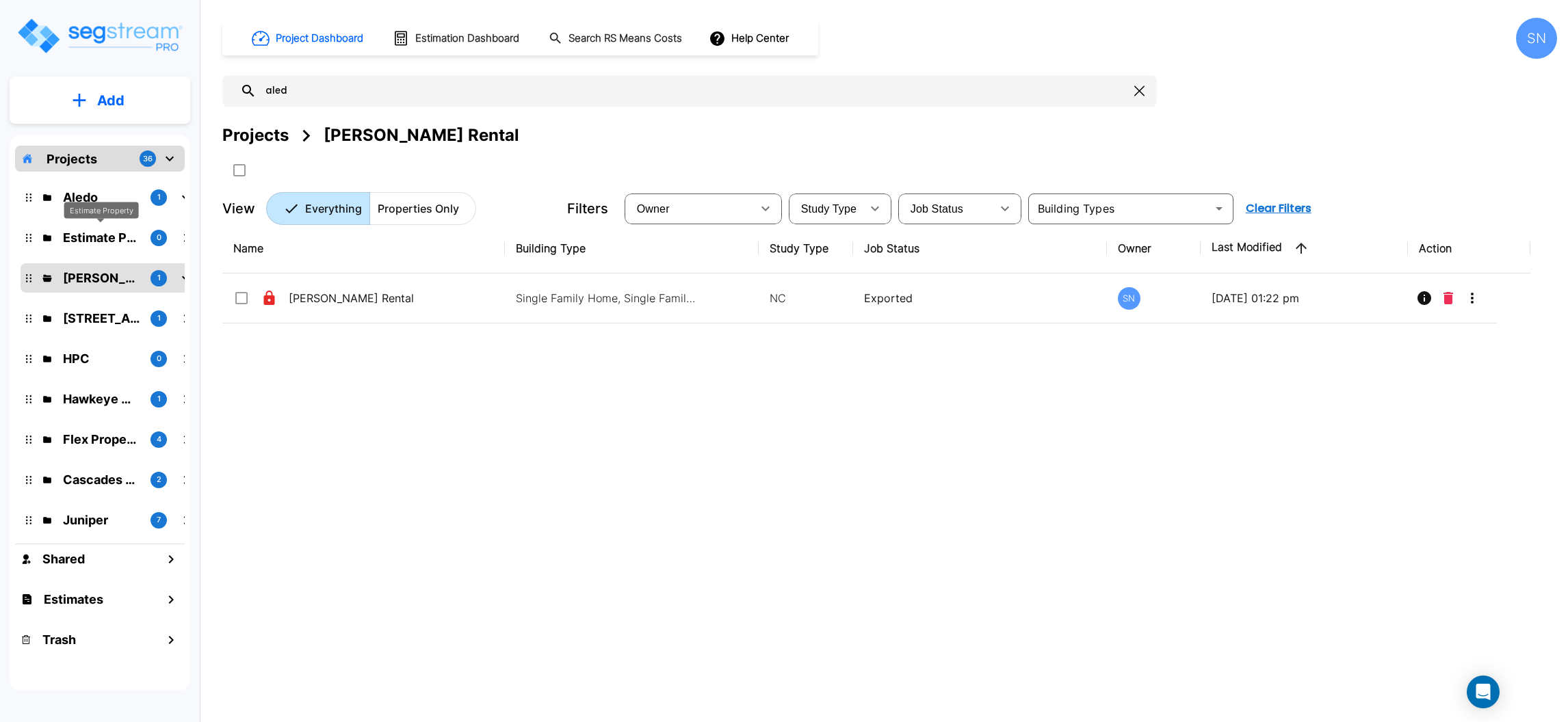
click at [111, 235] on p "Estimate Property" at bounding box center [101, 237] width 77 height 19
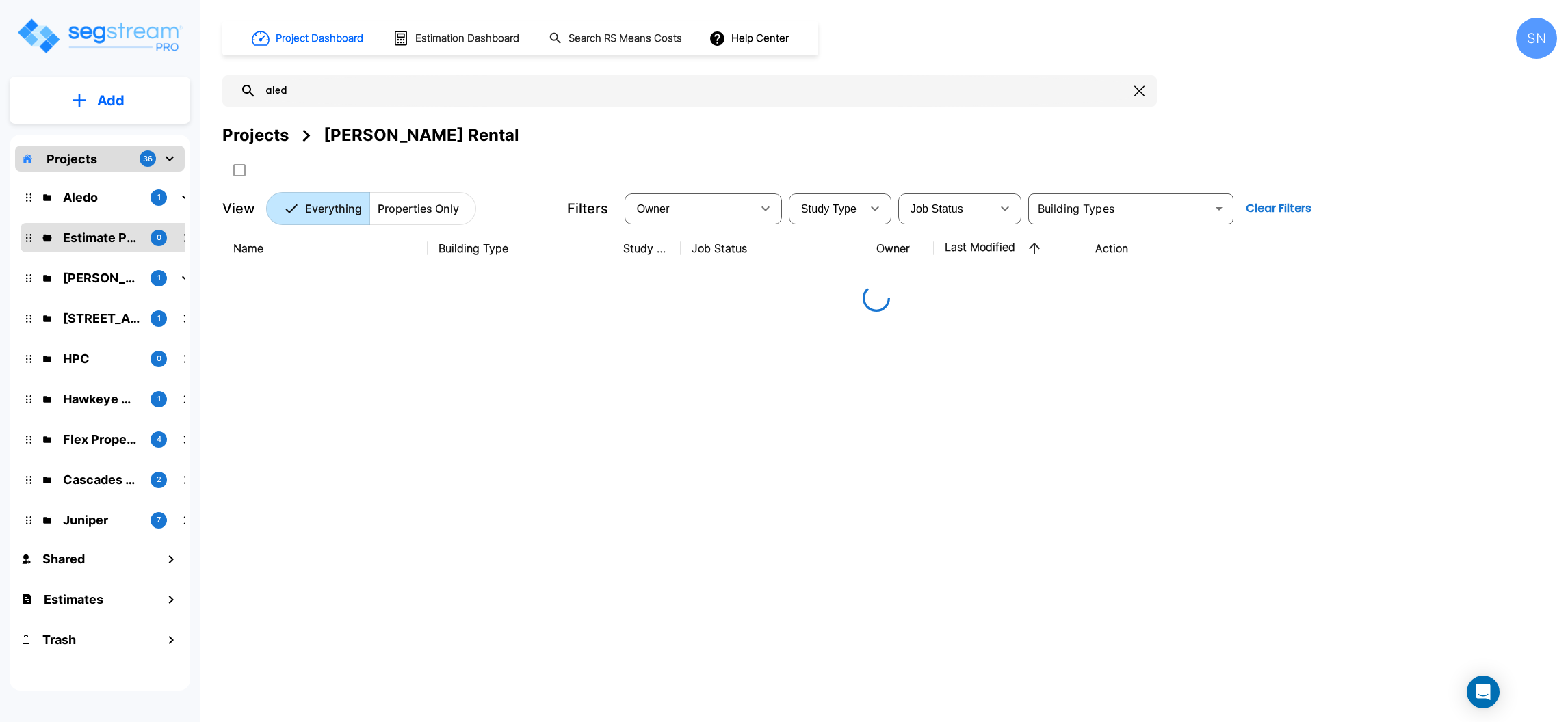
click at [111, 235] on p "Estimate Property" at bounding box center [101, 237] width 77 height 19
click at [104, 192] on p "Aledo" at bounding box center [101, 197] width 77 height 19
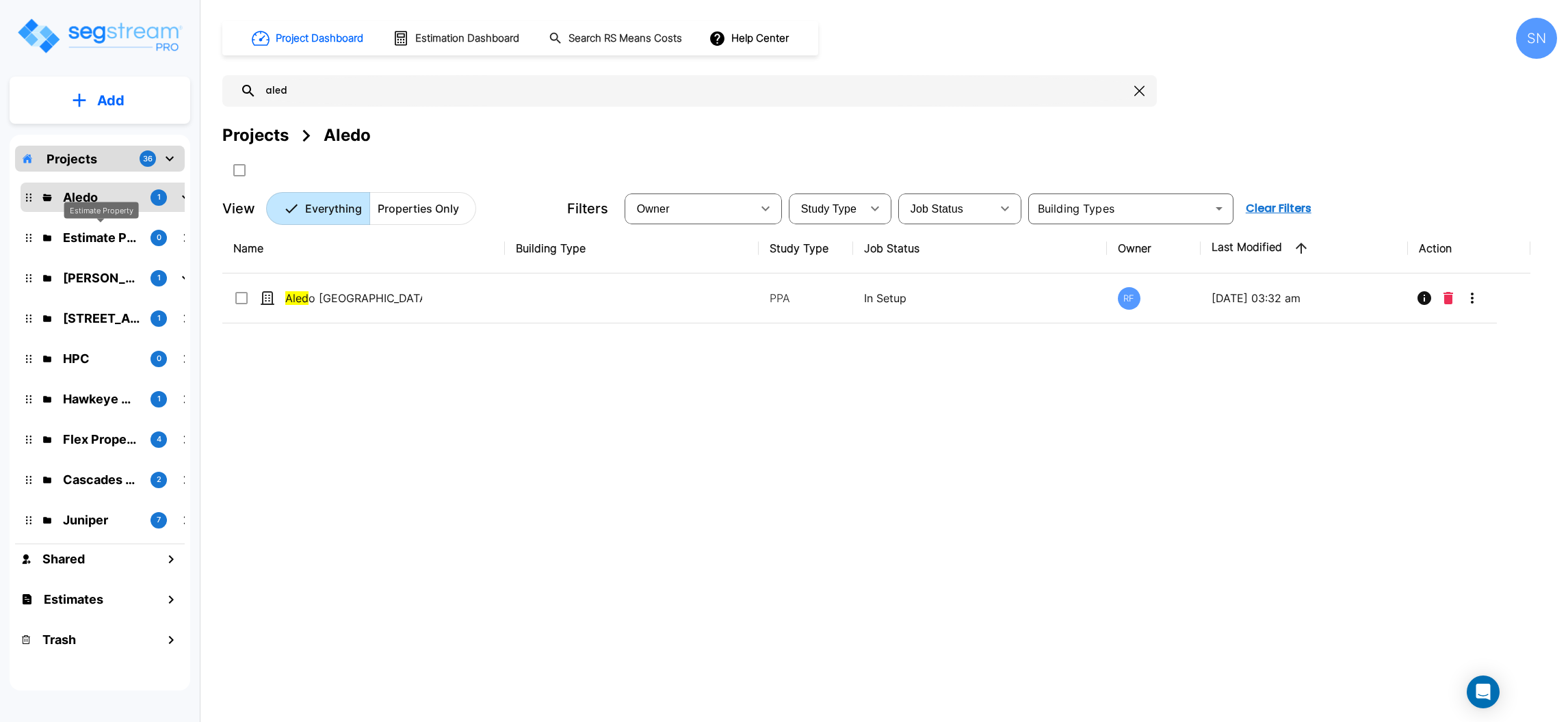
click at [104, 239] on p "Estimate Property" at bounding box center [101, 237] width 77 height 19
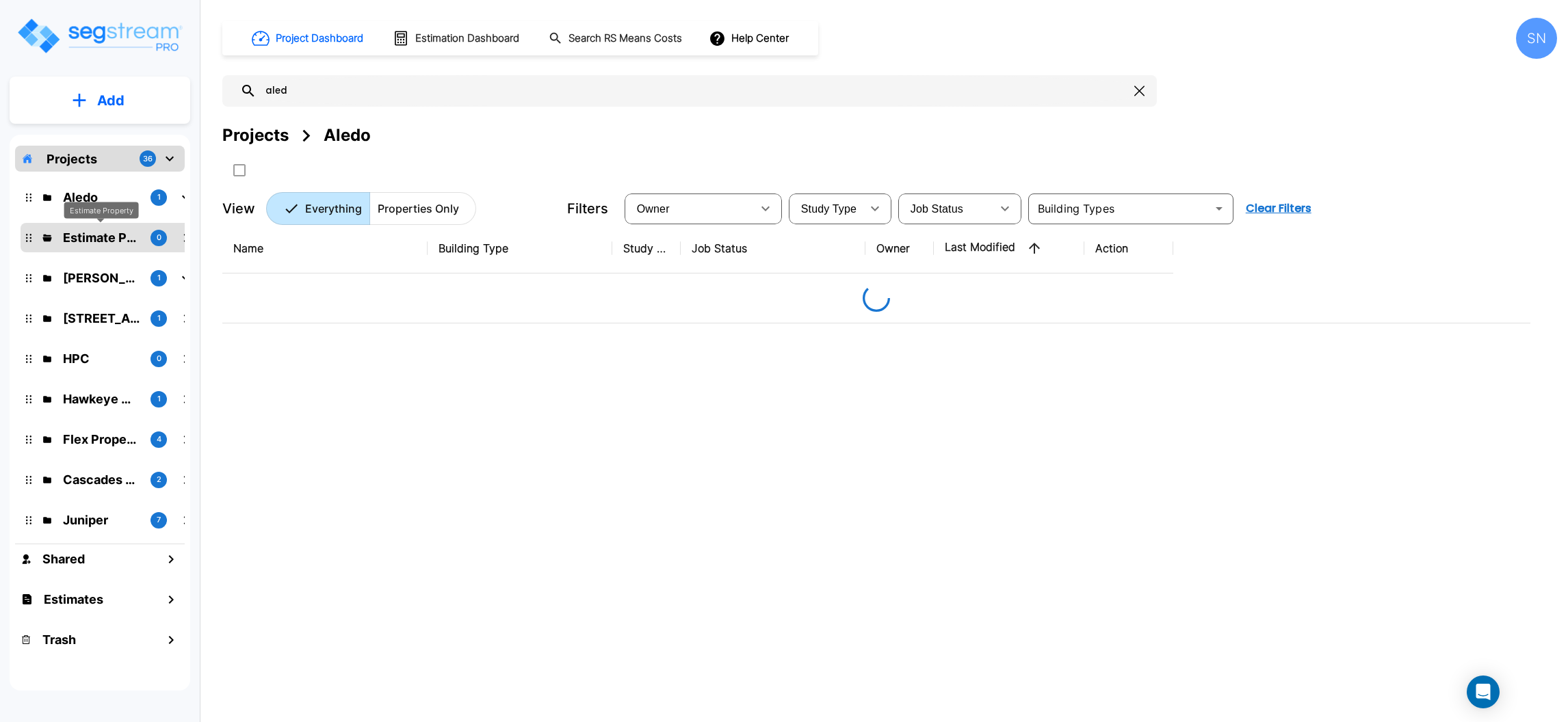
click at [104, 239] on p "Estimate Property" at bounding box center [101, 237] width 77 height 19
click at [174, 157] on icon "mailbox folders" at bounding box center [169, 159] width 17 height 17
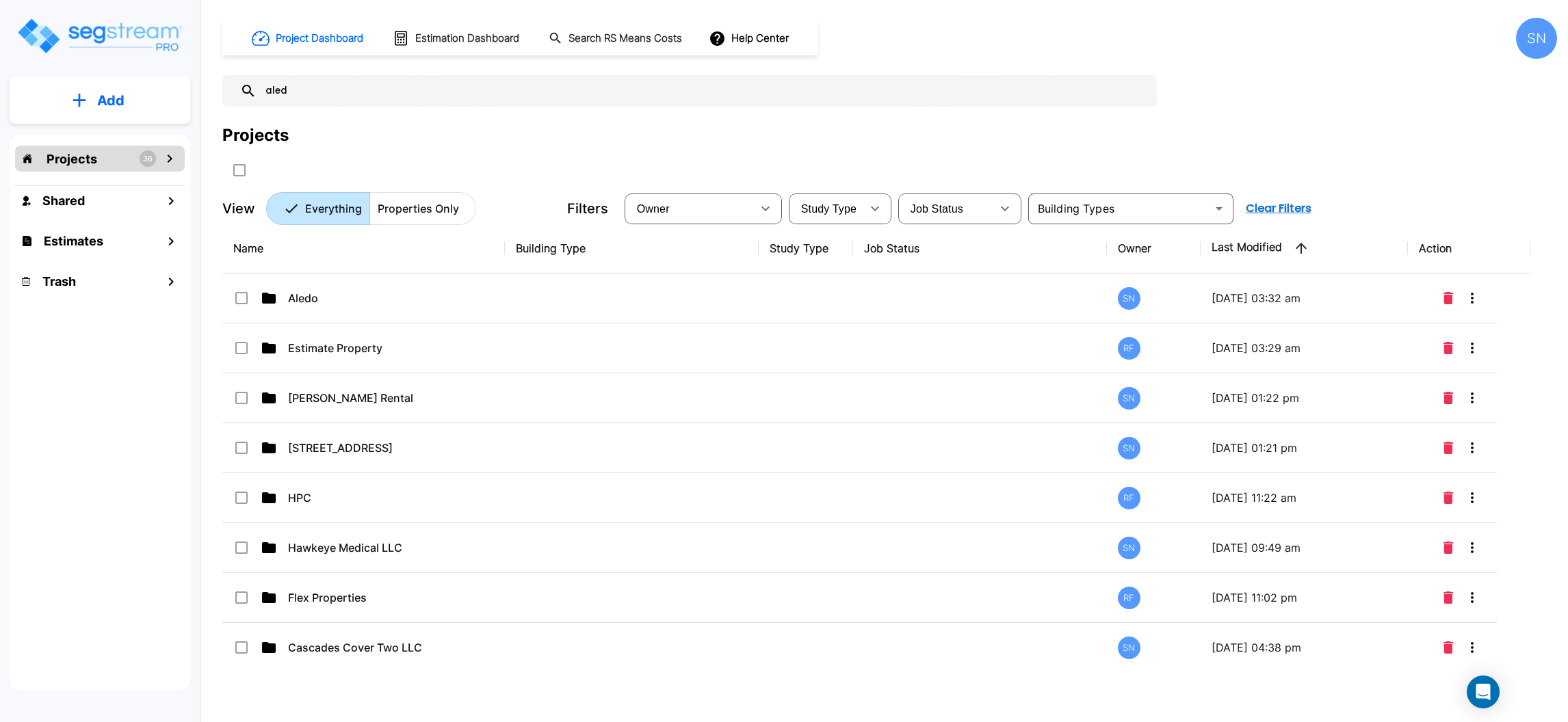
click at [174, 157] on icon "mailbox folders" at bounding box center [169, 159] width 17 height 17
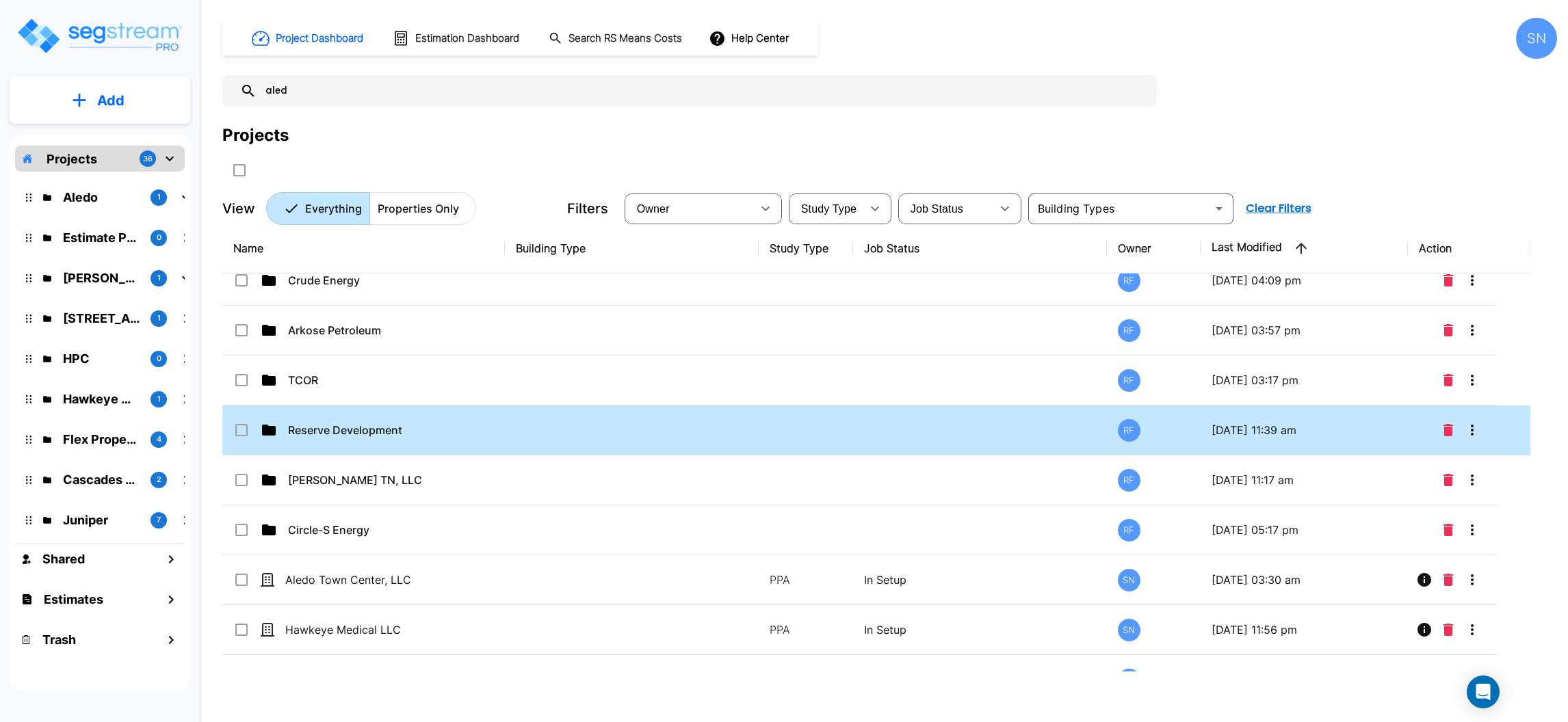
scroll to position [1553, 0]
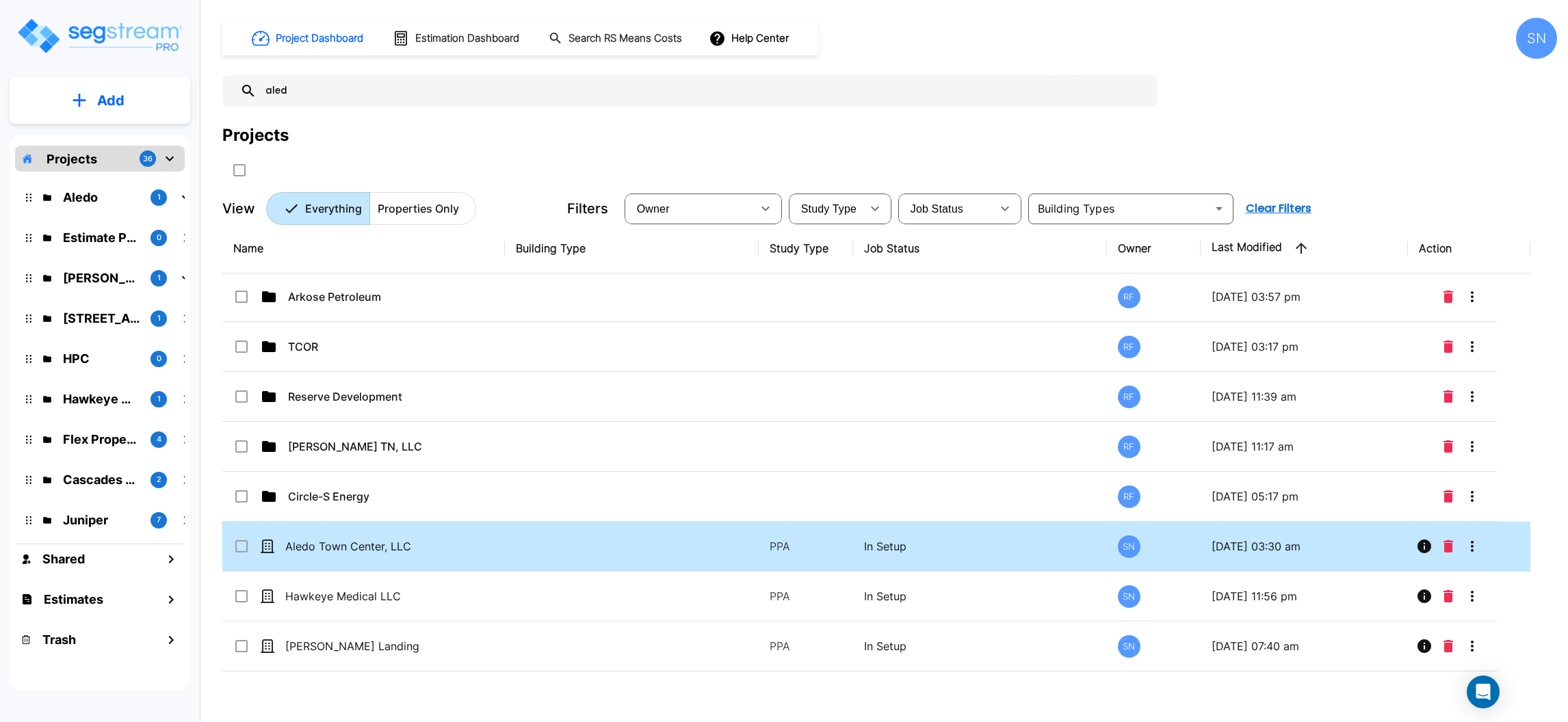
click at [234, 544] on input "select row Aledo Town Center, LLC" at bounding box center [240, 544] width 14 height 12
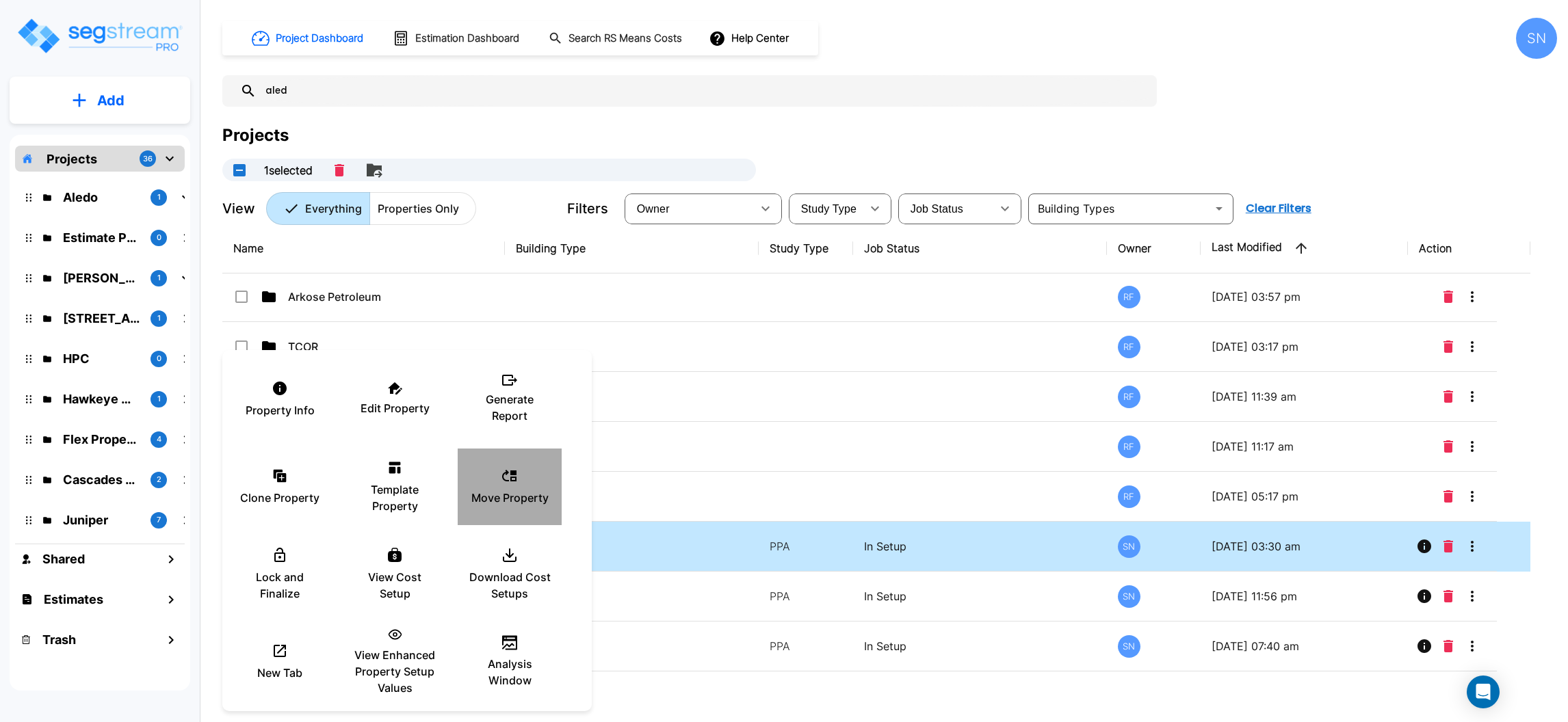
click at [514, 494] on p "Move Property" at bounding box center [510, 498] width 77 height 17
checkbox input "false"
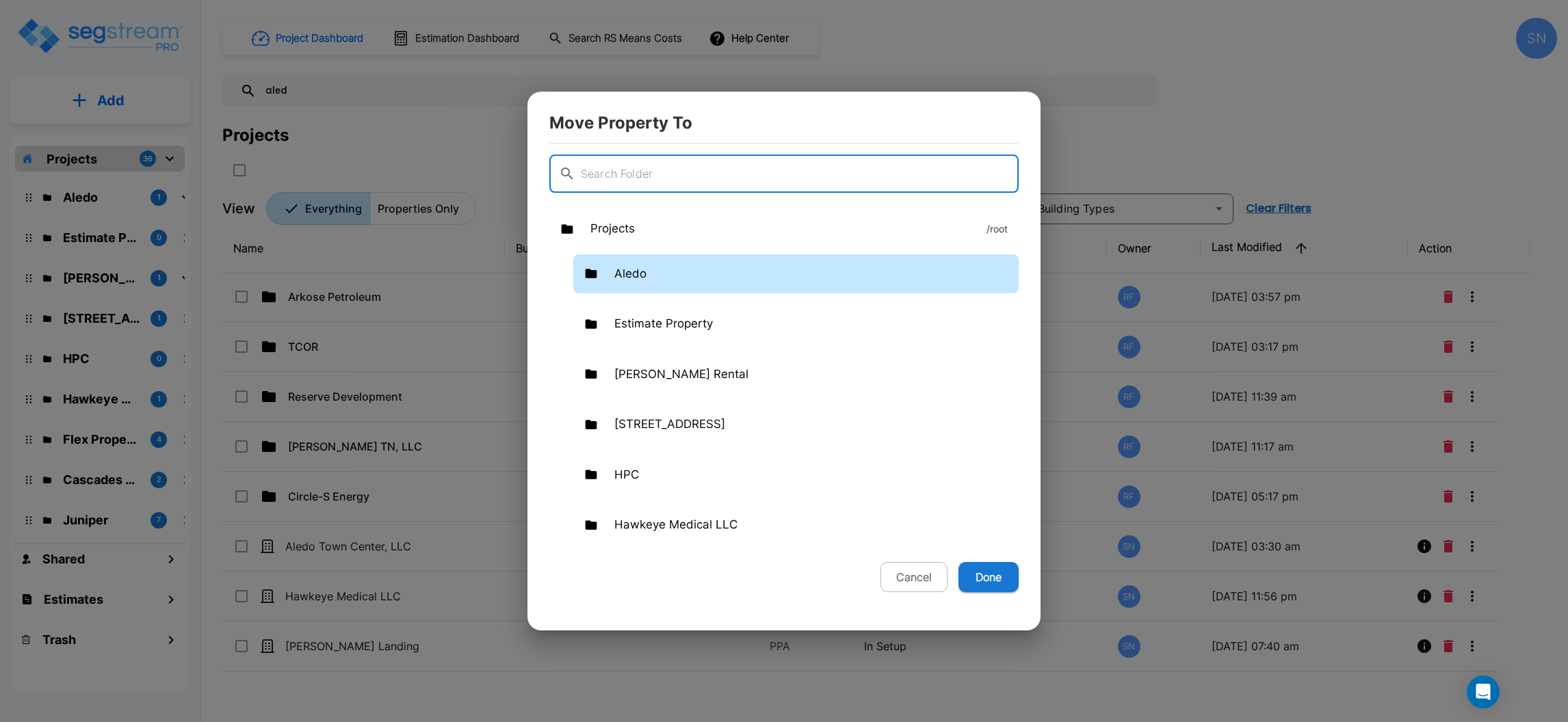
click at [639, 277] on p "Aledo" at bounding box center [630, 275] width 32 height 18
click at [986, 575] on button "Done" at bounding box center [988, 577] width 60 height 30
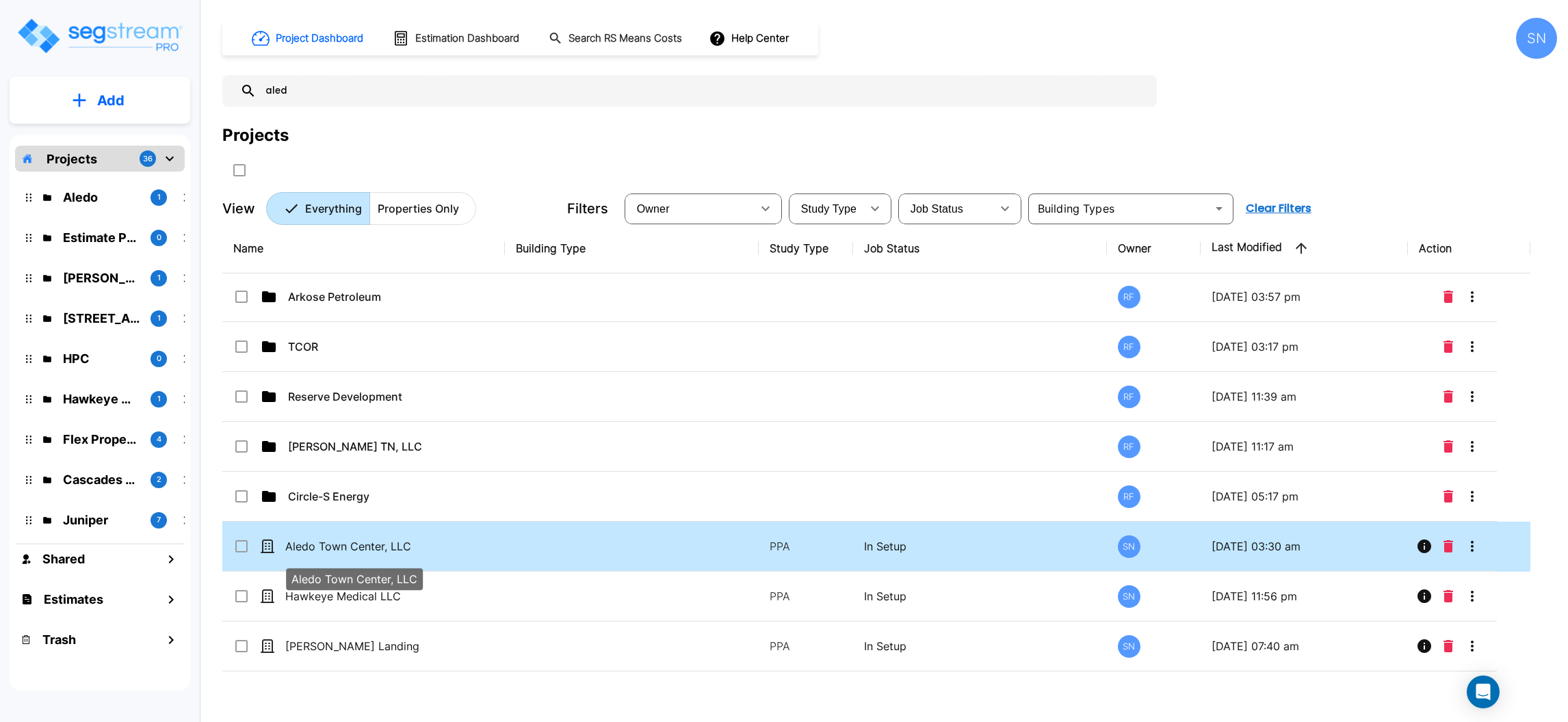
click at [355, 549] on p "Aledo Town Center, LLC" at bounding box center [353, 546] width 137 height 17
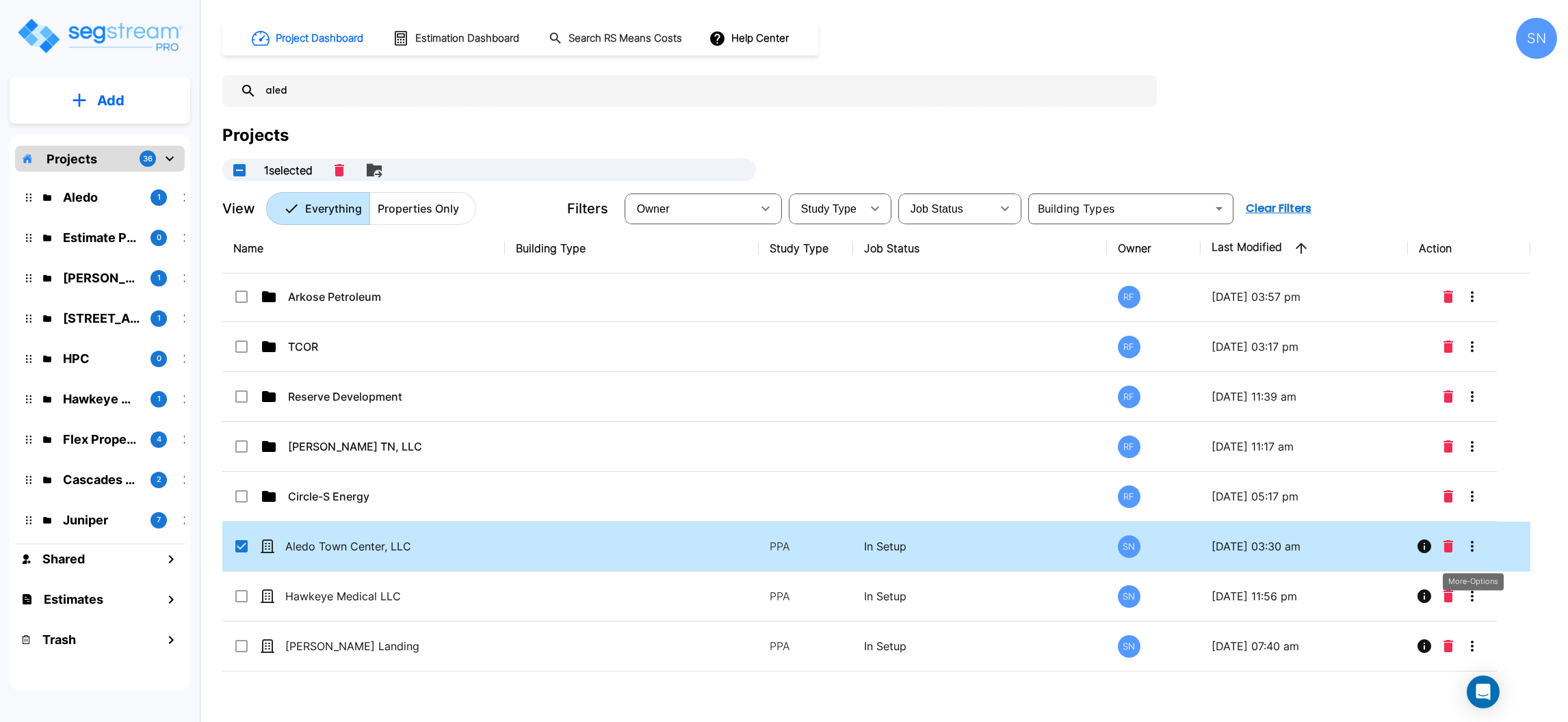
click at [1474, 541] on icon "More-Options" at bounding box center [1472, 546] width 17 height 17
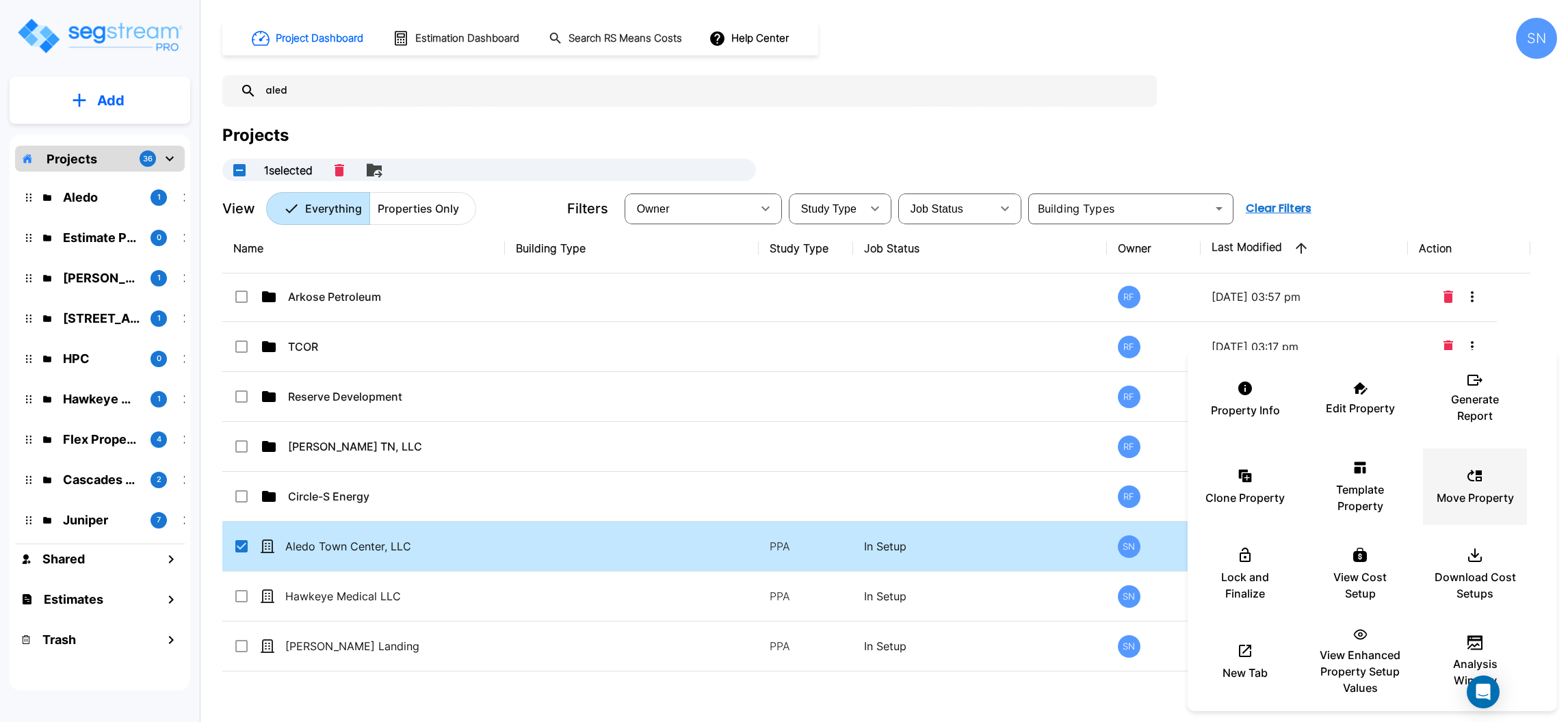
click at [1475, 485] on div "Move Property" at bounding box center [1475, 487] width 82 height 68
checkbox input "false"
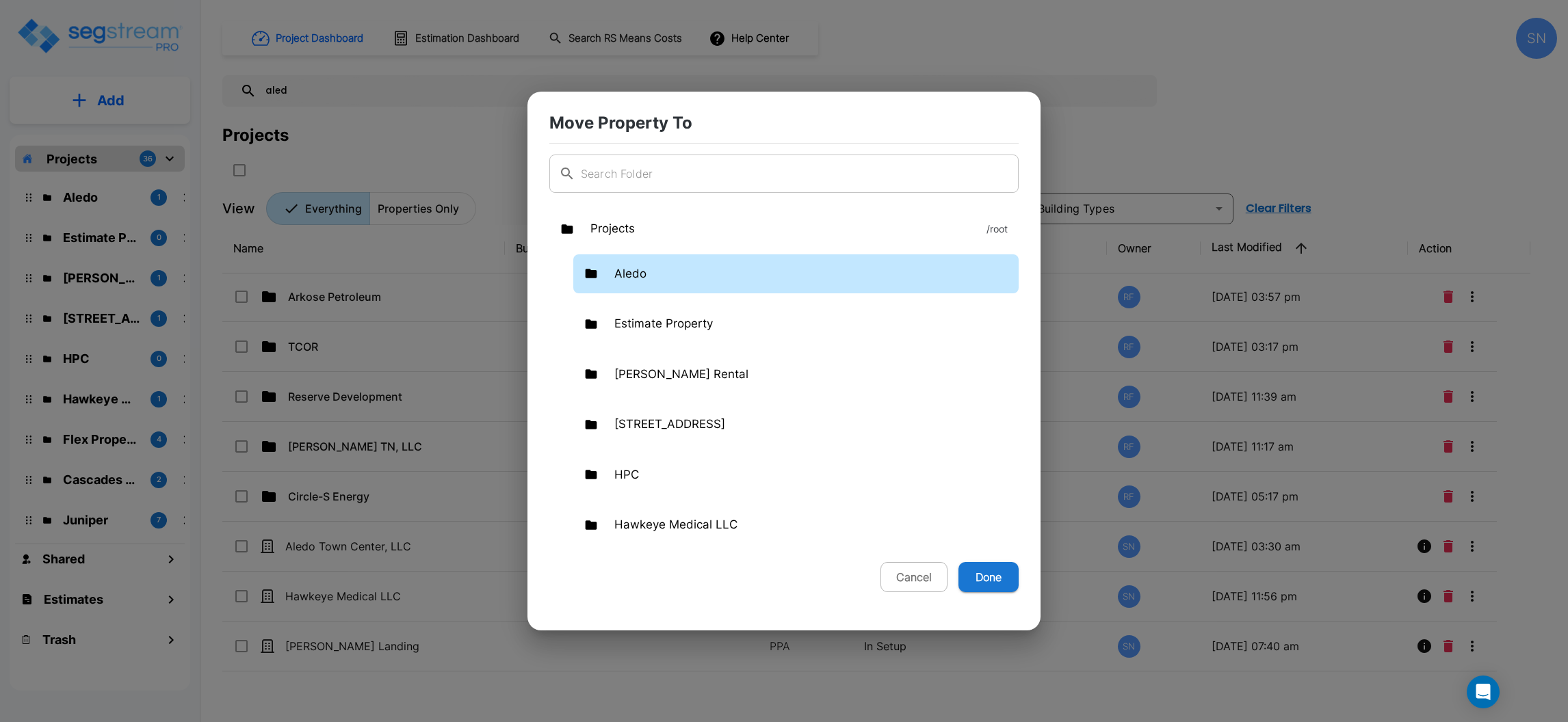
click at [634, 277] on p "Aledo" at bounding box center [630, 275] width 32 height 18
click at [784, 266] on div "Aledo" at bounding box center [796, 274] width 445 height 39
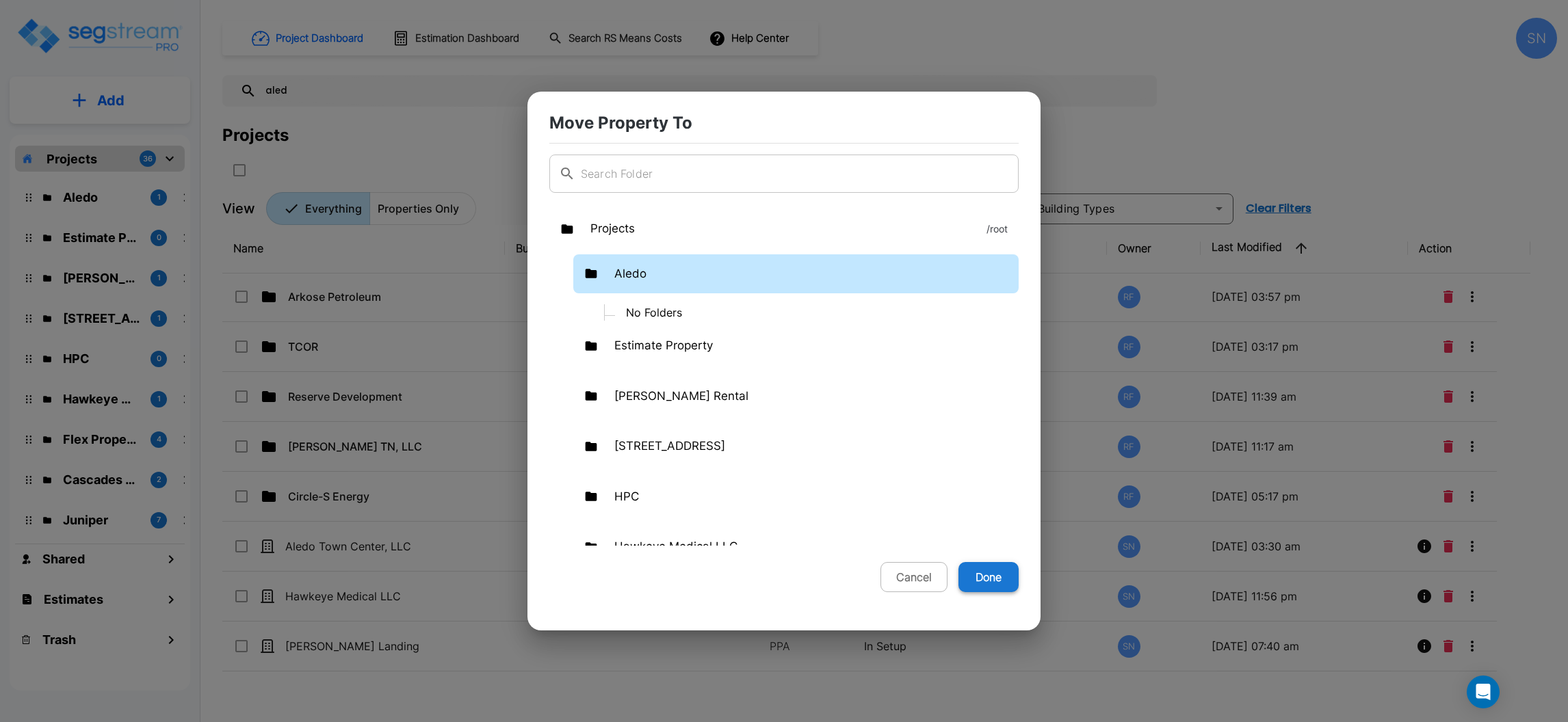
click at [996, 578] on button "Done" at bounding box center [988, 577] width 60 height 30
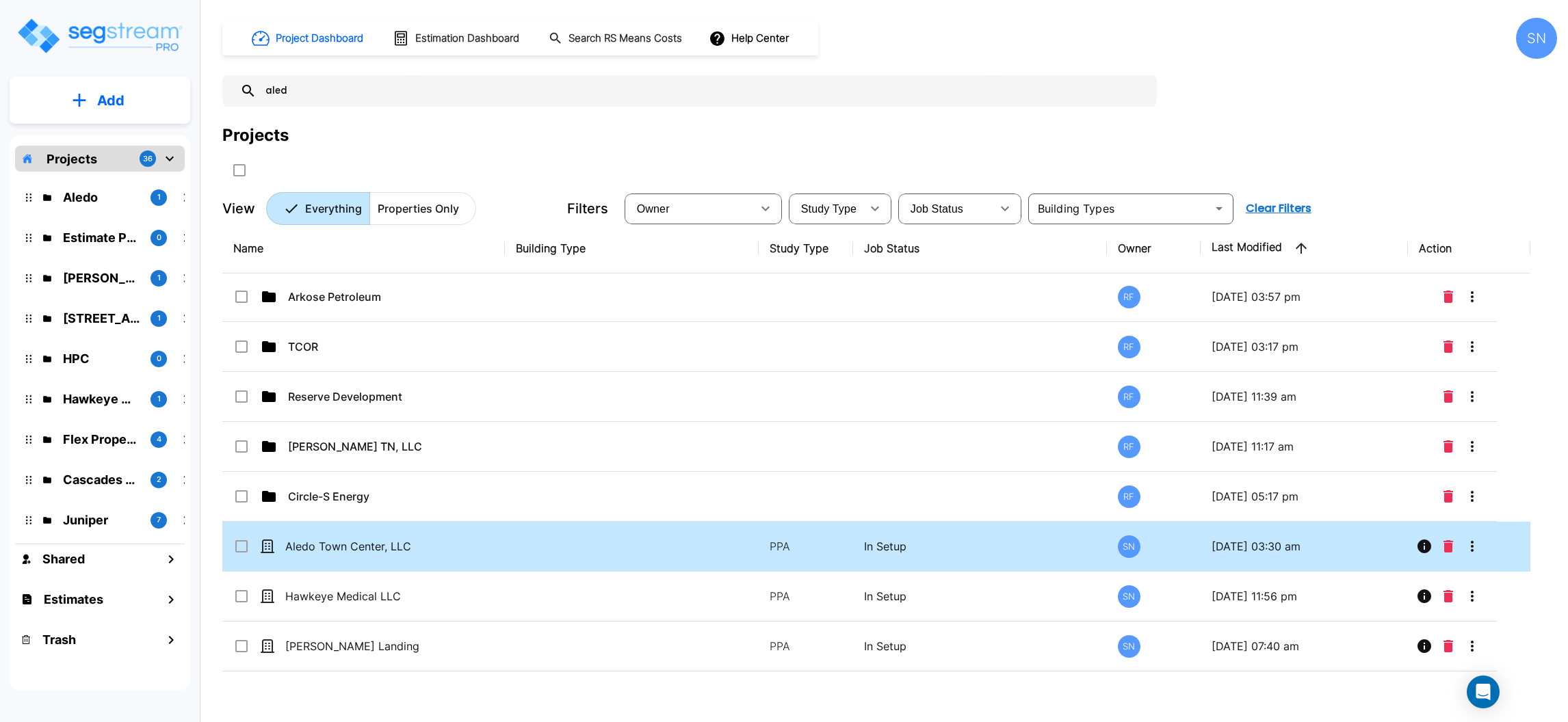
click at [234, 545] on input "select row Aledo Town Center, LLC" at bounding box center [240, 544] width 14 height 12
click at [1473, 548] on icon "More-Options" at bounding box center [1472, 546] width 17 height 17
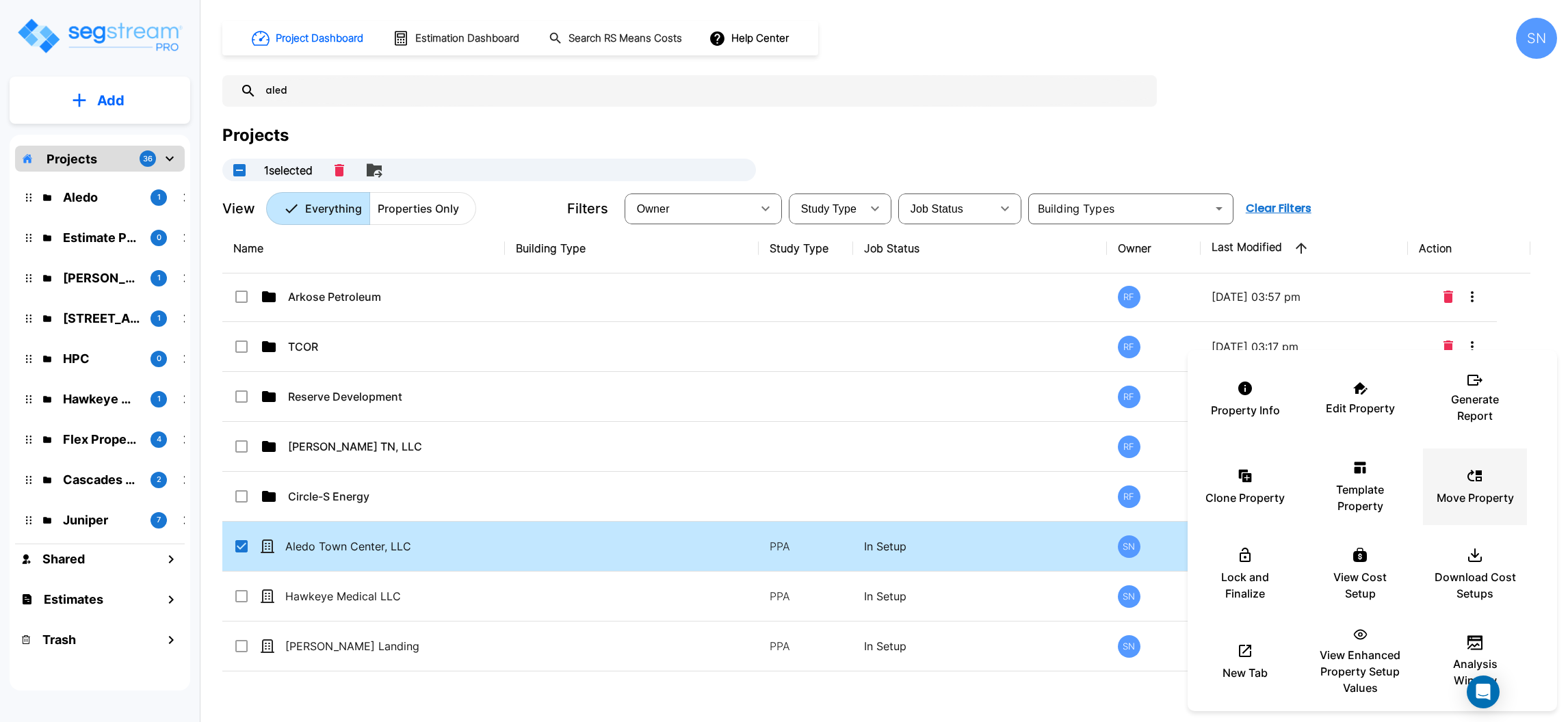
click at [1470, 481] on icon at bounding box center [1474, 475] width 15 height 12
checkbox input "false"
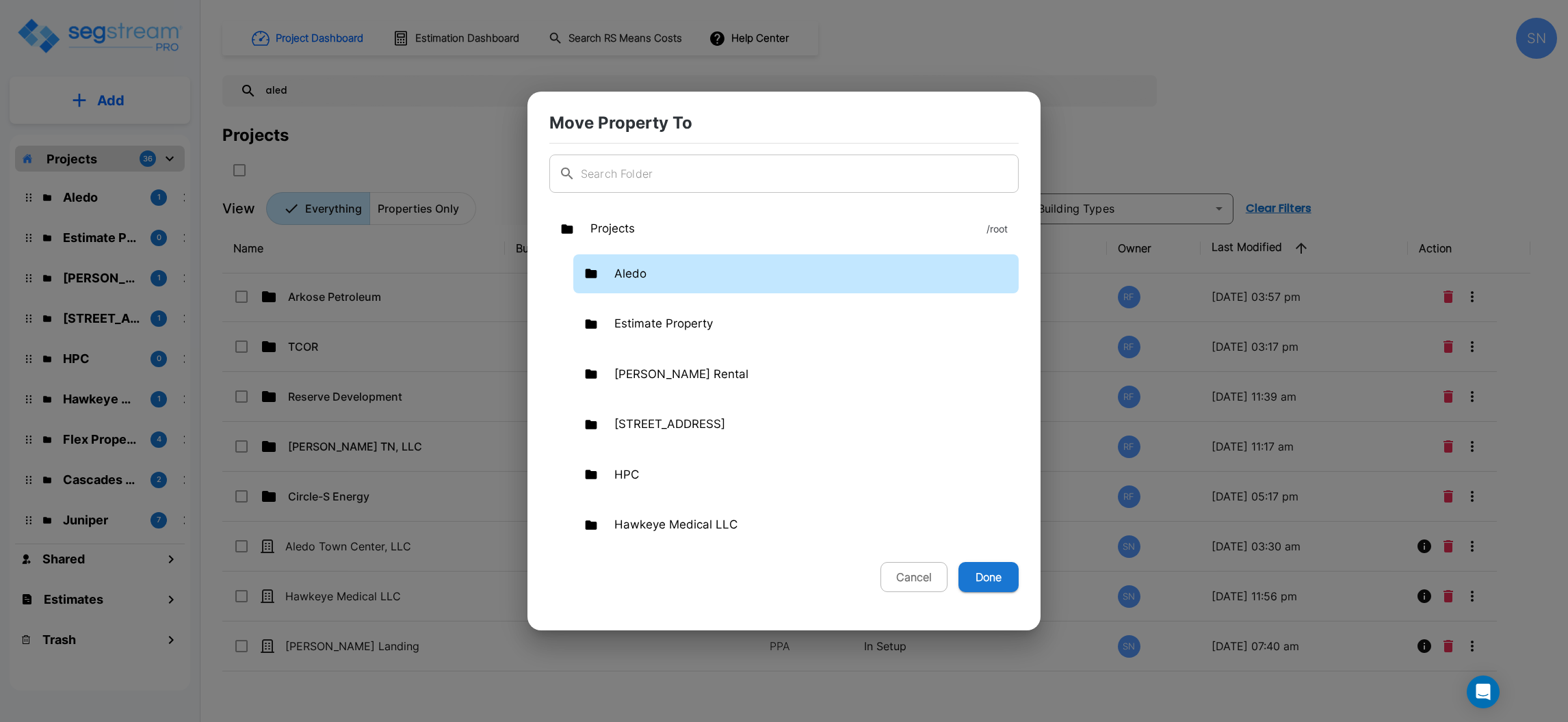
click at [754, 270] on div "Aledo" at bounding box center [796, 274] width 445 height 39
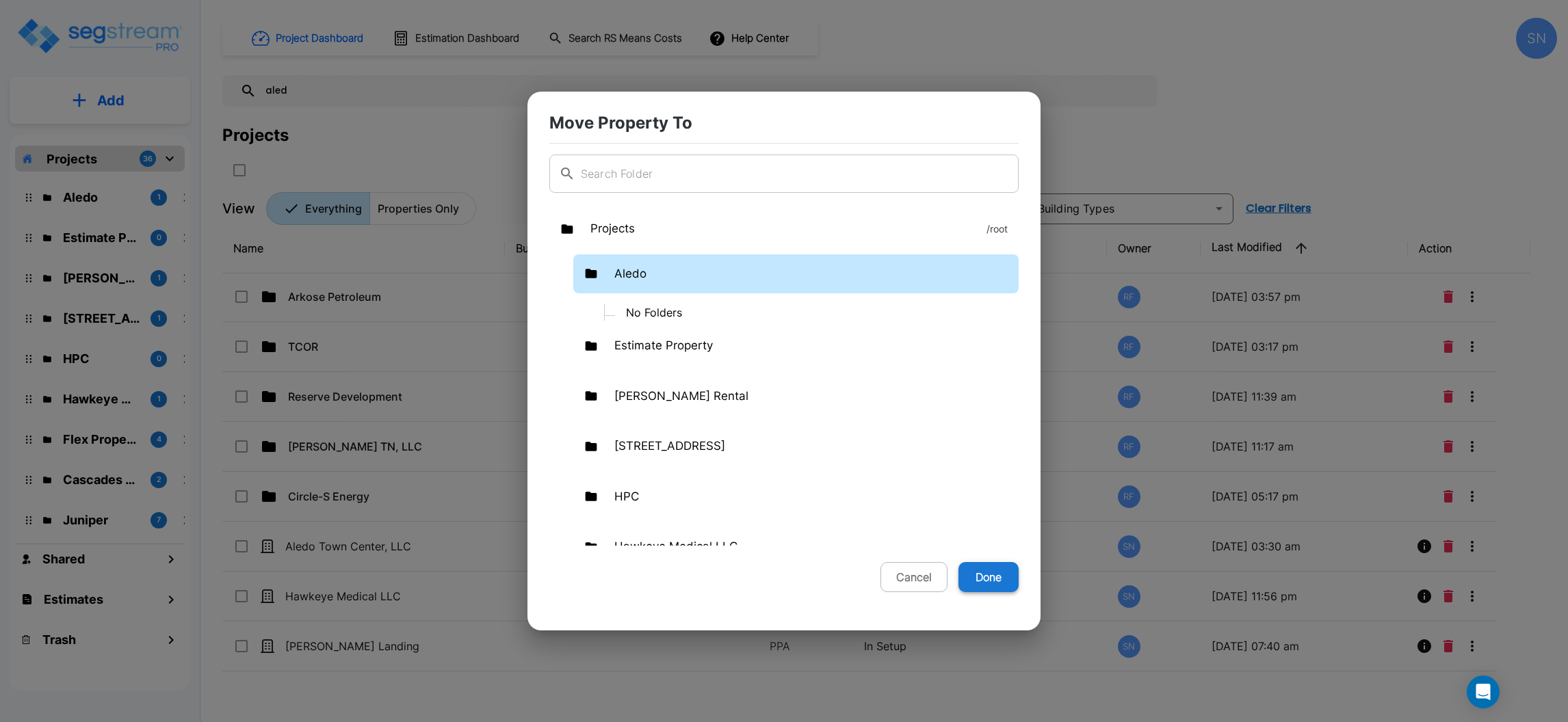
click at [980, 568] on button "Done" at bounding box center [988, 577] width 60 height 30
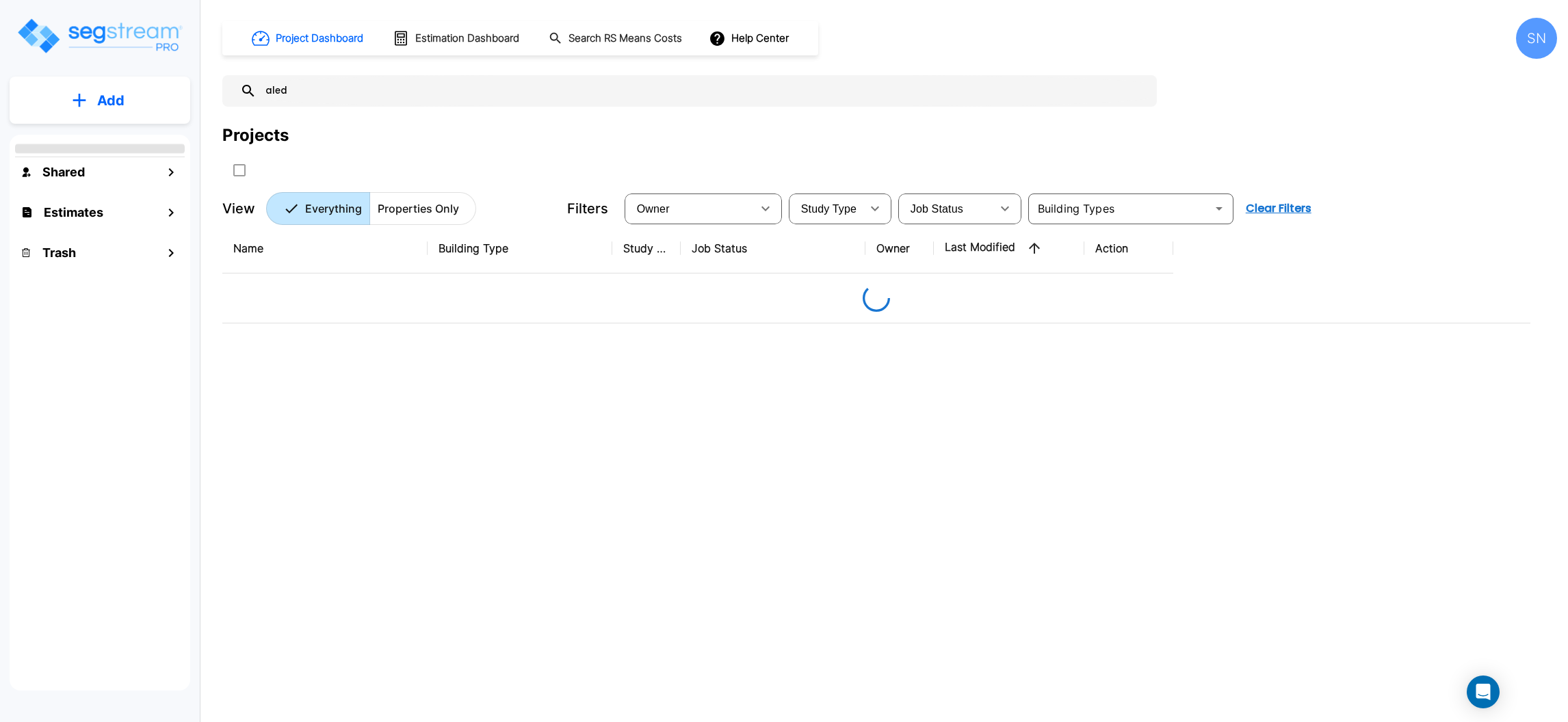
scroll to position [0, 0]
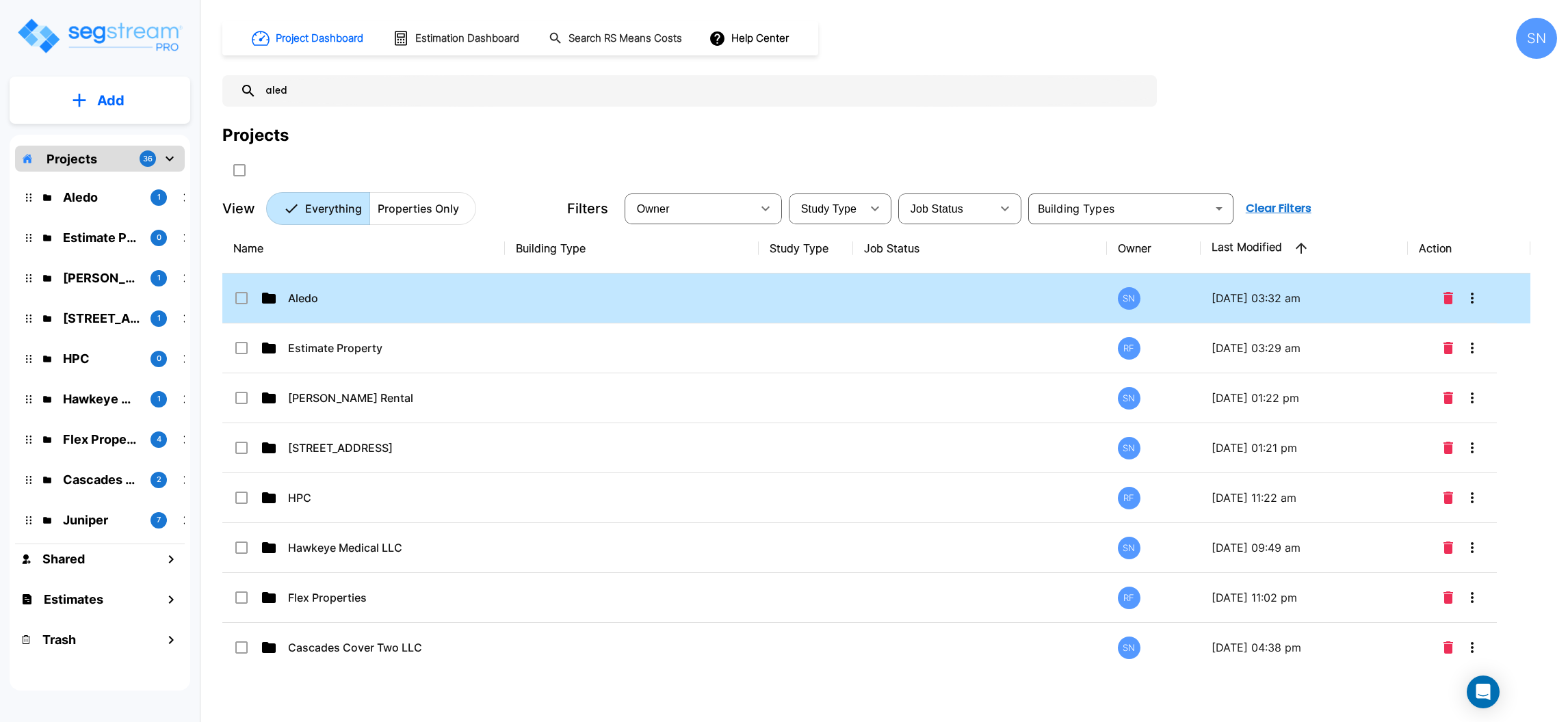
click at [483, 290] on td "Aledo" at bounding box center [363, 299] width 282 height 50
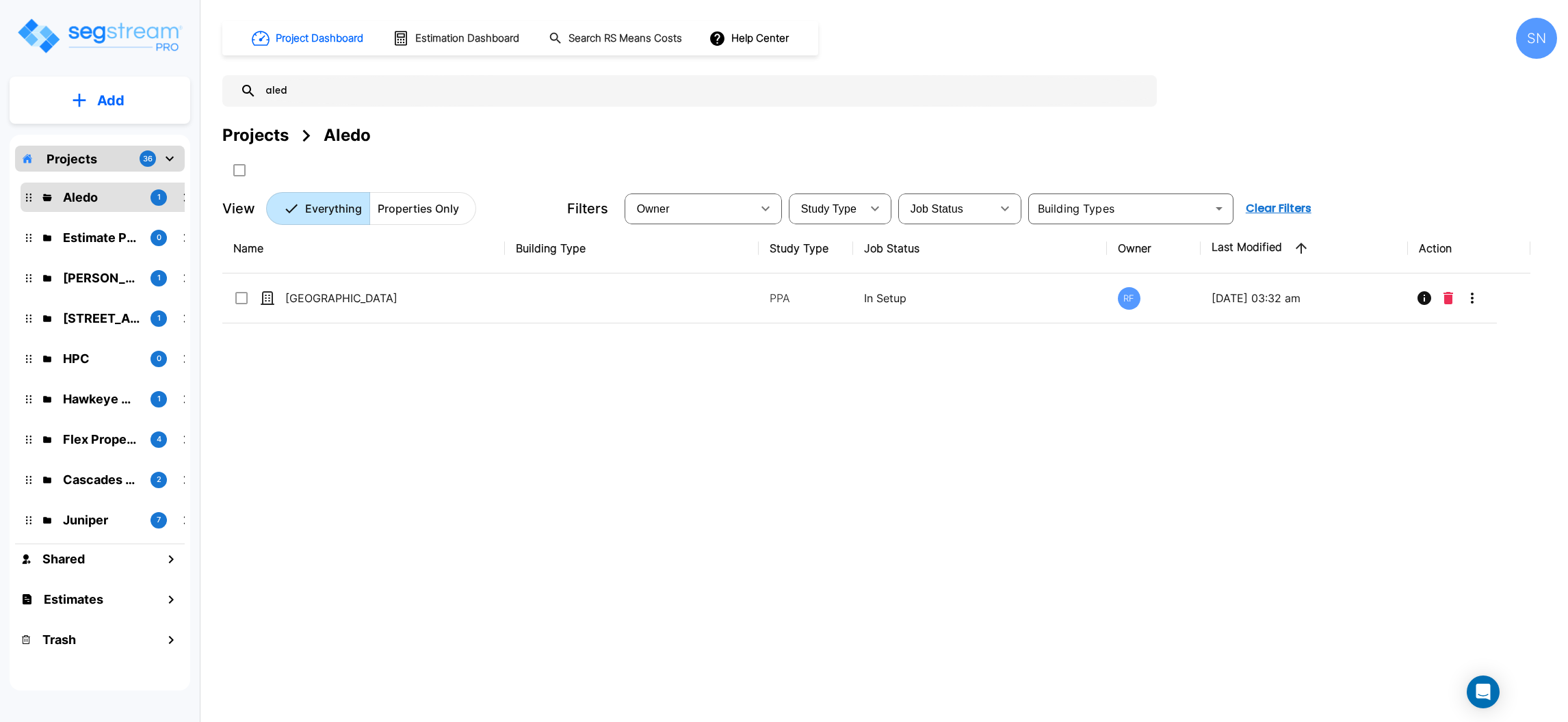
click at [166, 154] on icon "mailbox folders" at bounding box center [169, 159] width 17 height 17
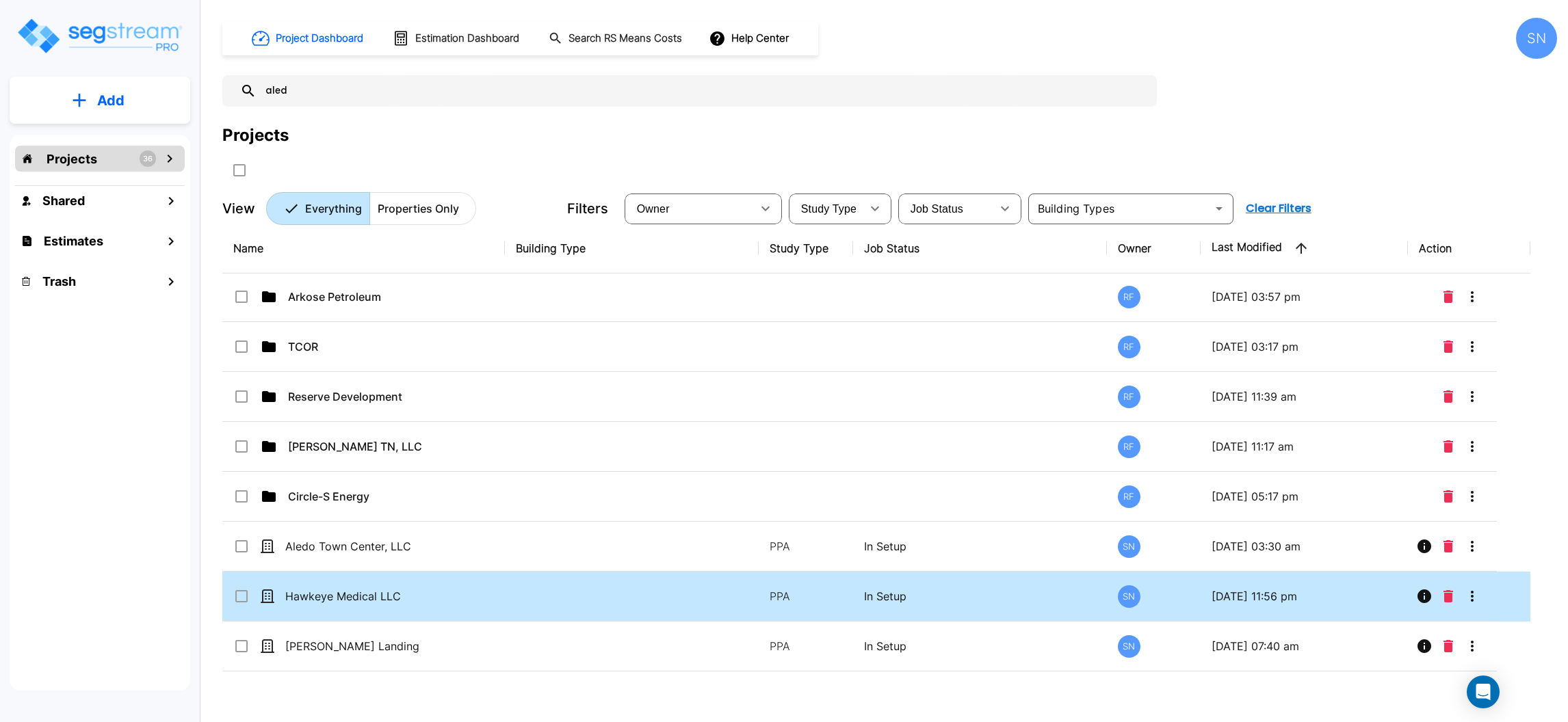
scroll to position [1553, 0]
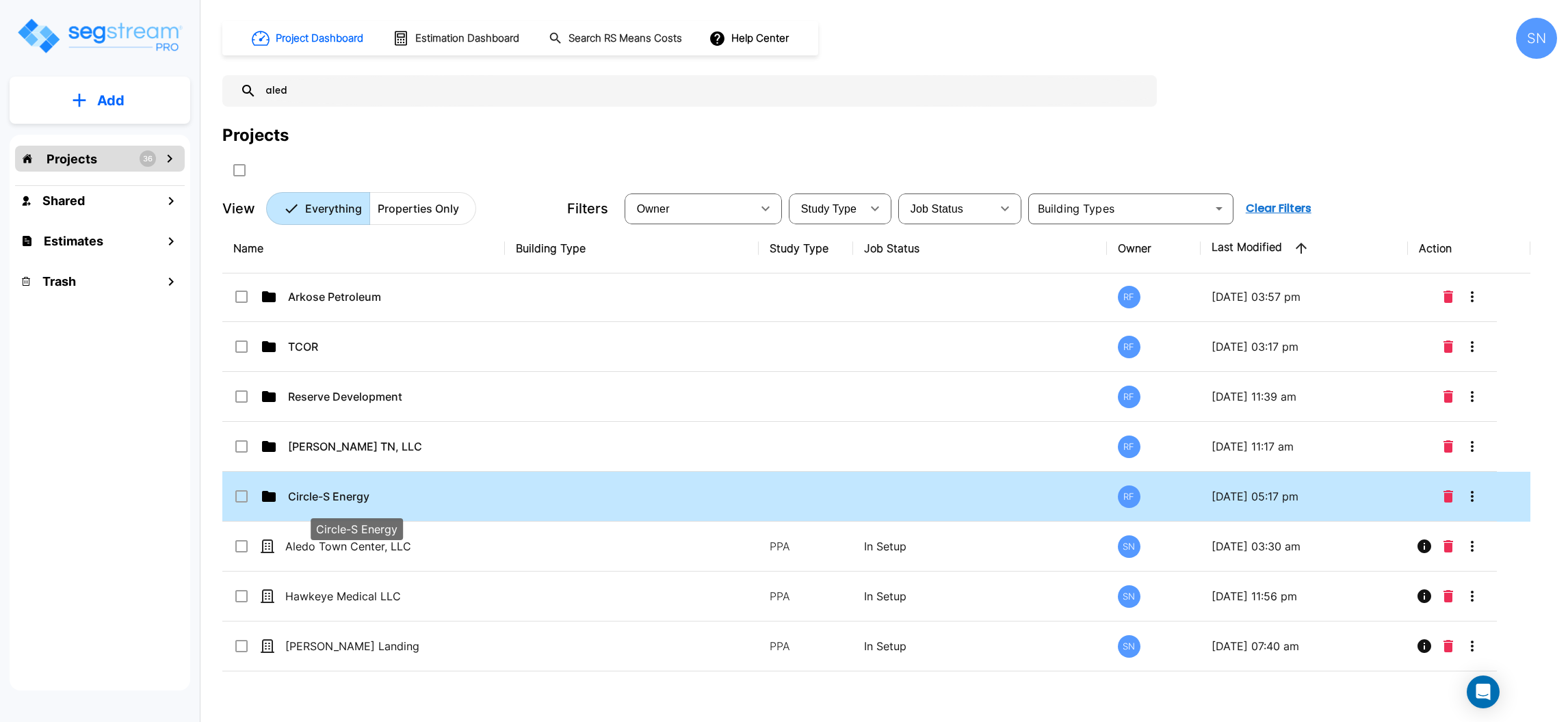
drag, startPoint x: 389, startPoint y: 546, endPoint x: 413, endPoint y: 501, distance: 51.0
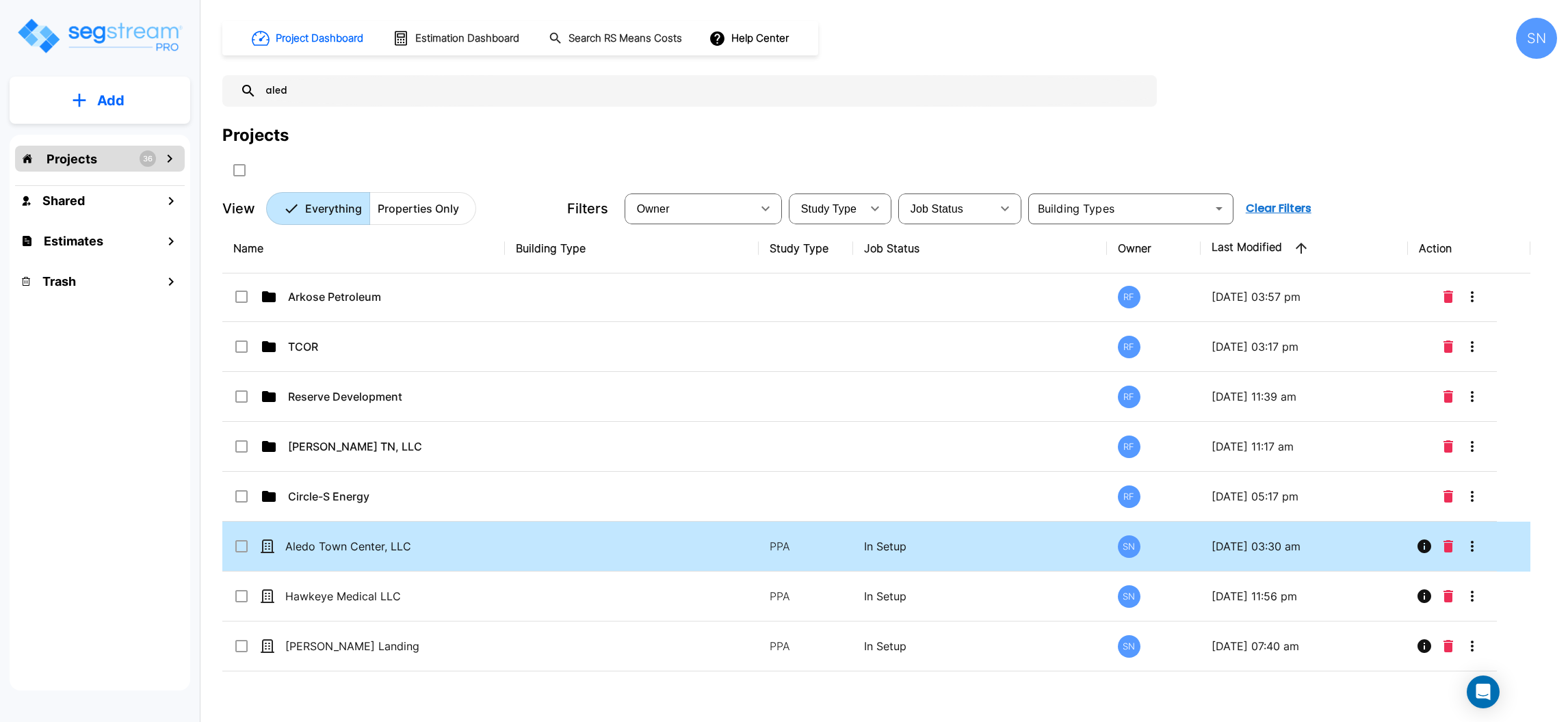
click at [241, 547] on input "select row Aledo Town Center, LLC" at bounding box center [240, 544] width 14 height 12
click at [378, 169] on icon "Move" at bounding box center [374, 169] width 15 height 13
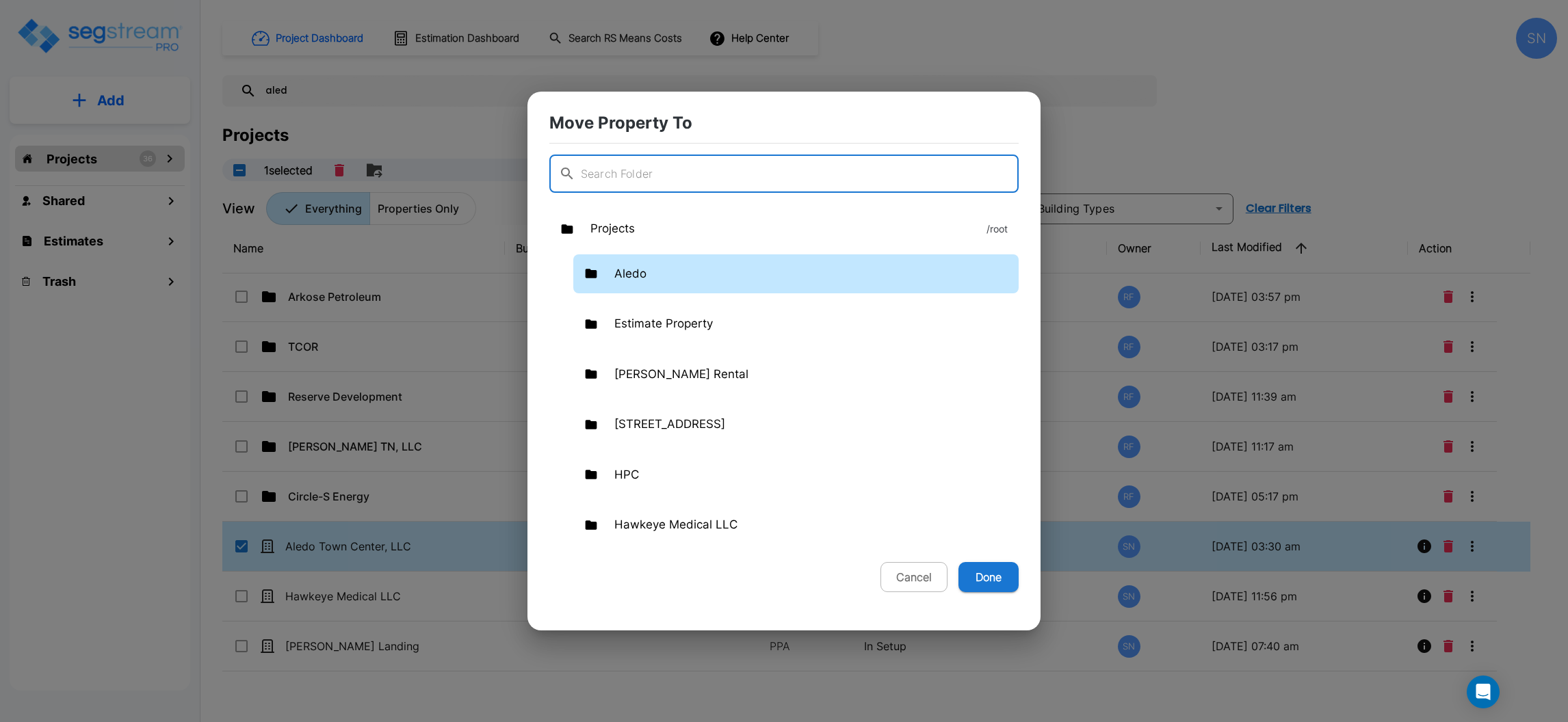
click at [615, 272] on p "Aledo" at bounding box center [630, 275] width 32 height 18
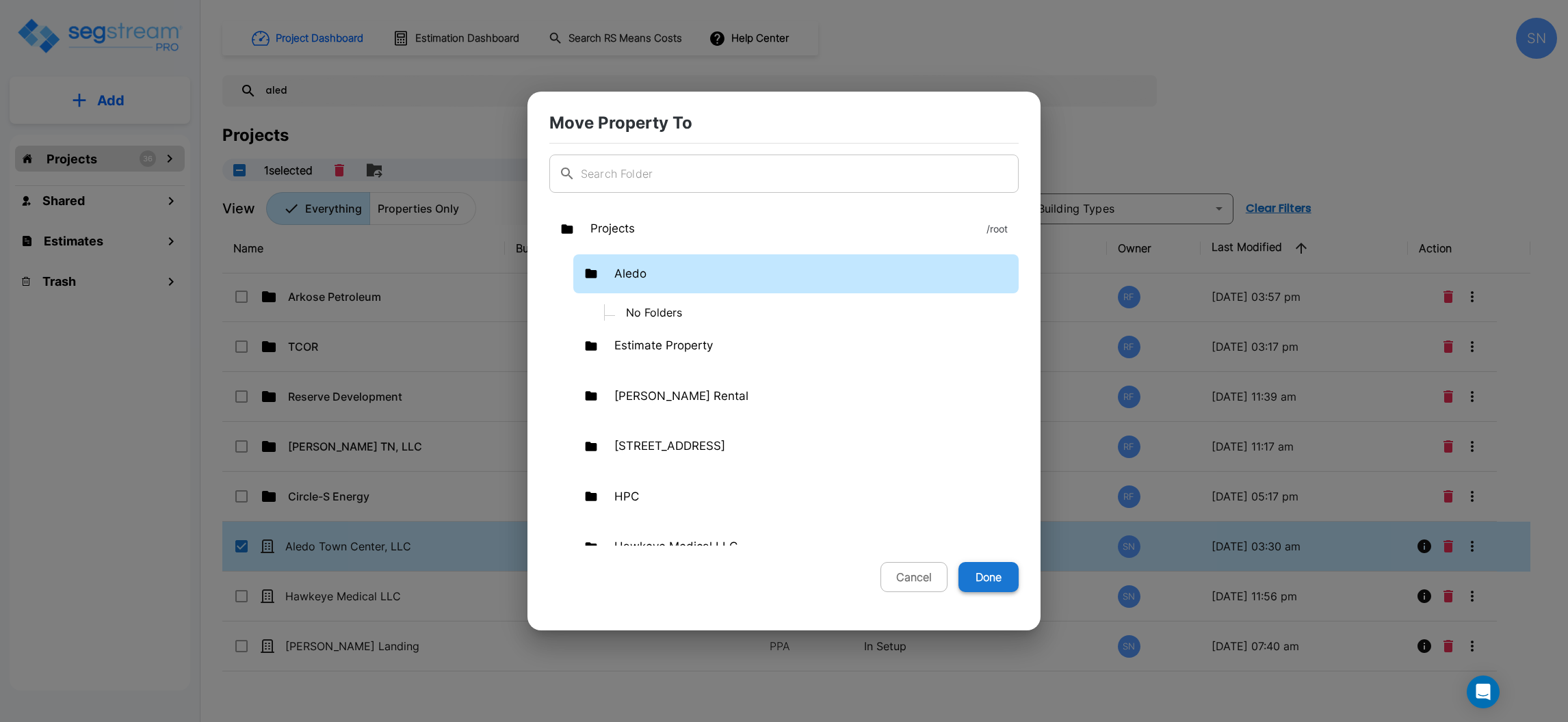
click at [1001, 584] on button "Done" at bounding box center [988, 577] width 60 height 30
checkbox input "false"
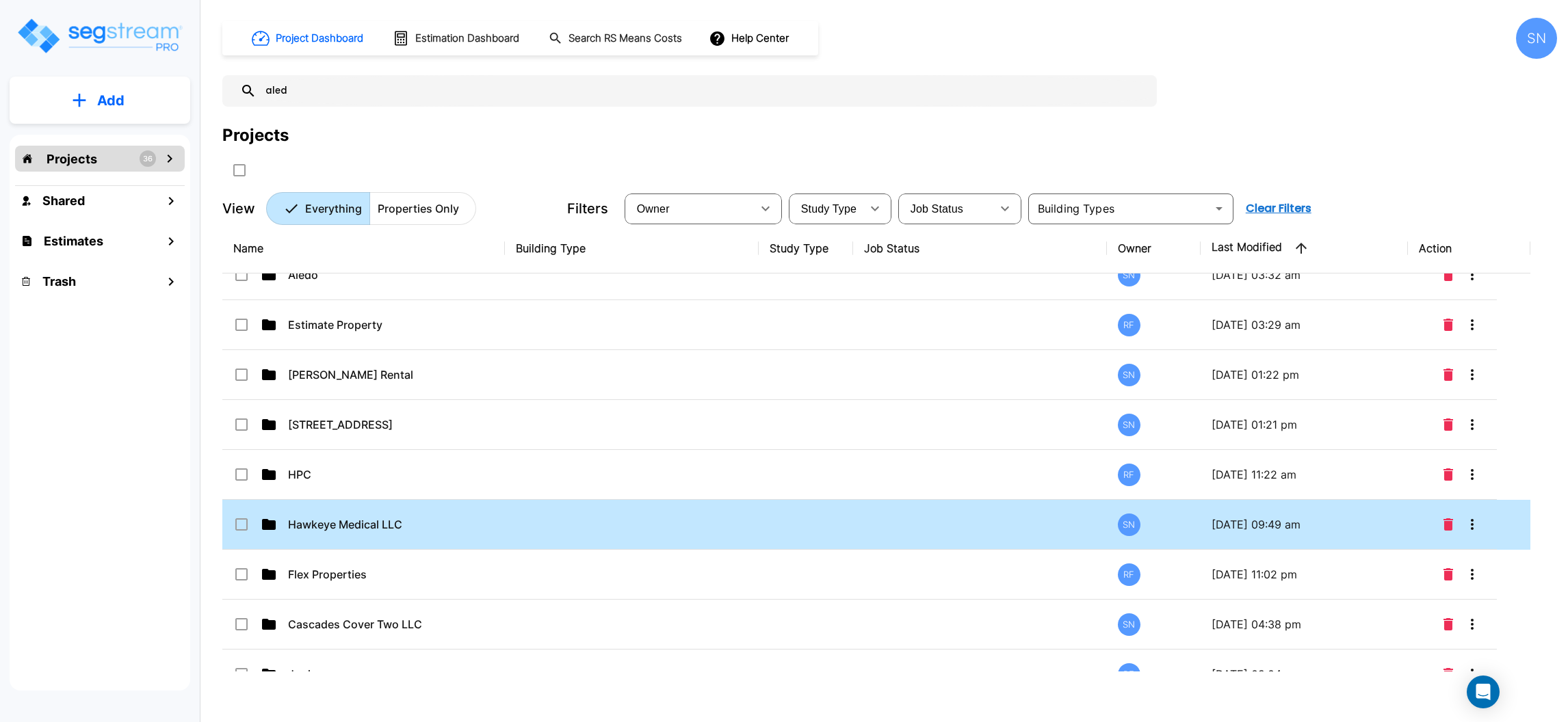
scroll to position [0, 0]
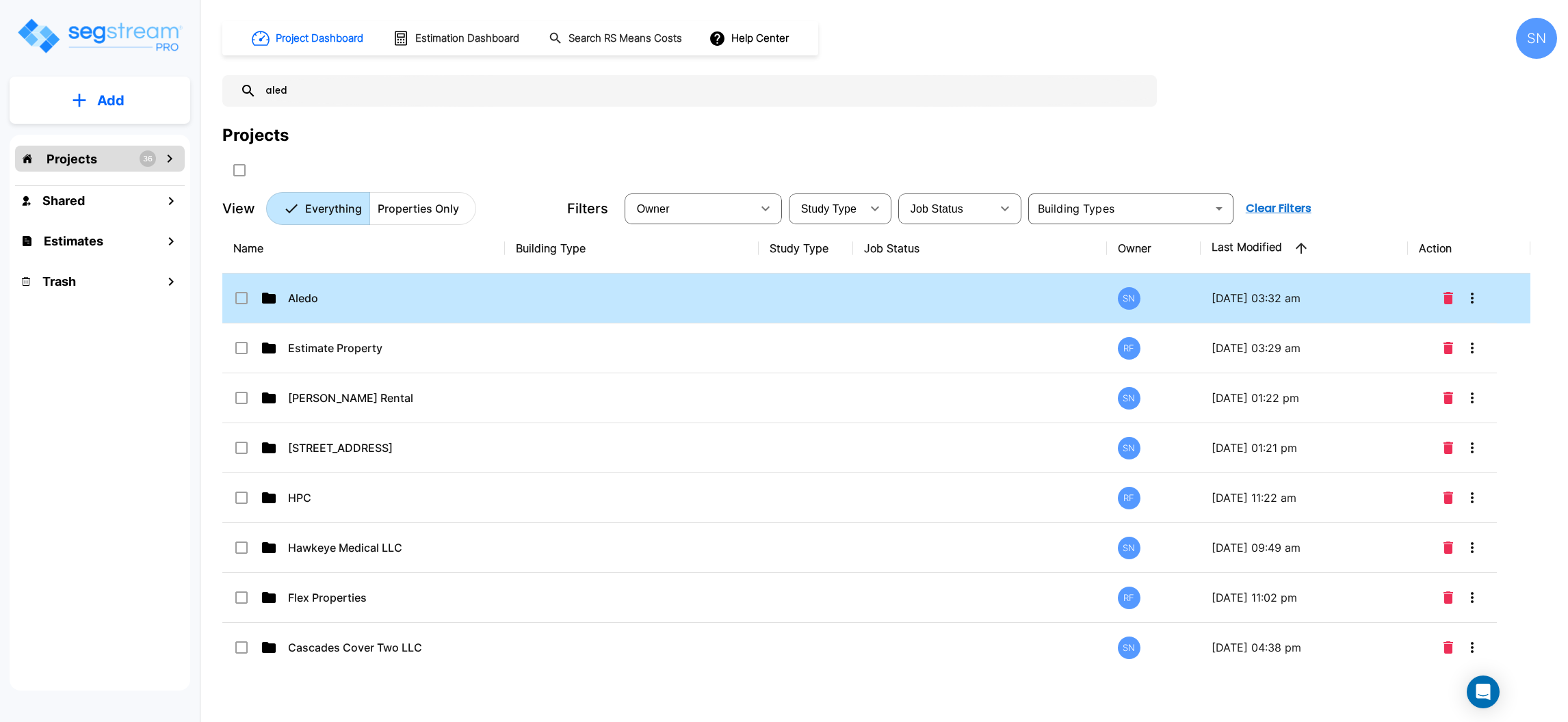
click at [548, 293] on td at bounding box center [631, 299] width 254 height 50
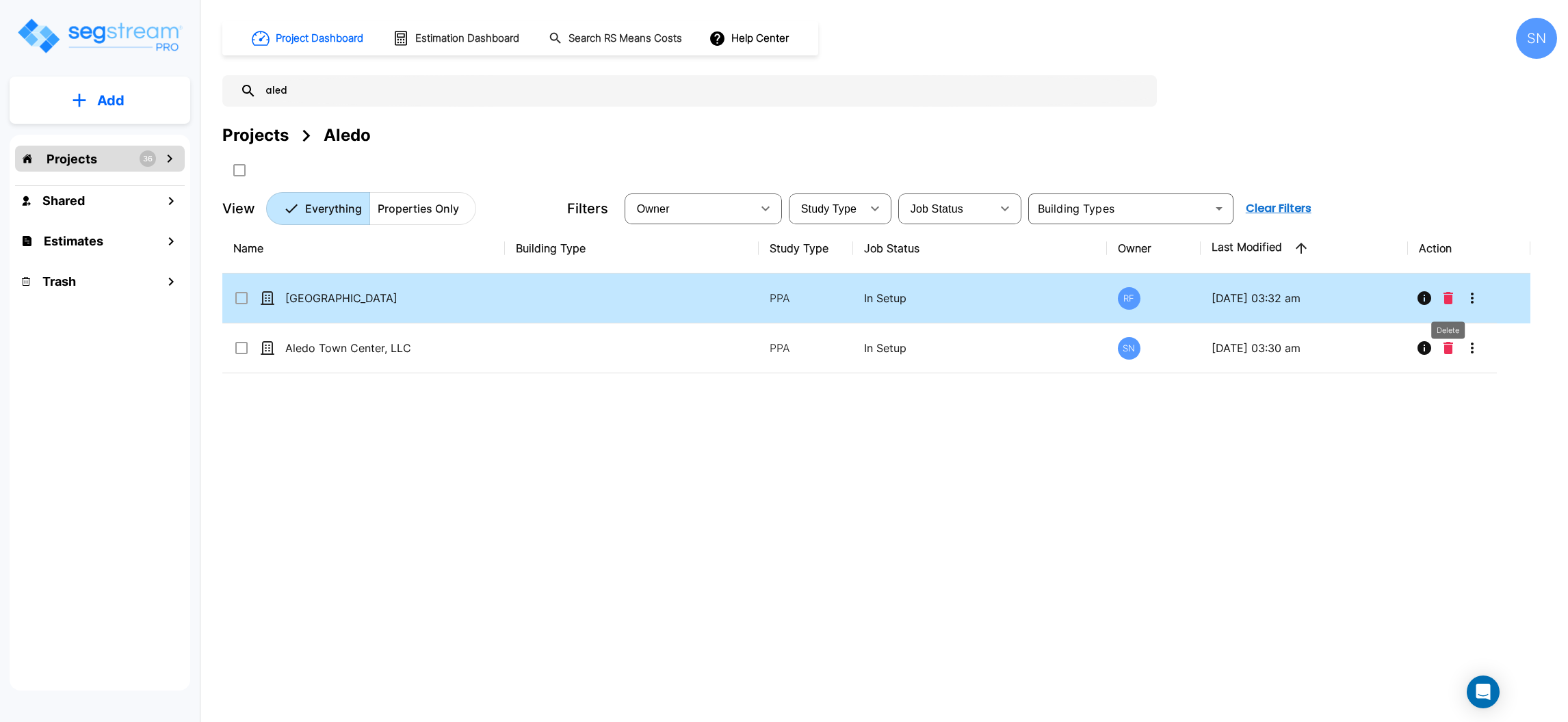
click at [1448, 295] on icon "Delete" at bounding box center [1448, 298] width 10 height 12
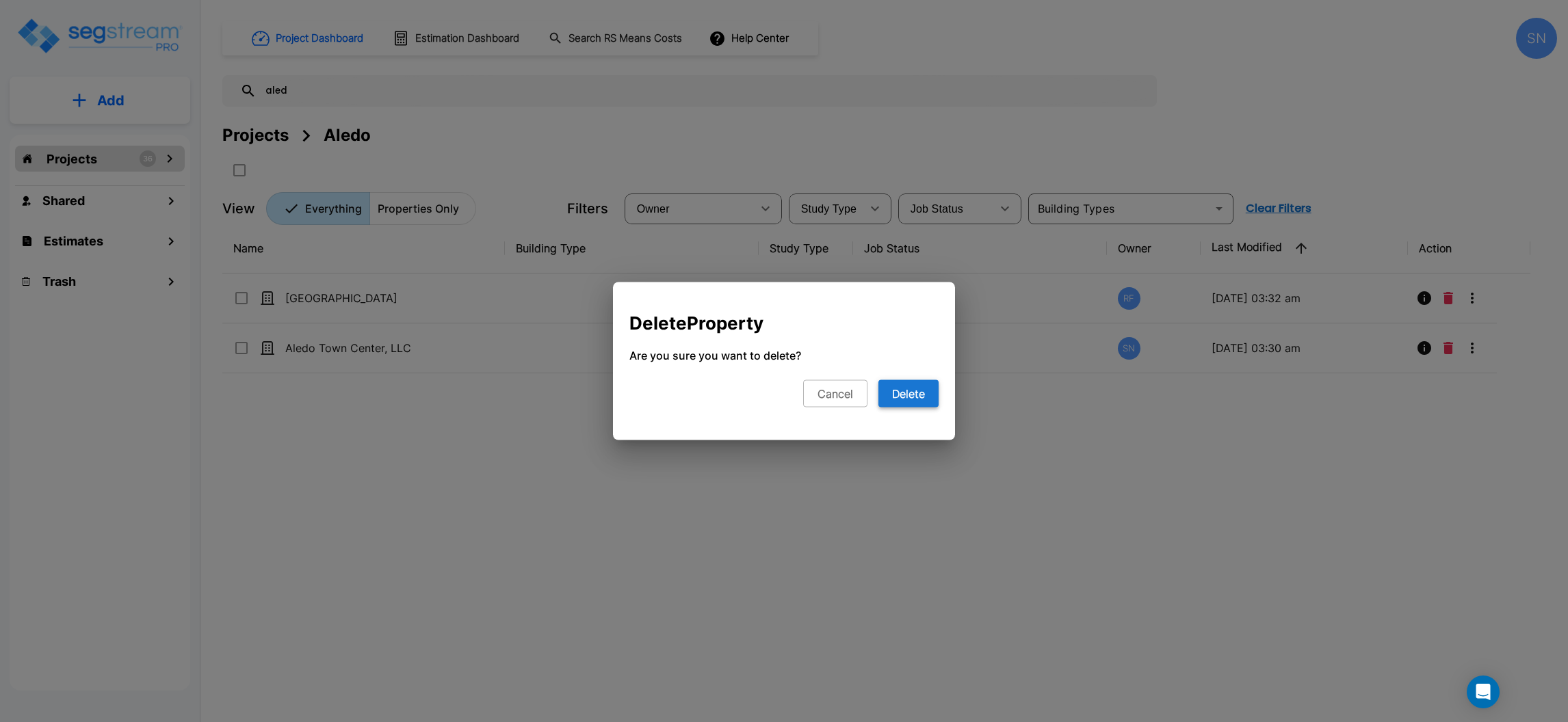
click at [920, 402] on button "Delete" at bounding box center [908, 394] width 60 height 28
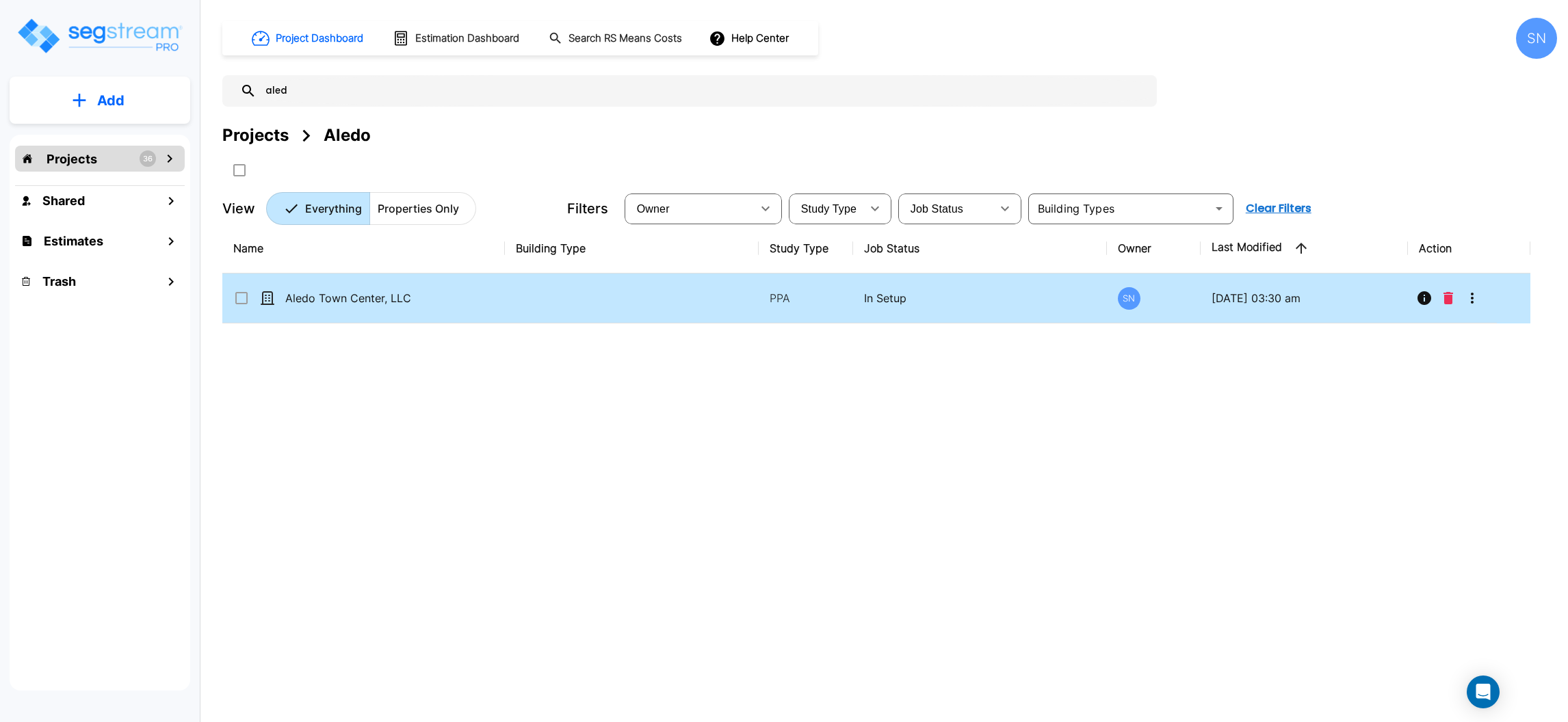
click at [466, 302] on td "Aledo Town Center, LLC" at bounding box center [363, 299] width 282 height 50
checkbox input "true"
click at [466, 302] on td "Aledo Town Center, LLC" at bounding box center [363, 299] width 282 height 50
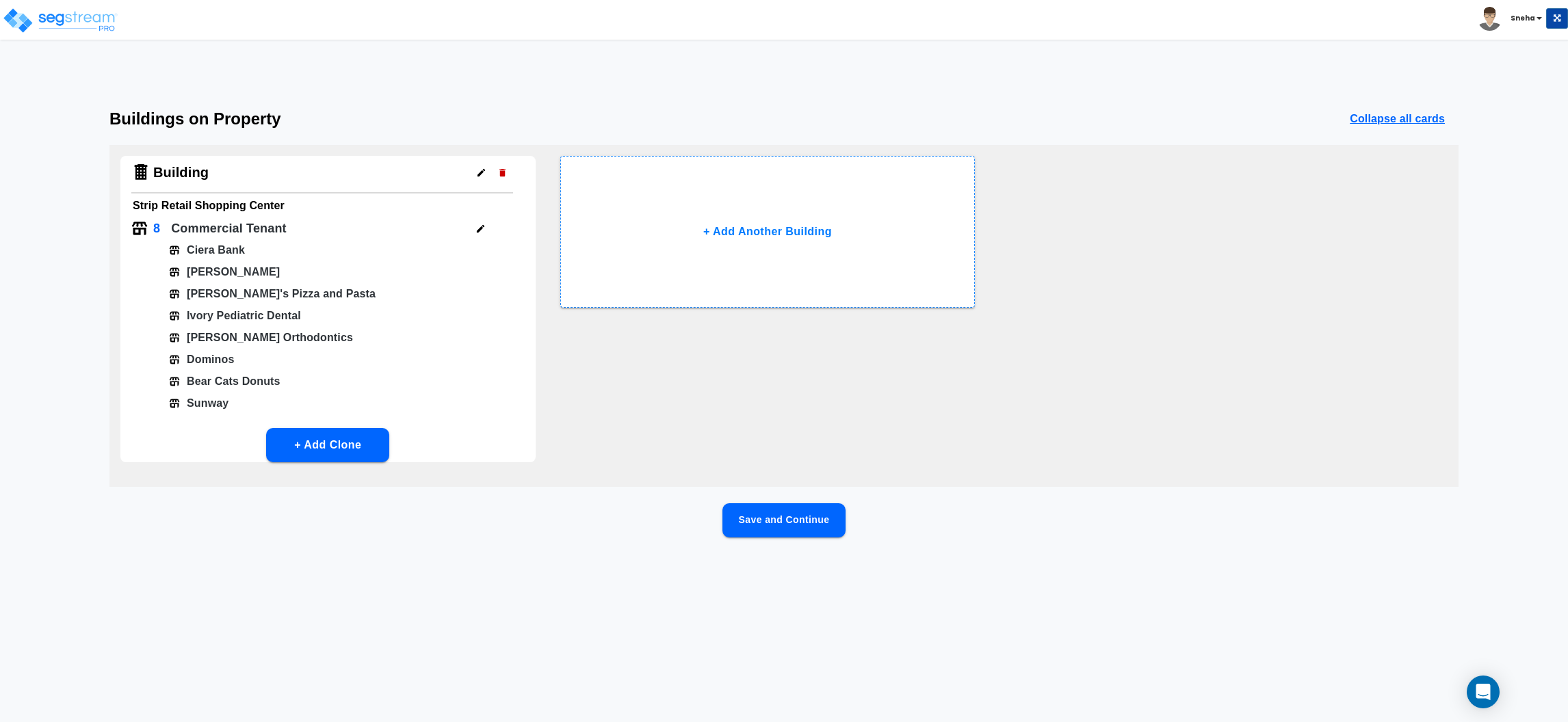
click at [773, 524] on button "Save and Continue" at bounding box center [784, 520] width 123 height 34
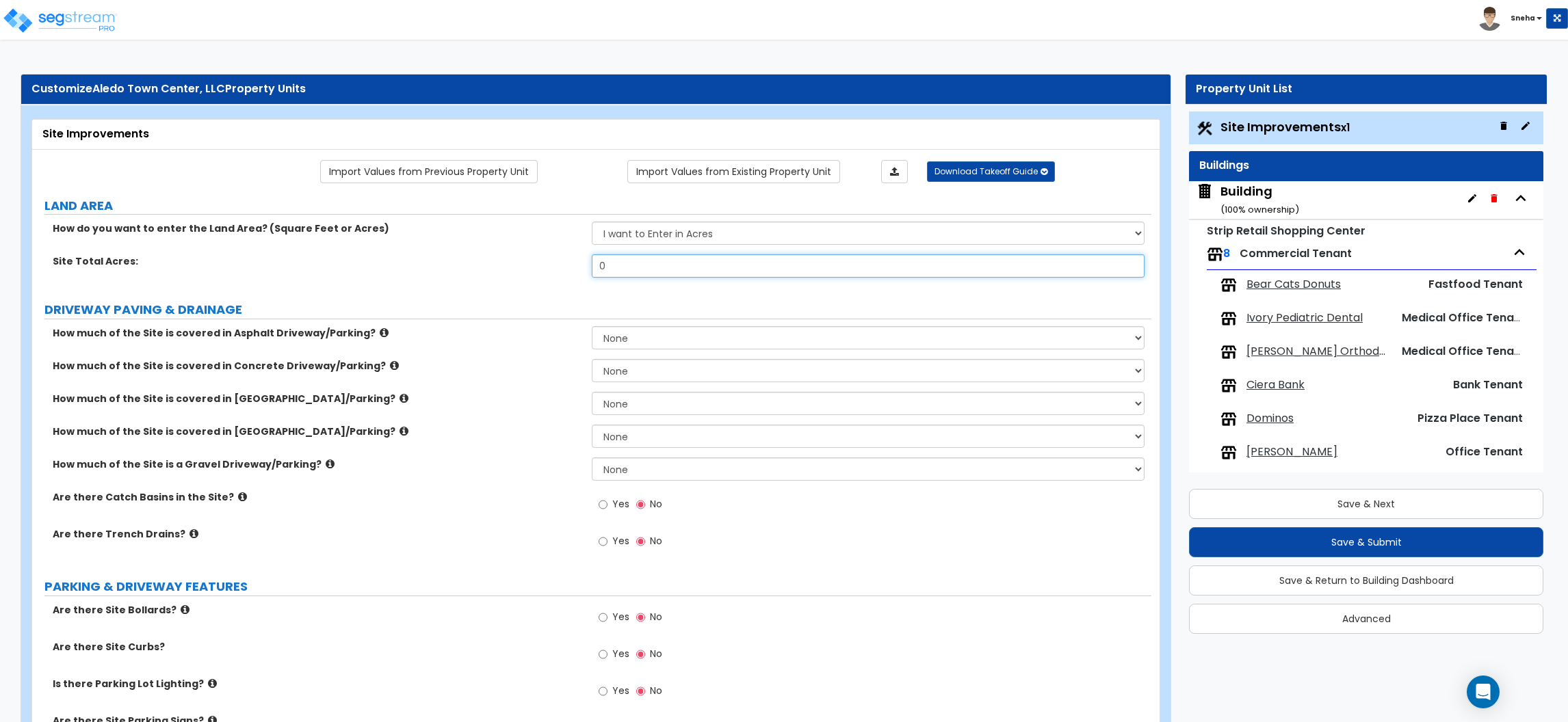
click at [733, 264] on input "0" at bounding box center [867, 266] width 553 height 24
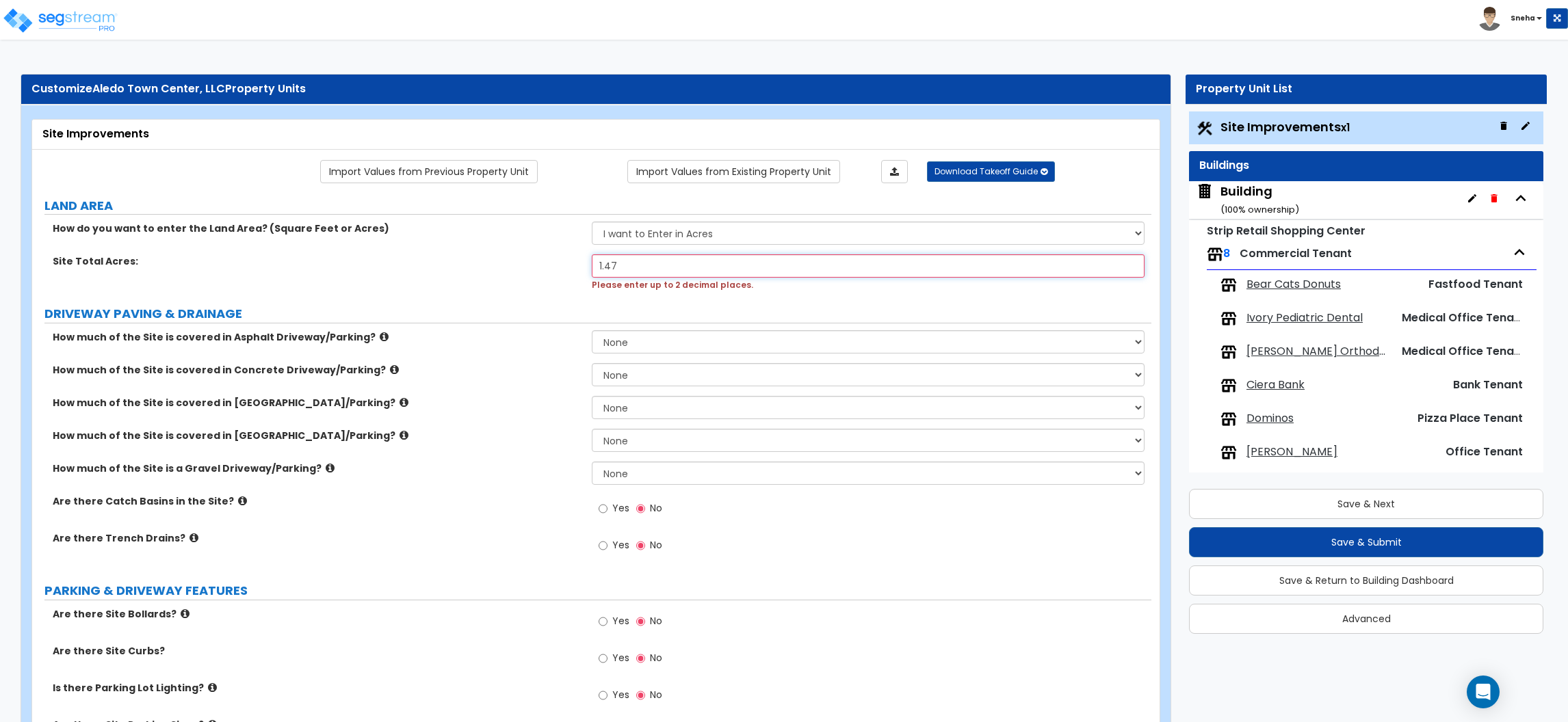
type input "1.47"
click at [497, 282] on div "Site Total Acres: 1.47 Please enter up to 2 decimal places." at bounding box center [591, 272] width 1119 height 37
click at [538, 411] on div "How much of the Site is covered in [GEOGRAPHIC_DATA]/Parking? None I want to En…" at bounding box center [591, 412] width 1119 height 33
click at [566, 399] on label "How much of the Site is covered in [GEOGRAPHIC_DATA]/Parking?" at bounding box center [317, 403] width 528 height 14
